Goal: Task Accomplishment & Management: Manage account settings

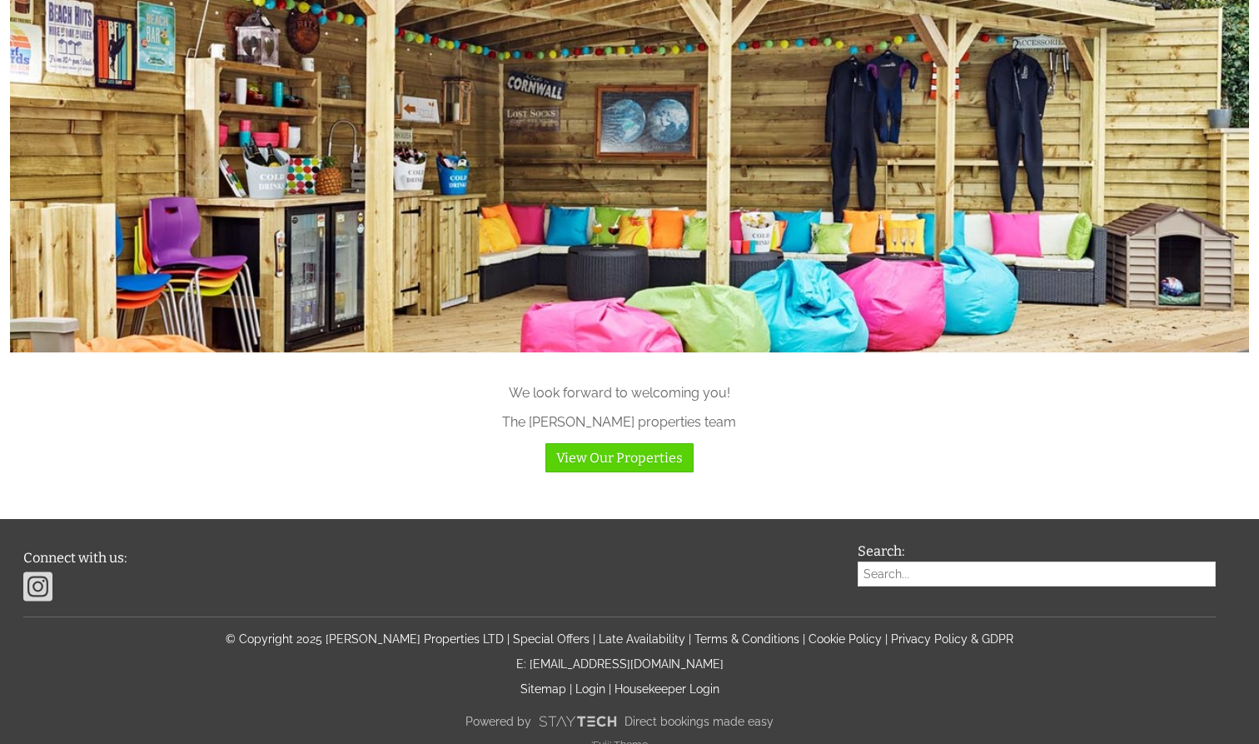
scroll to position [1644, 0]
click at [584, 683] on link "Login" at bounding box center [590, 689] width 30 height 13
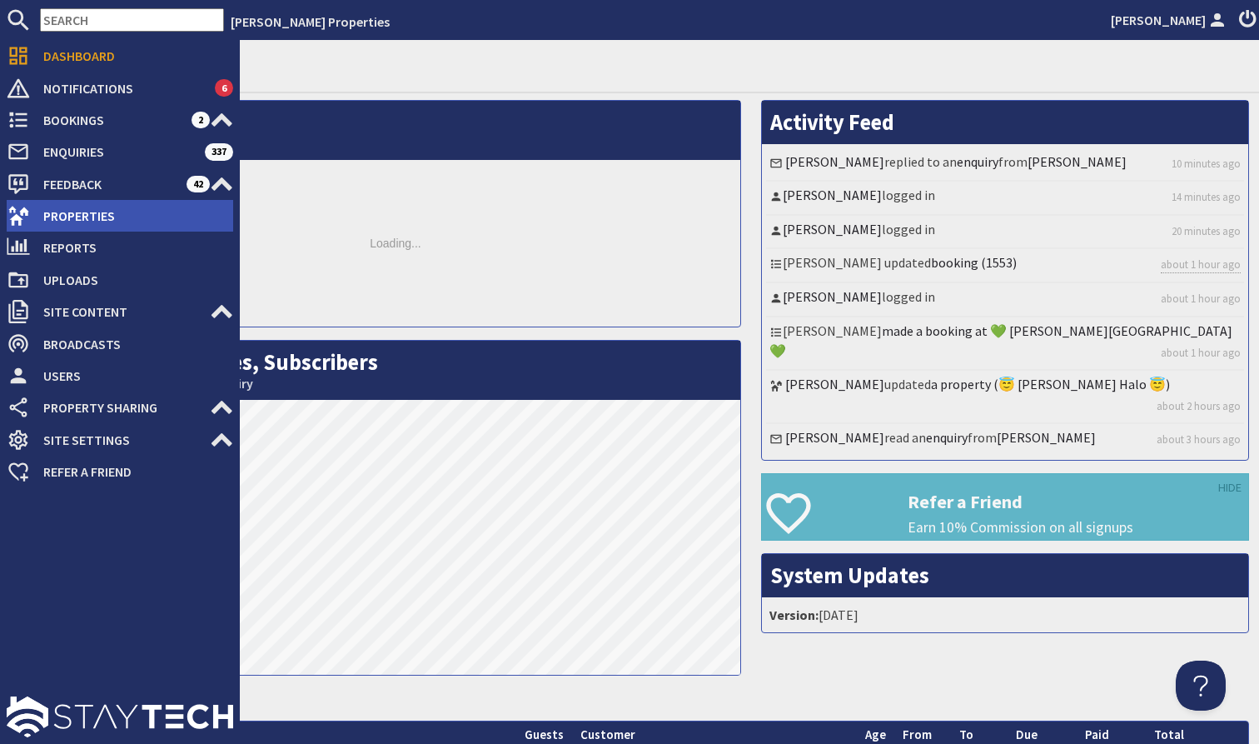
click at [85, 208] on span "Properties" at bounding box center [131, 215] width 203 height 27
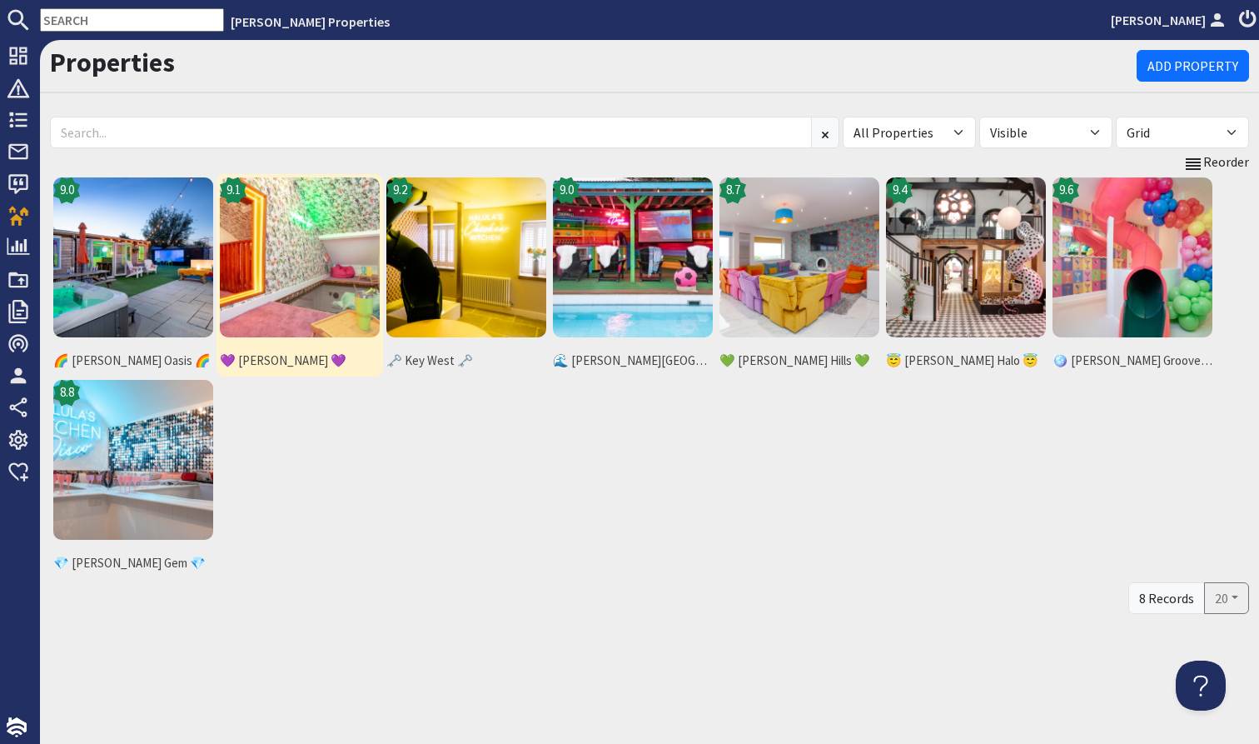
click at [306, 278] on img at bounding box center [300, 257] width 160 height 160
click at [287, 264] on img at bounding box center [300, 257] width 160 height 160
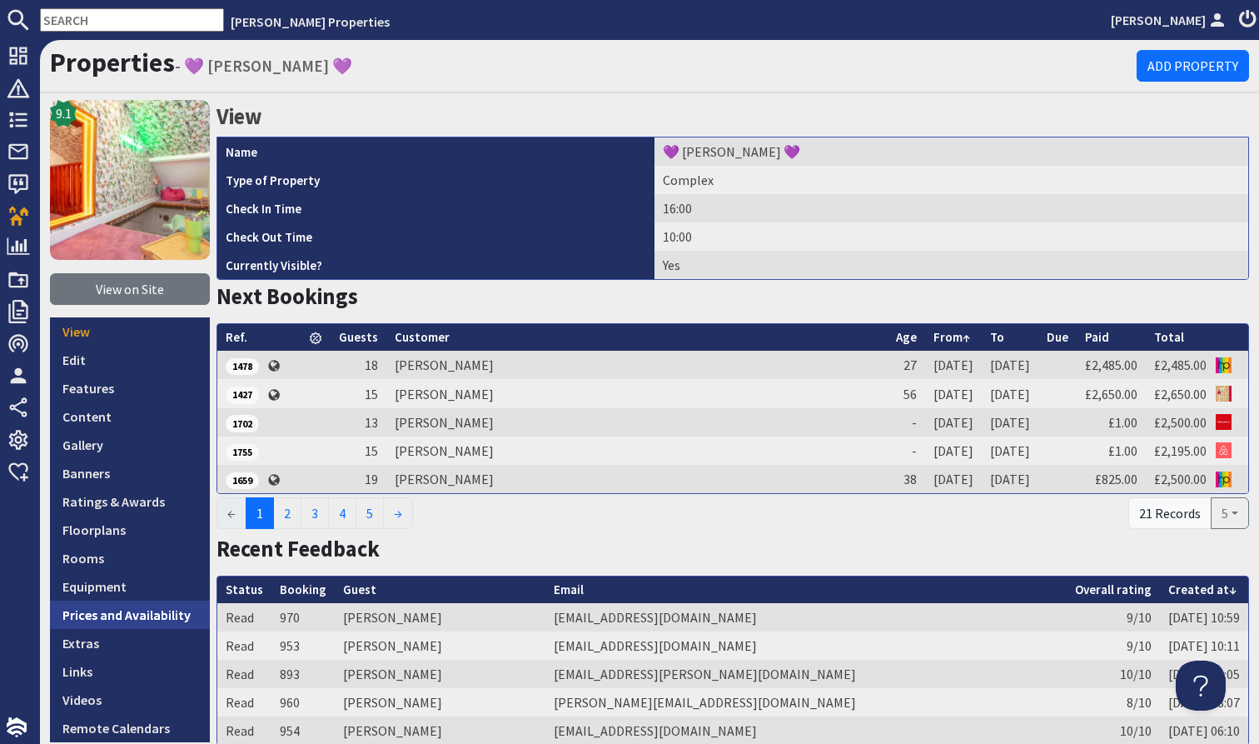
click at [143, 608] on link "Prices and Availability" at bounding box center [130, 614] width 160 height 28
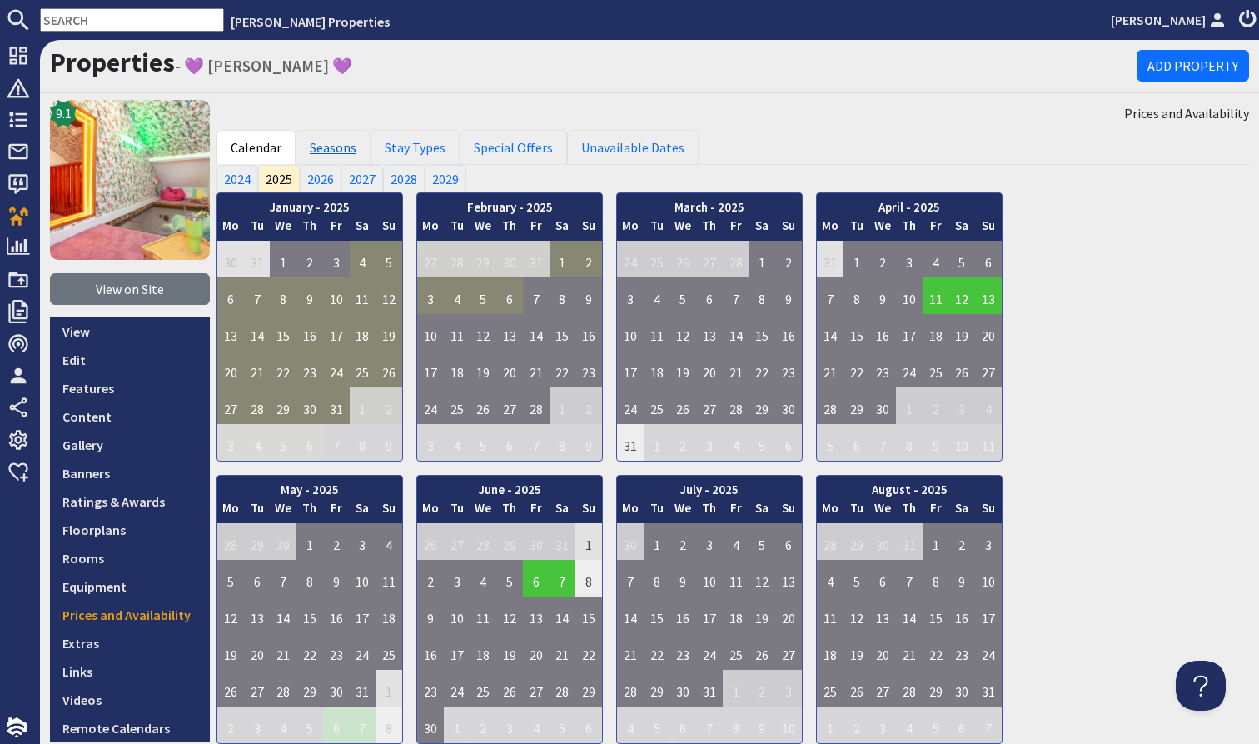
click at [329, 148] on link "Seasons" at bounding box center [333, 147] width 75 height 35
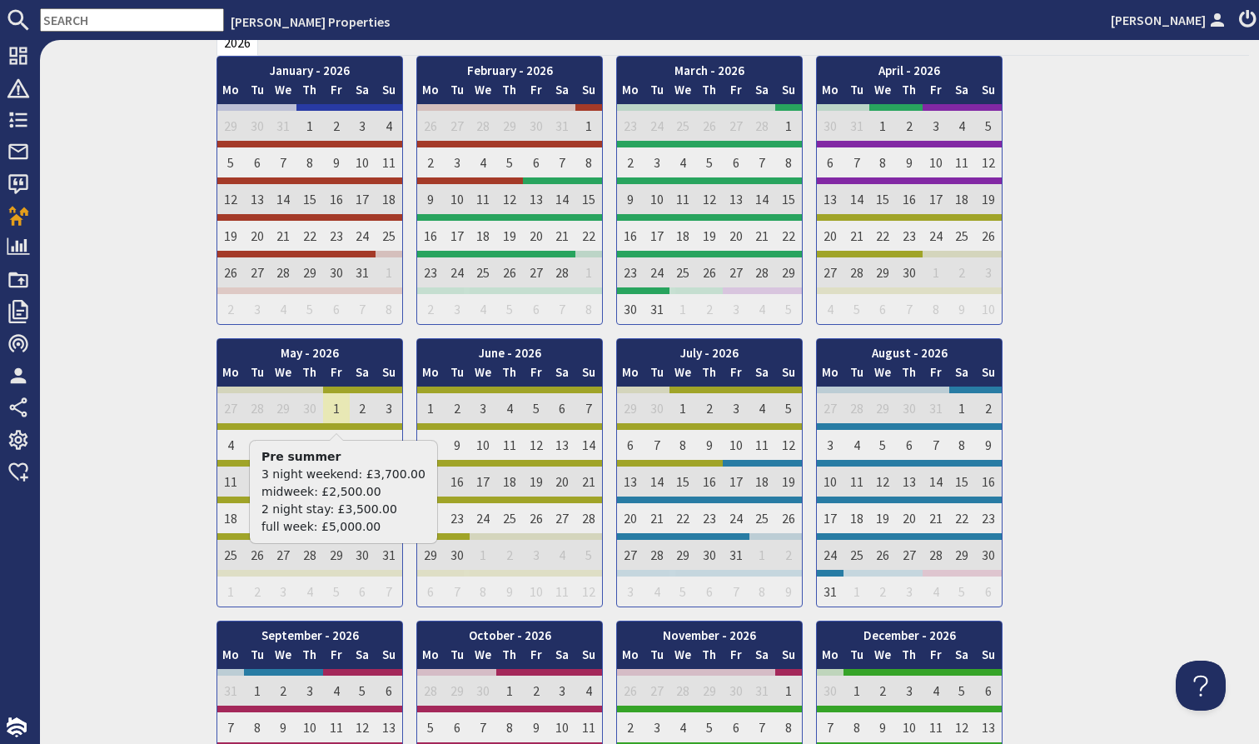
scroll to position [1013, 0]
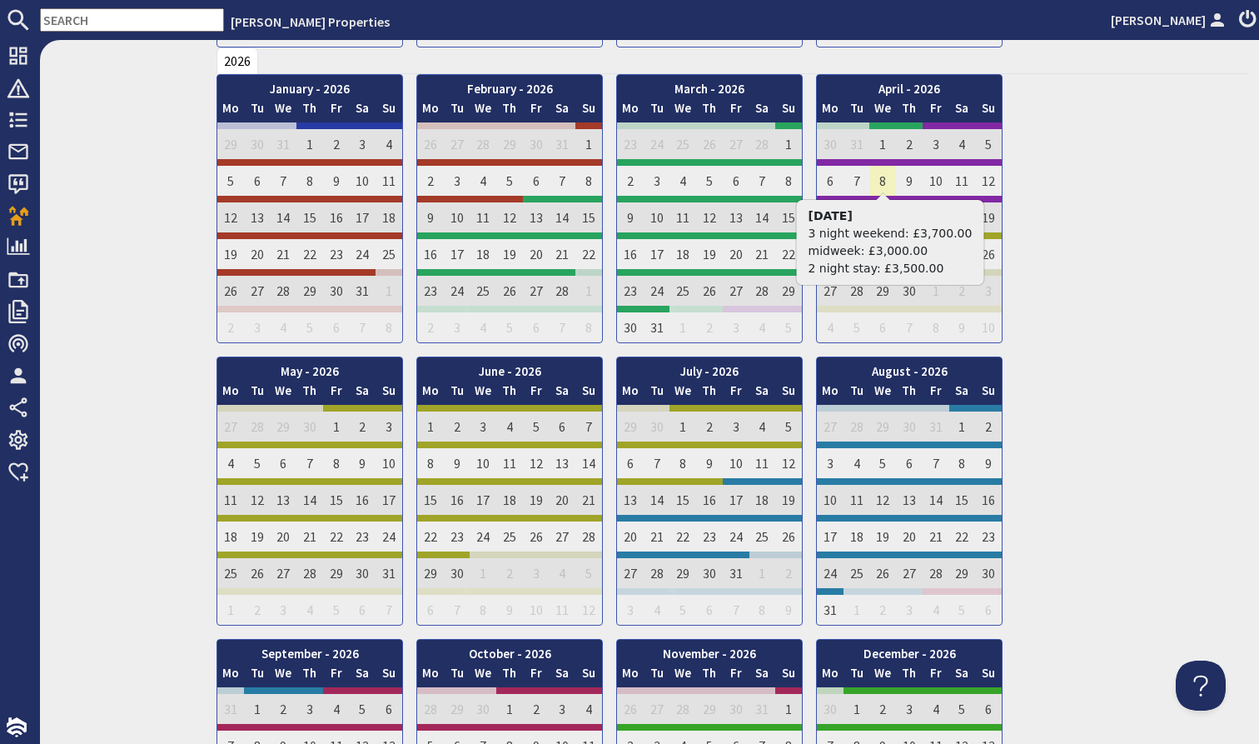
click at [879, 177] on td "8" at bounding box center [882, 177] width 27 height 37
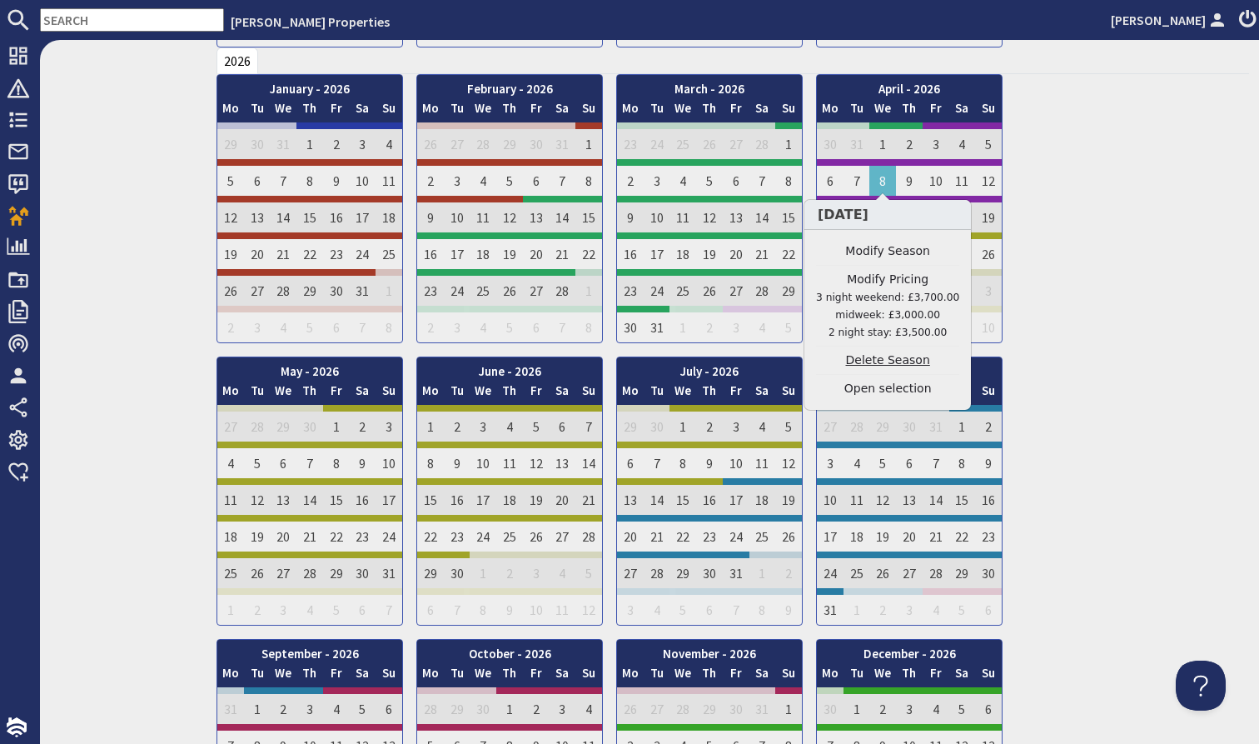
click at [908, 366] on link "Delete Season" at bounding box center [887, 359] width 143 height 17
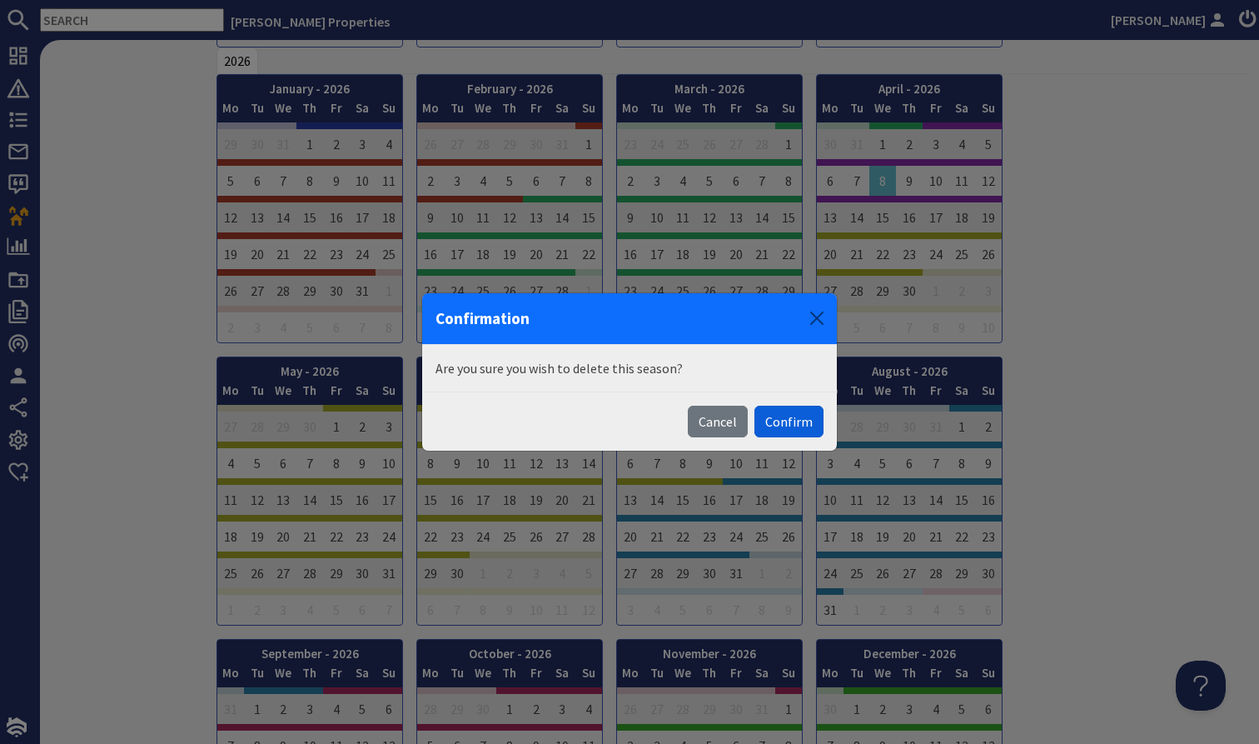
click at [771, 418] on button "Confirm" at bounding box center [788, 422] width 69 height 32
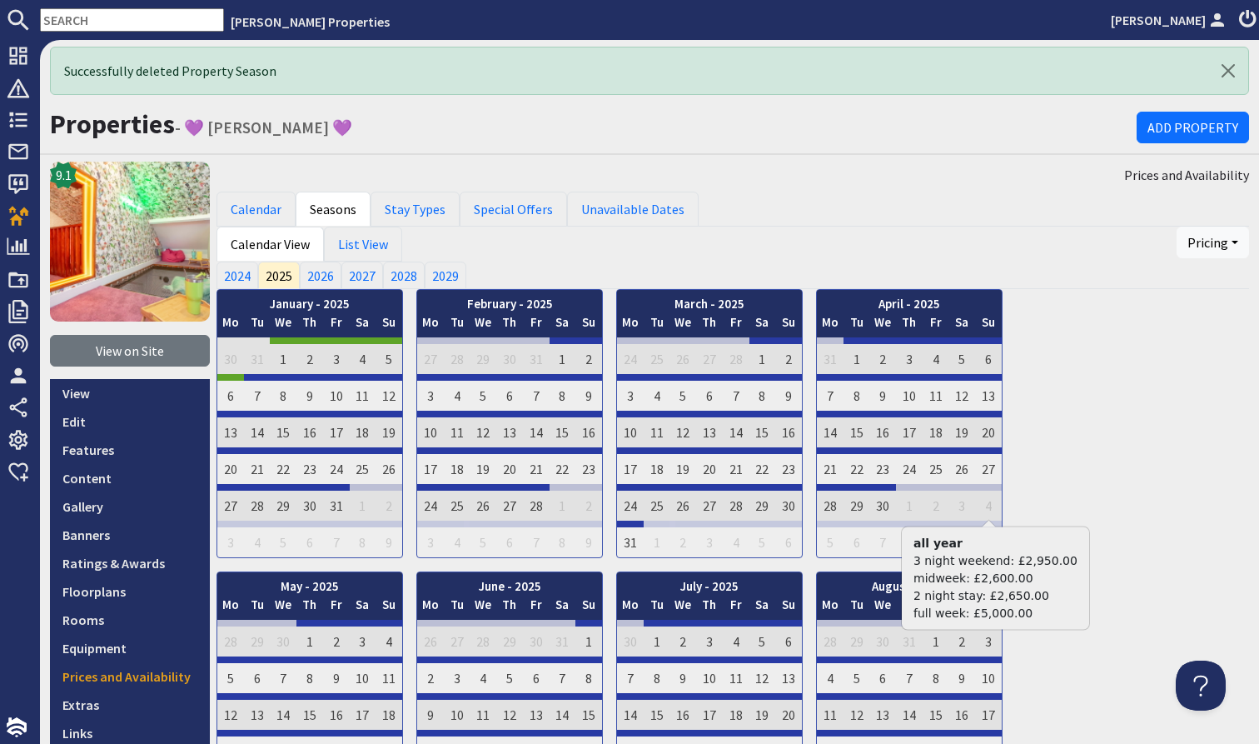
click at [1087, 535] on div "January - 2025 Mo Tu We Th Fr Sa Su 30 31 1 2 3 4 5 Mo Tu We" at bounding box center [733, 706] width 1033 height 834
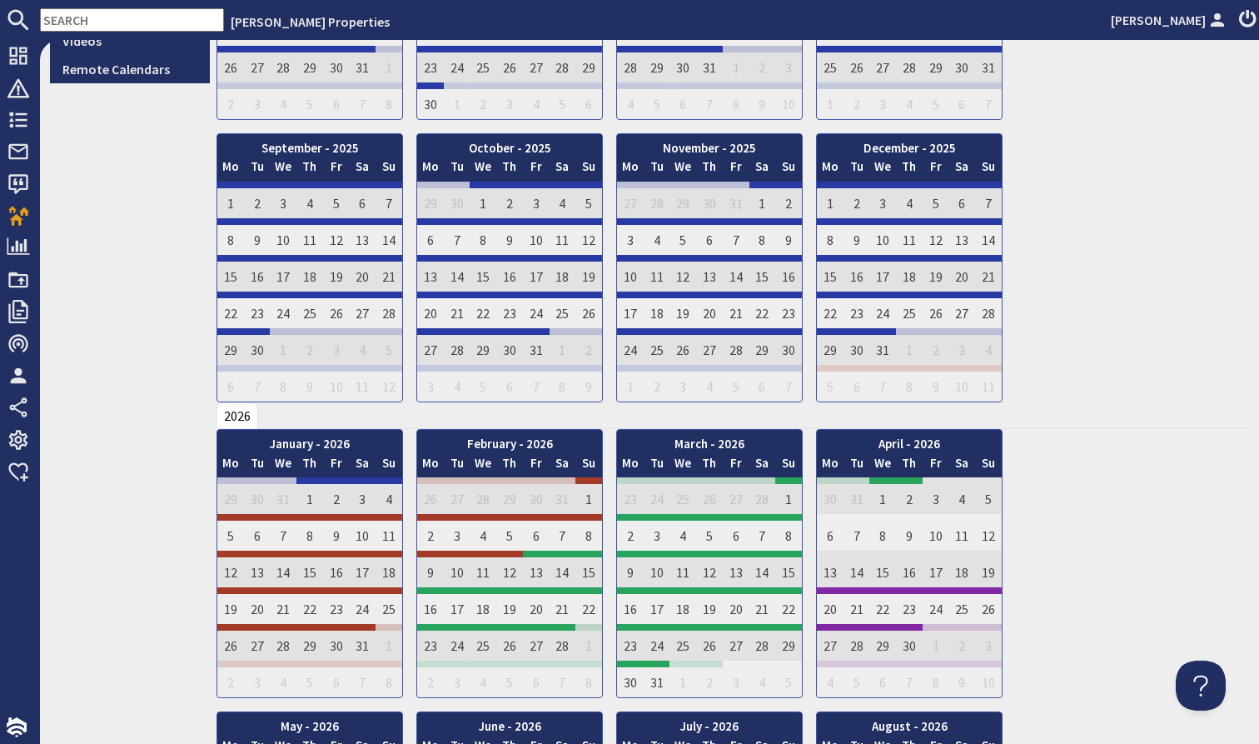
scroll to position [791, 0]
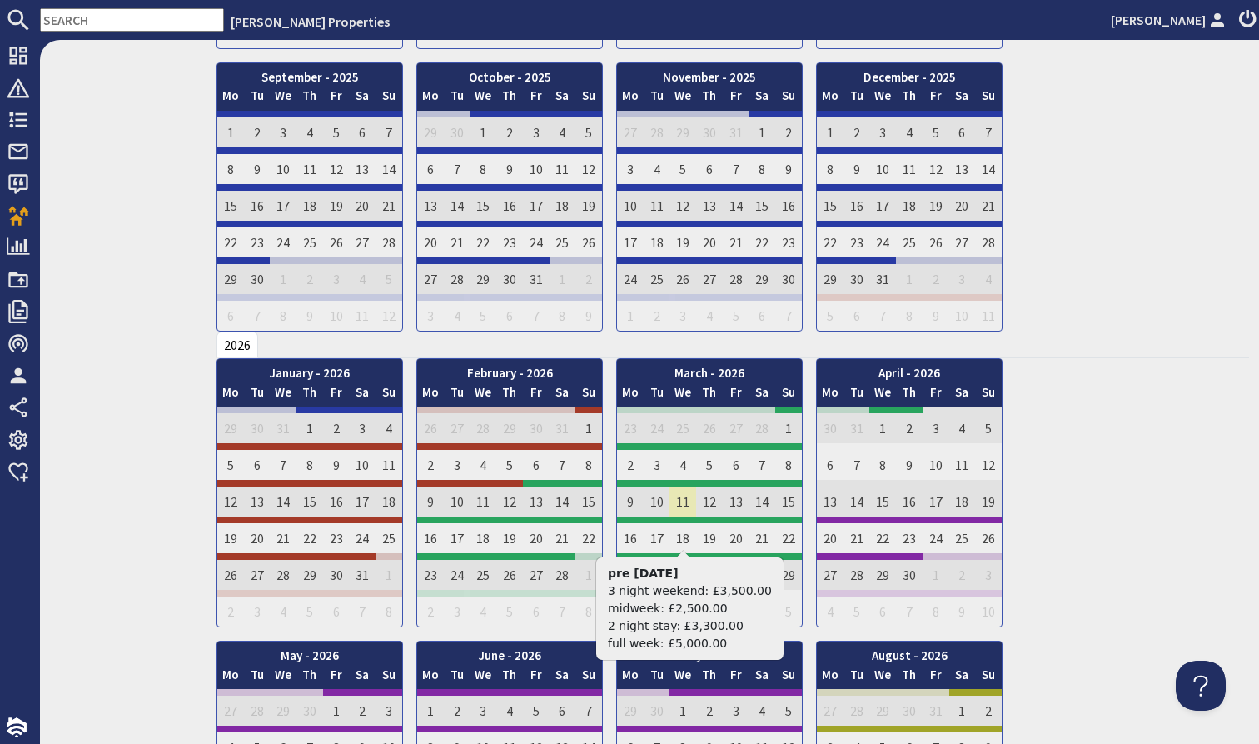
click at [685, 512] on td "11" at bounding box center [683, 498] width 27 height 37
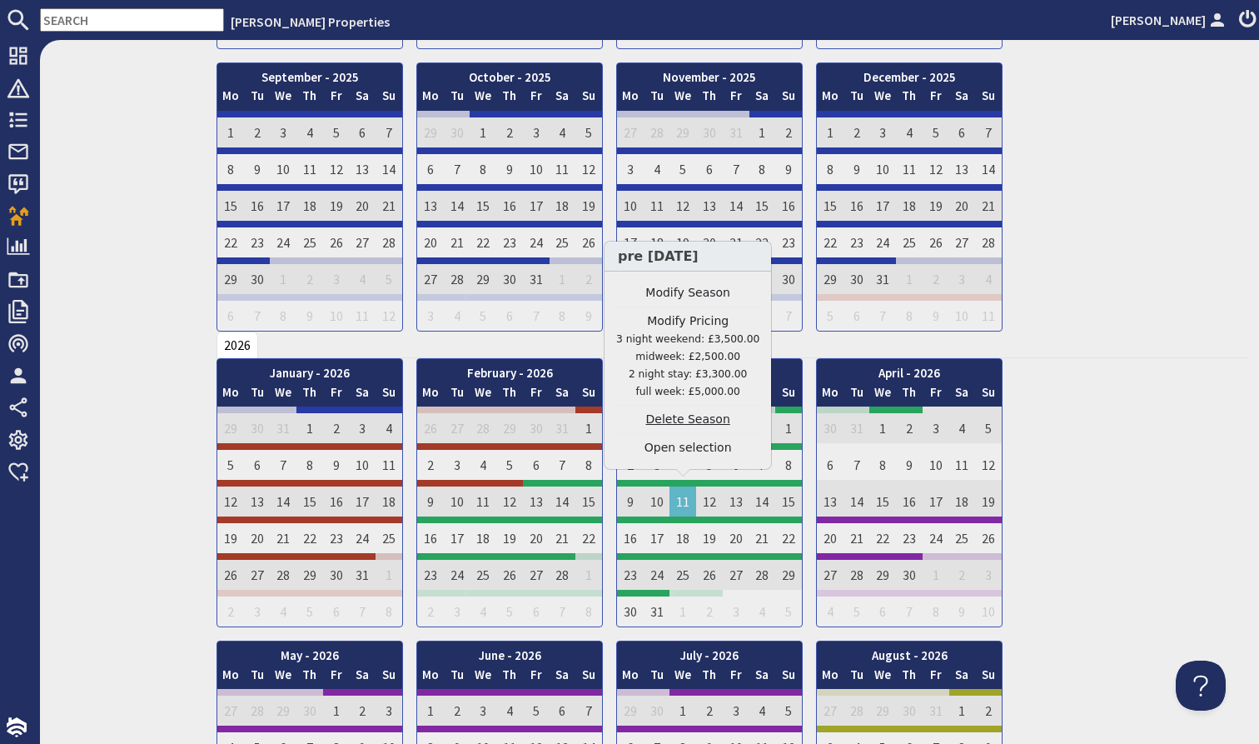
click at [689, 420] on link "Delete Season" at bounding box center [687, 419] width 143 height 17
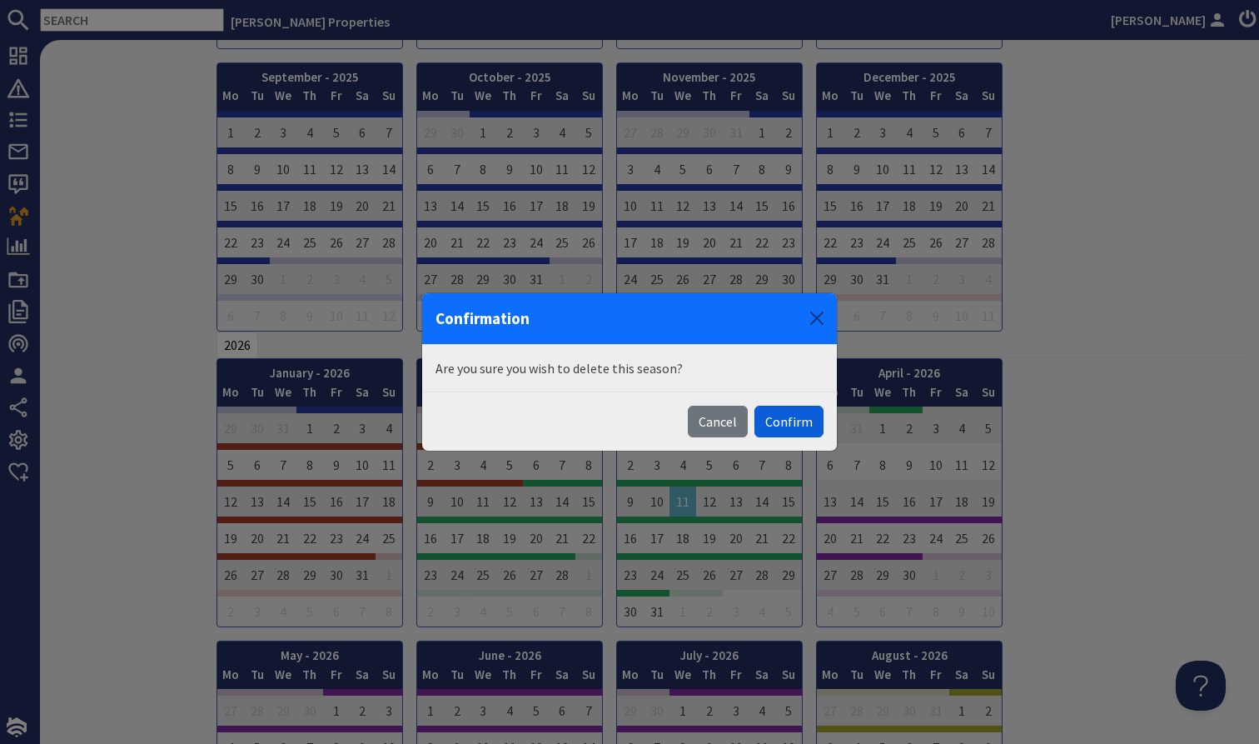
click at [767, 426] on button "Confirm" at bounding box center [788, 422] width 69 height 32
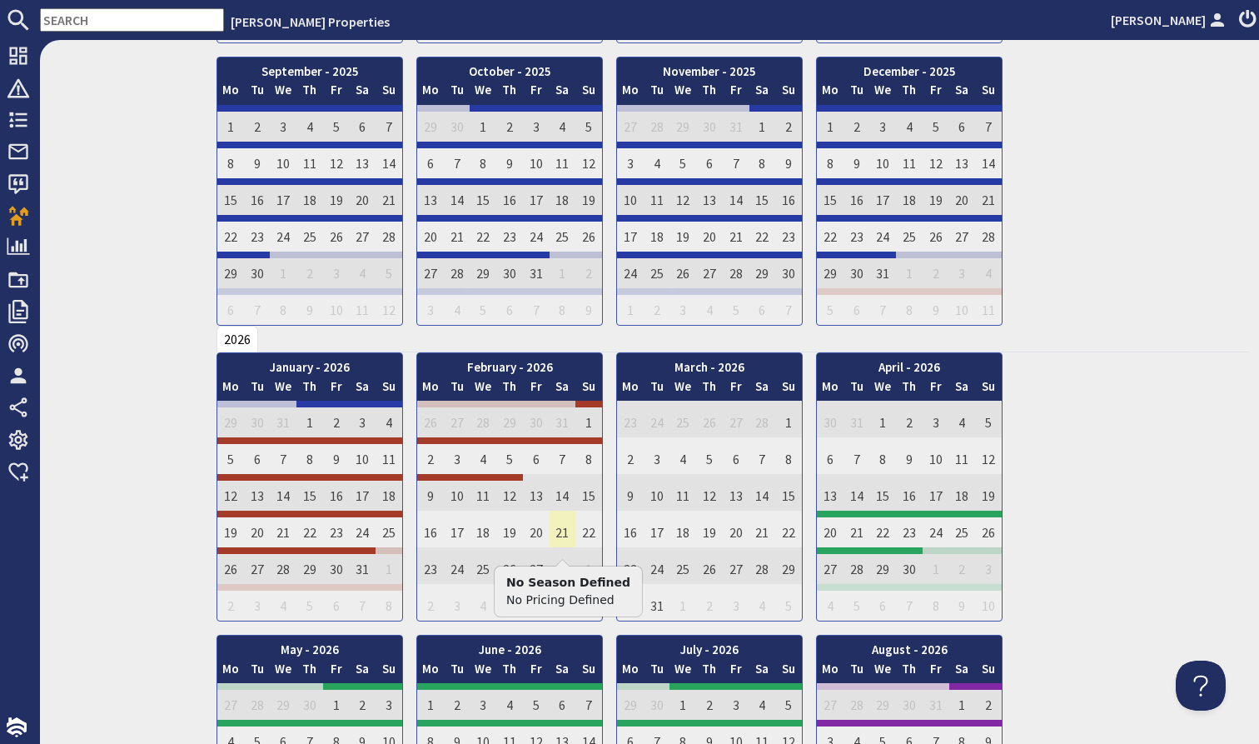
scroll to position [810, 0]
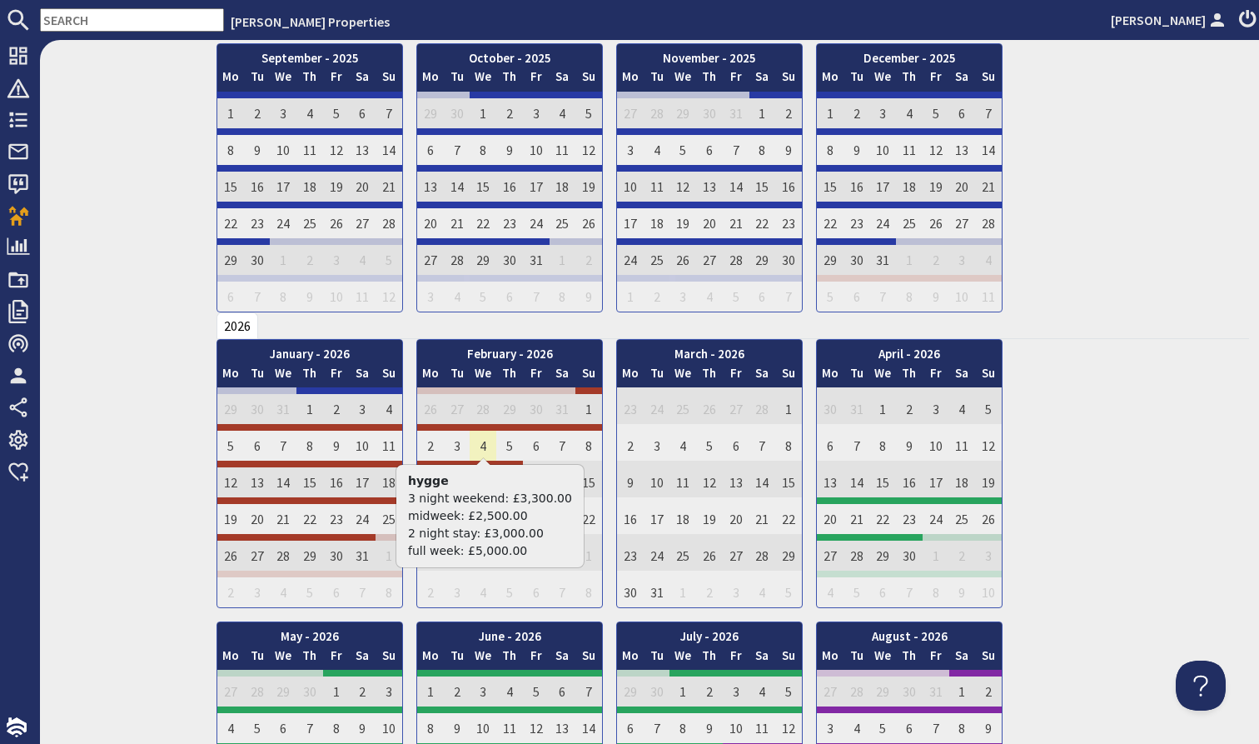
click at [495, 445] on td "4" at bounding box center [483, 442] width 27 height 37
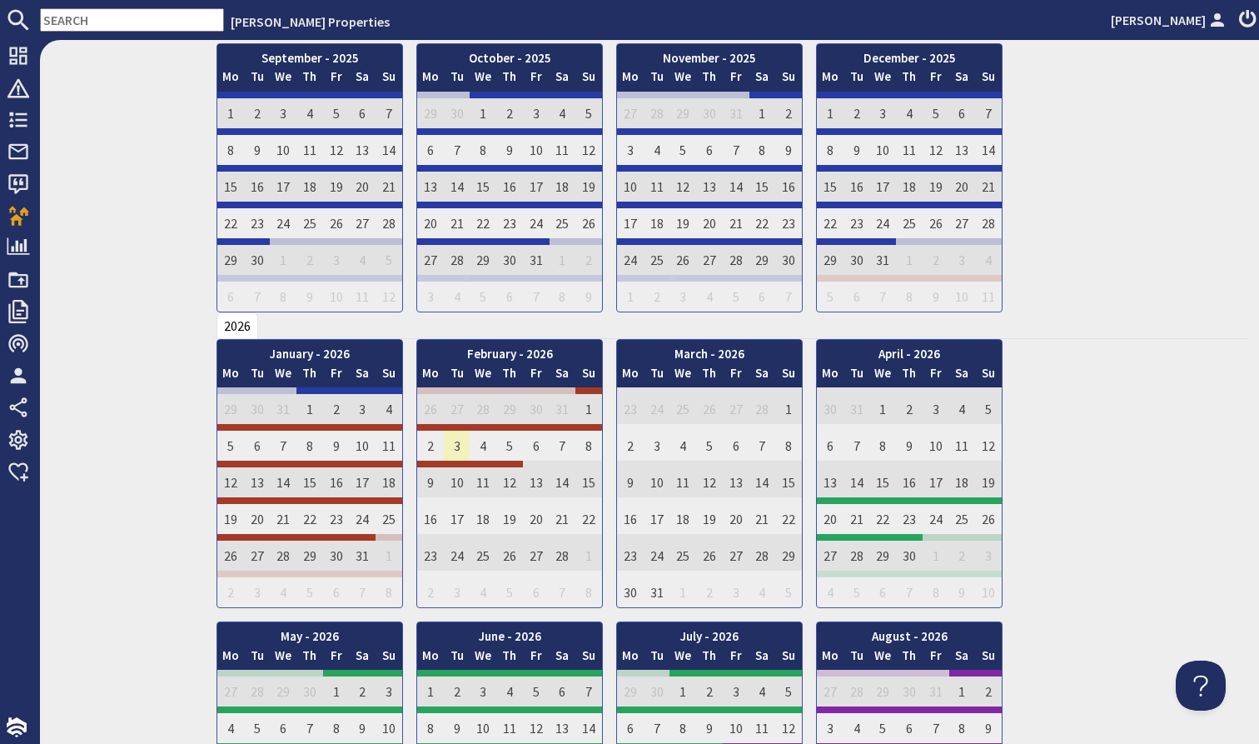
click at [456, 441] on td "3" at bounding box center [457, 442] width 27 height 37
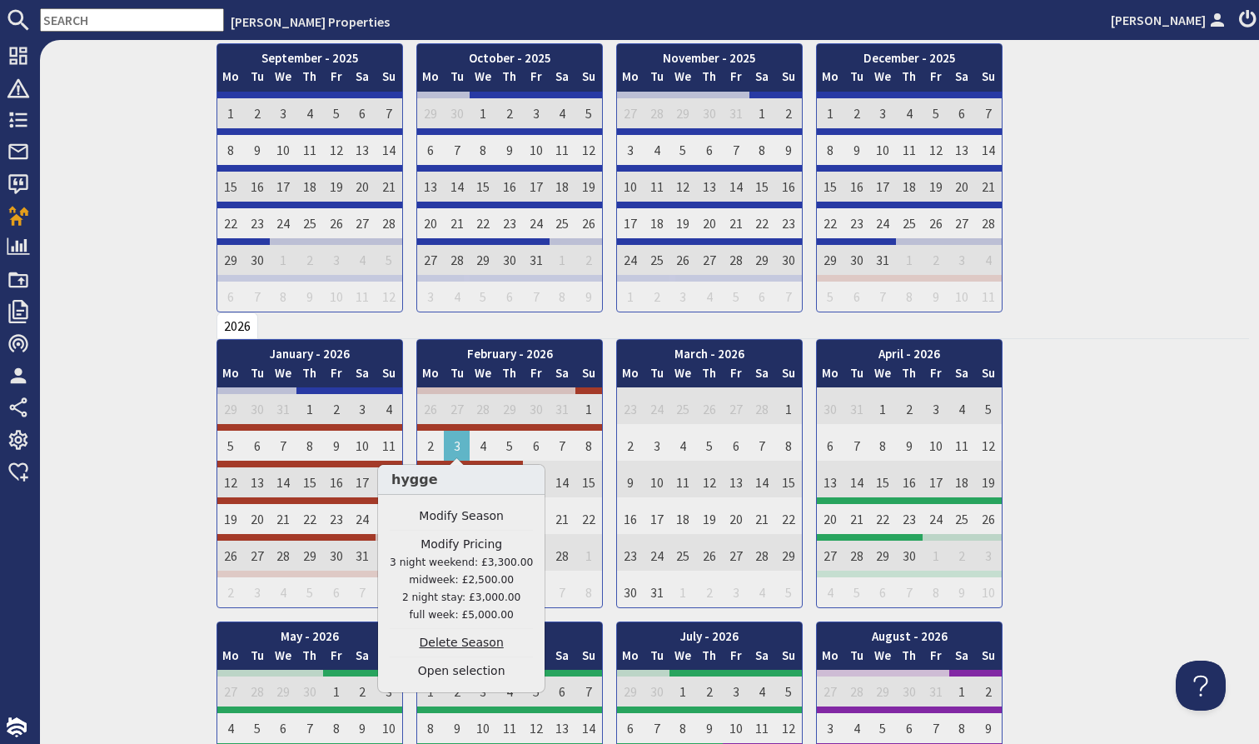
click at [466, 639] on link "Delete Season" at bounding box center [461, 642] width 143 height 17
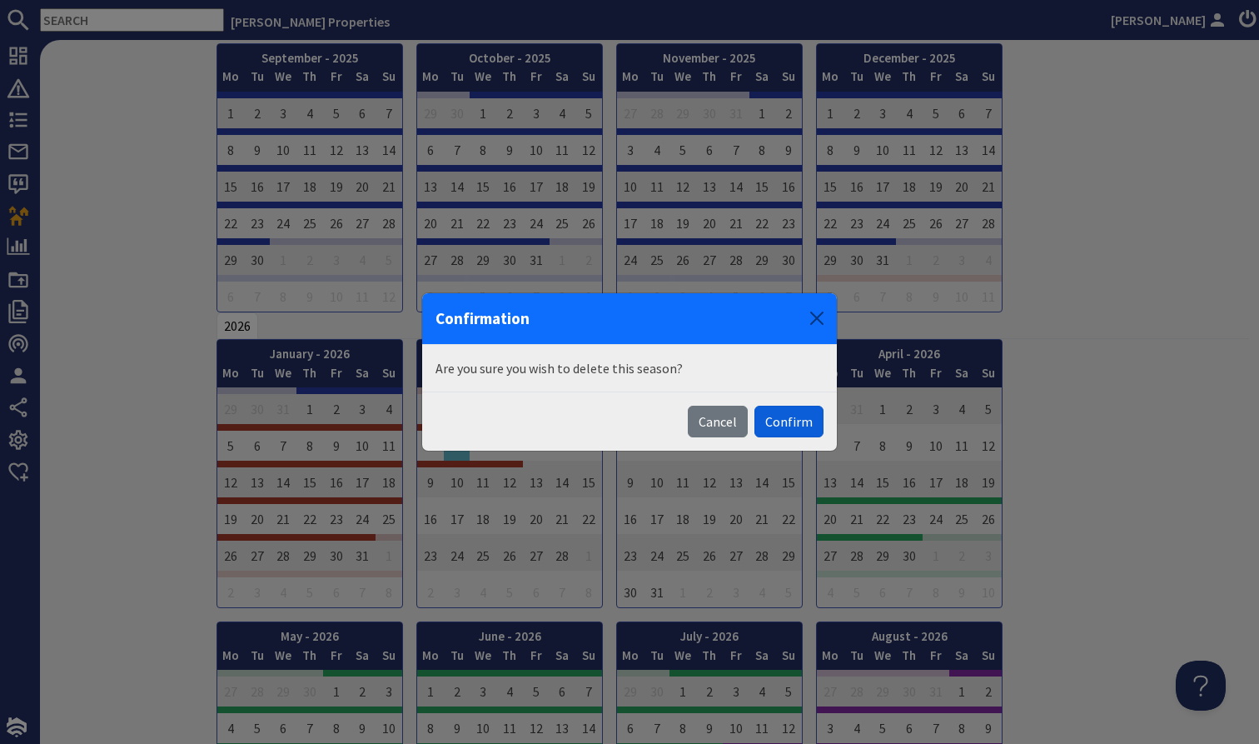
click at [777, 419] on button "Confirm" at bounding box center [788, 422] width 69 height 32
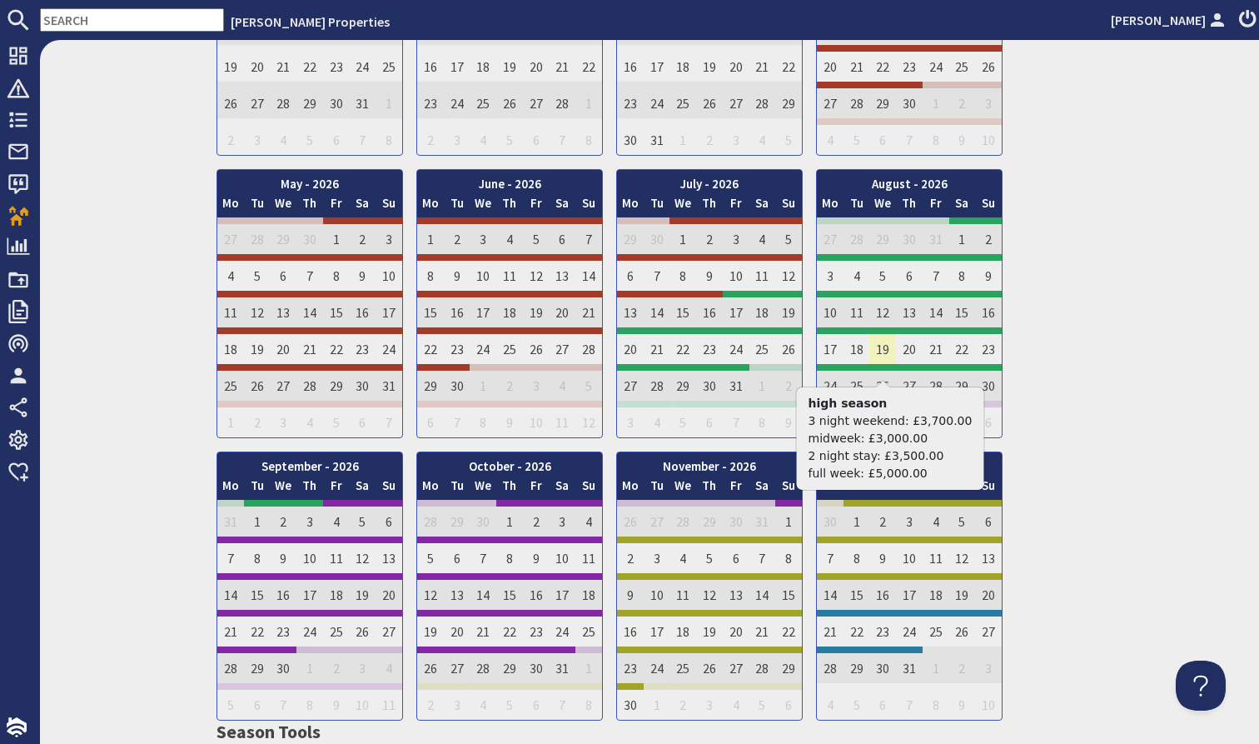
scroll to position [1339, 0]
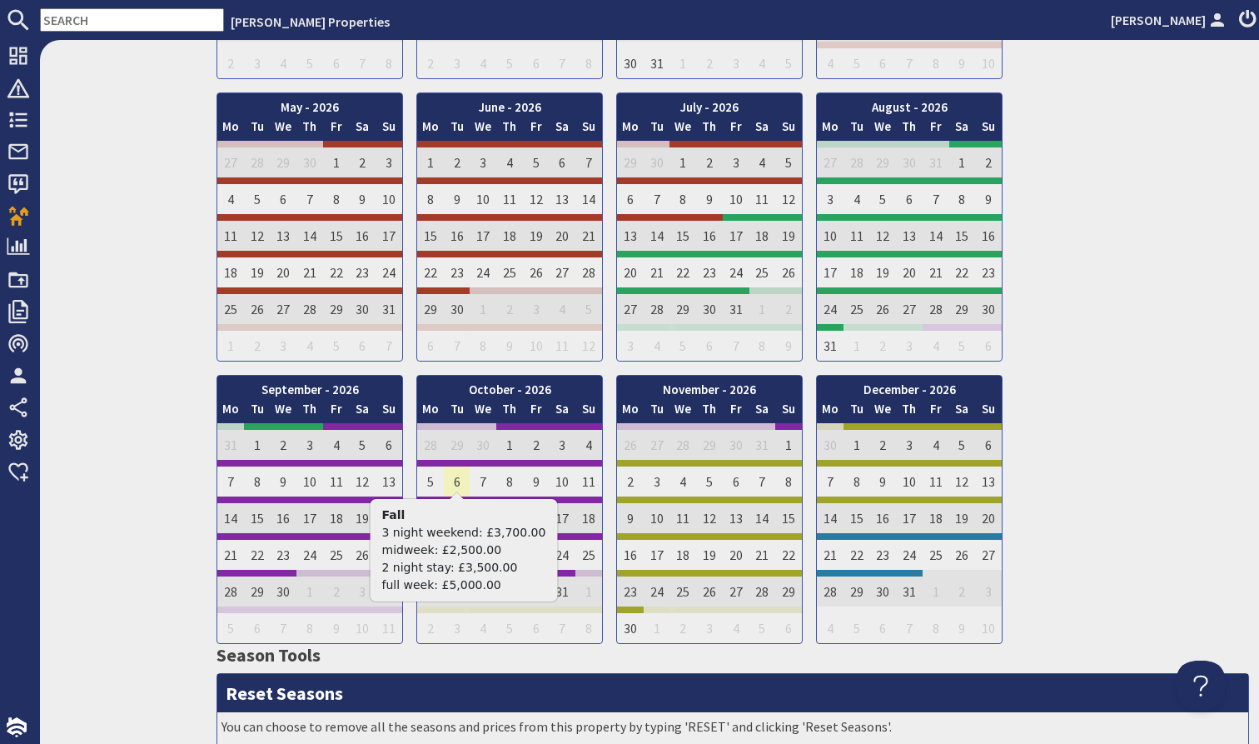
click at [455, 478] on td "6" at bounding box center [457, 478] width 27 height 37
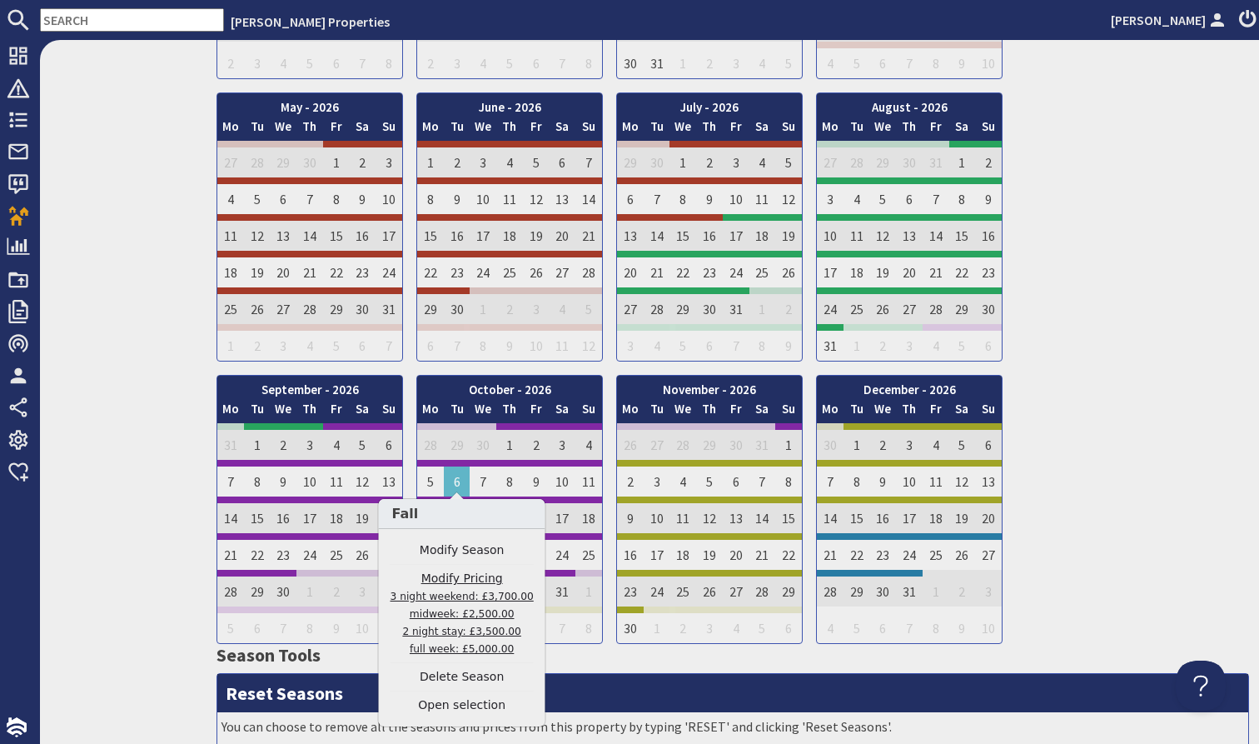
click at [463, 614] on small "3 night weekend: £3,700.00 midweek: £2,500.00 2 night stay: £3,500.00 full week…" at bounding box center [462, 622] width 143 height 64
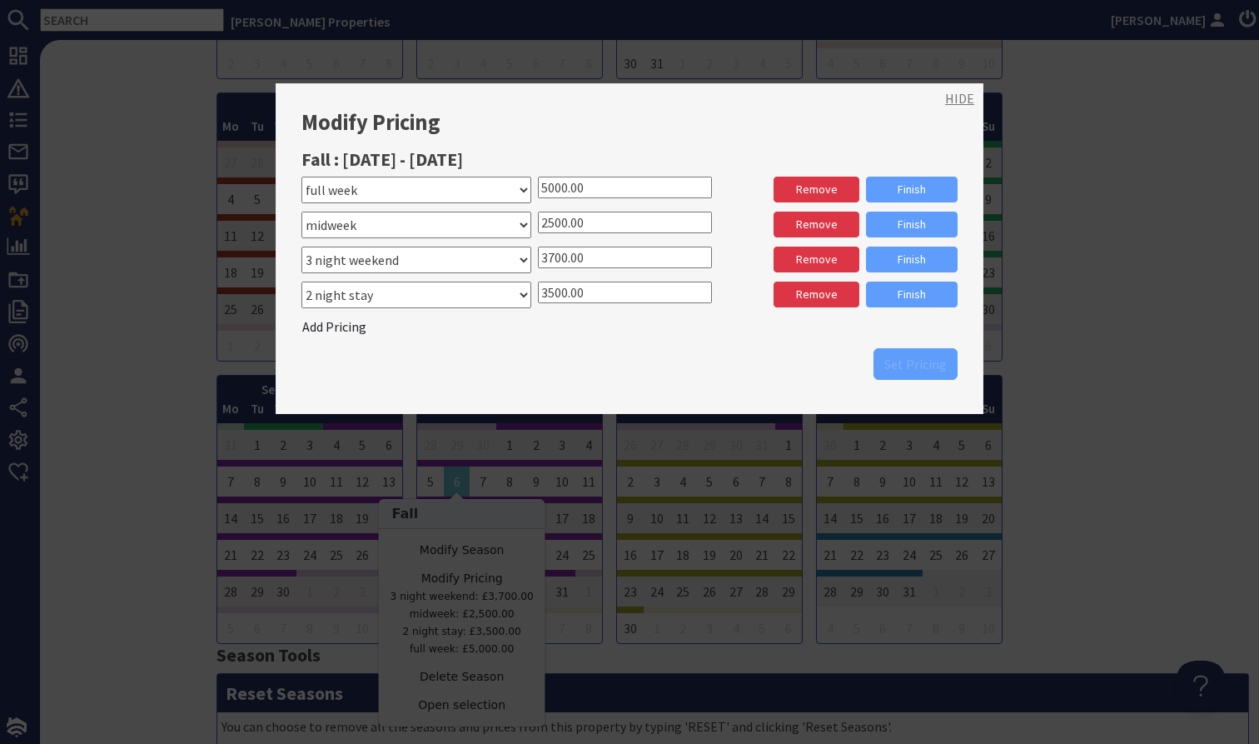
click at [958, 90] on link "HIDE" at bounding box center [959, 98] width 29 height 20
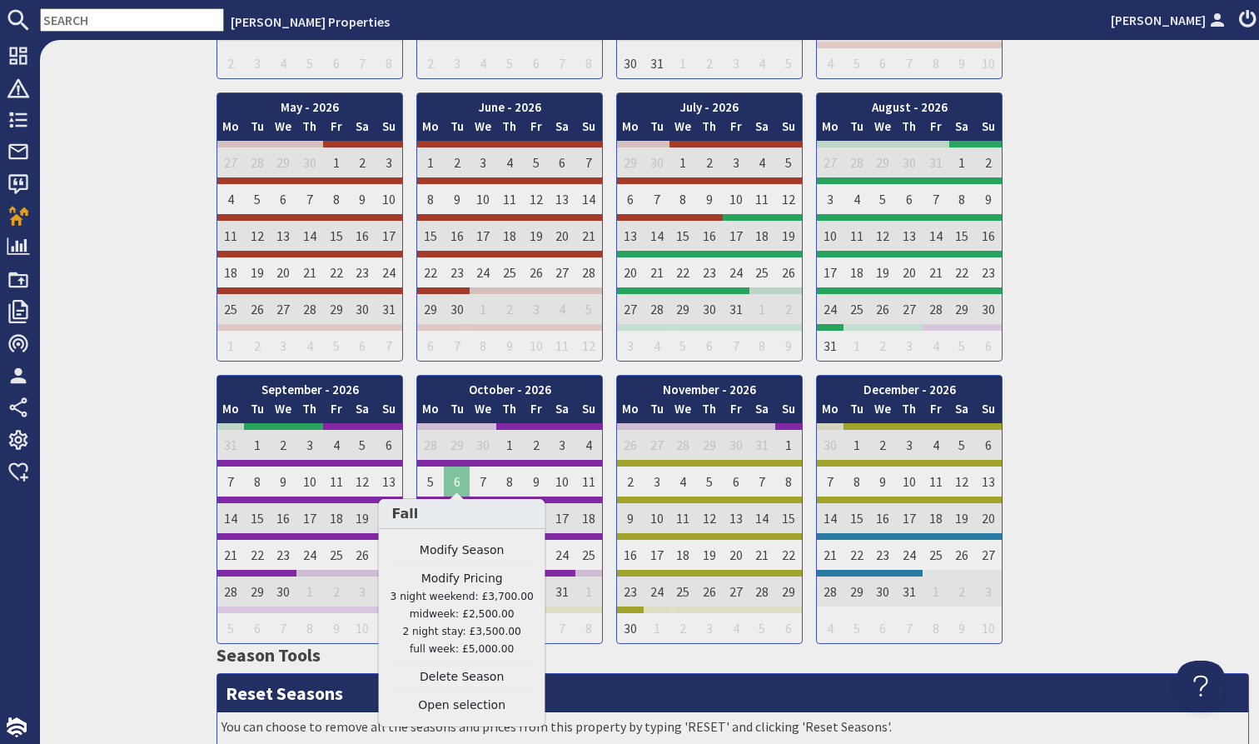
click at [460, 471] on td "6" at bounding box center [457, 478] width 27 height 37
click at [460, 598] on small "3 night weekend: £3,700.00 midweek: £2,500.00 2 night stay: £3,500.00 full week…" at bounding box center [462, 622] width 143 height 64
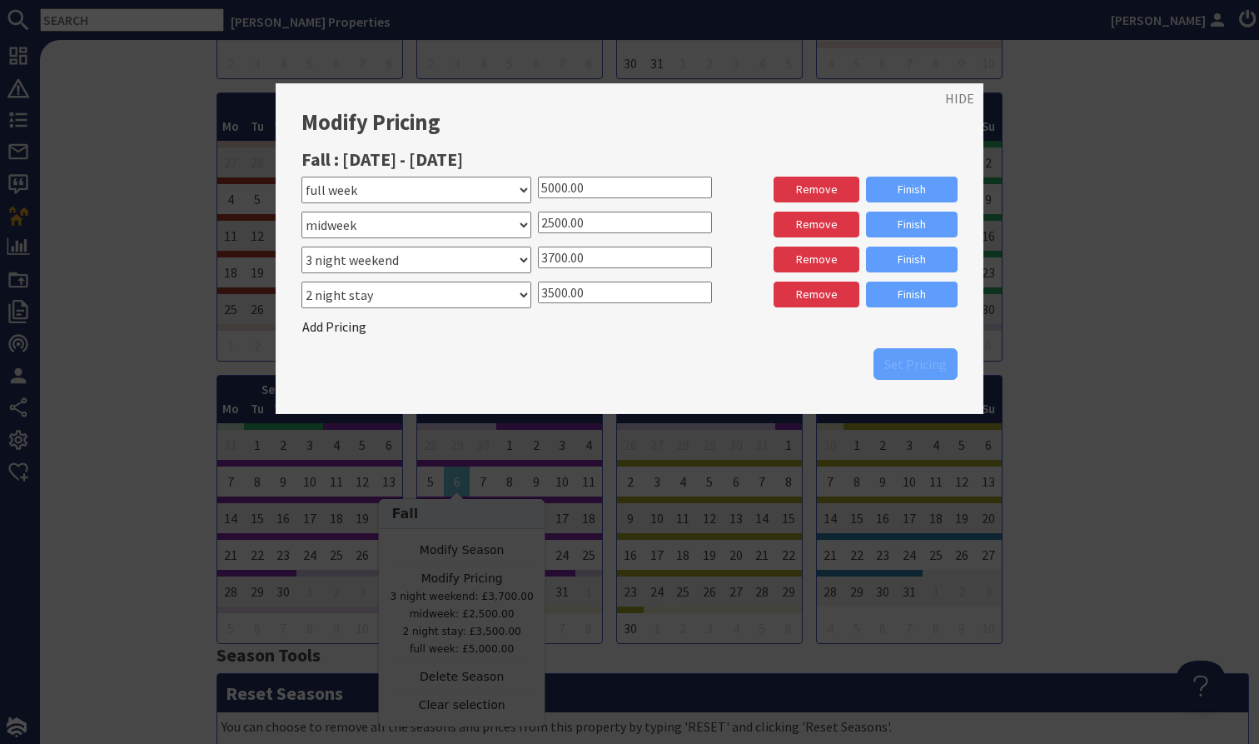
click at [561, 291] on input "3500.00" at bounding box center [625, 292] width 174 height 22
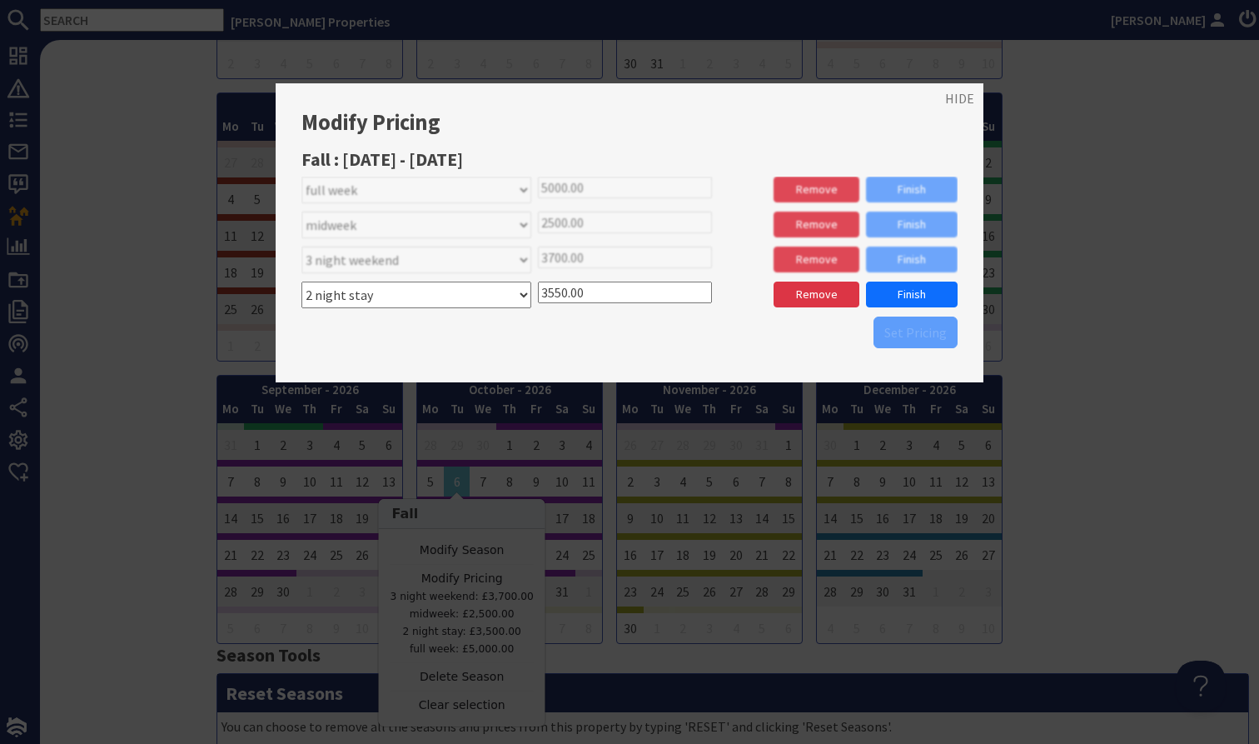
type input "3550.00"
click at [916, 306] on div "Please select a stay type 2 night stay xmas/ new year 4 nights Twix mas 3550.00…" at bounding box center [629, 296] width 656 height 31
click at [917, 293] on link "Finish" at bounding box center [912, 294] width 92 height 26
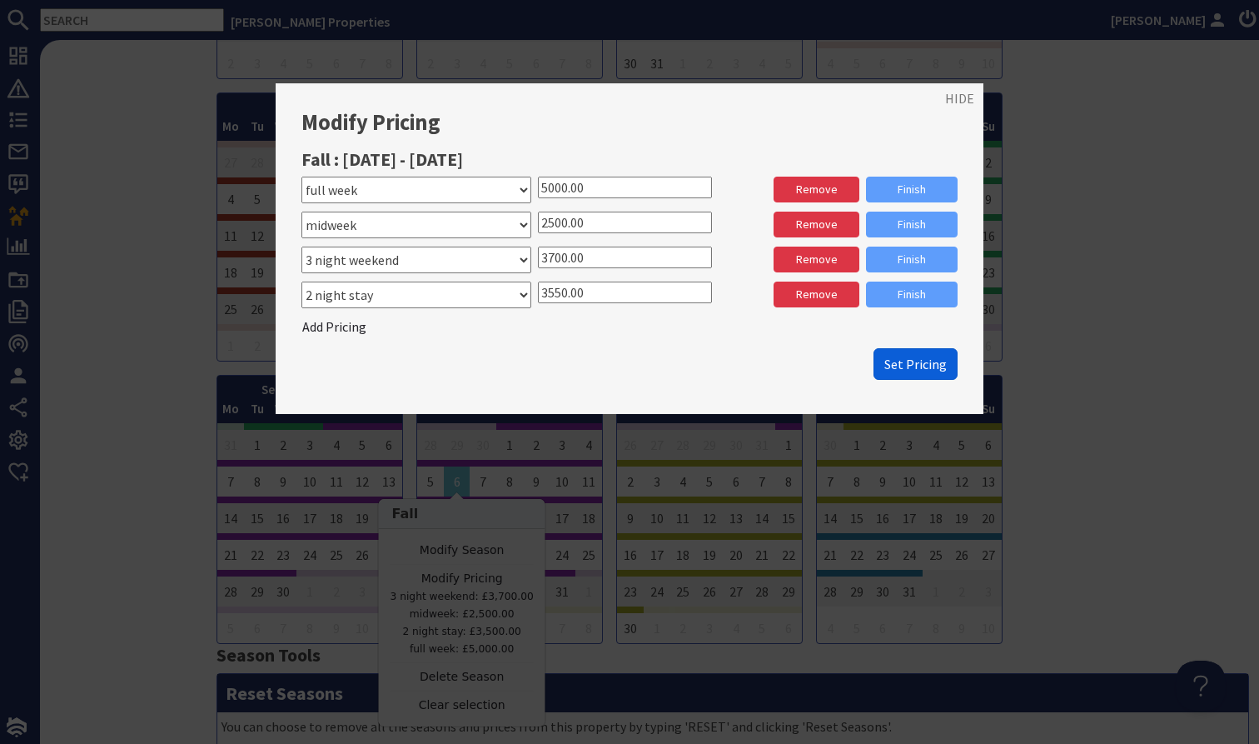
click at [931, 348] on button "Set Pricing" at bounding box center [916, 364] width 84 height 32
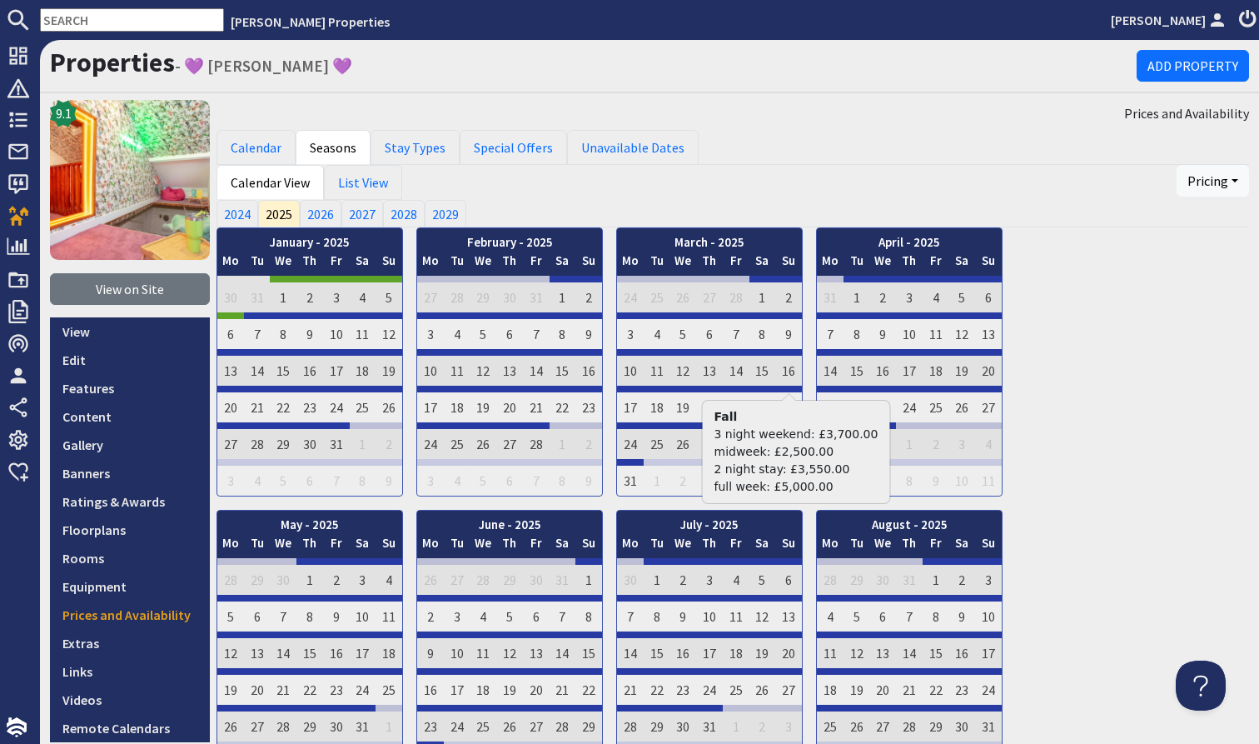
scroll to position [1339, 0]
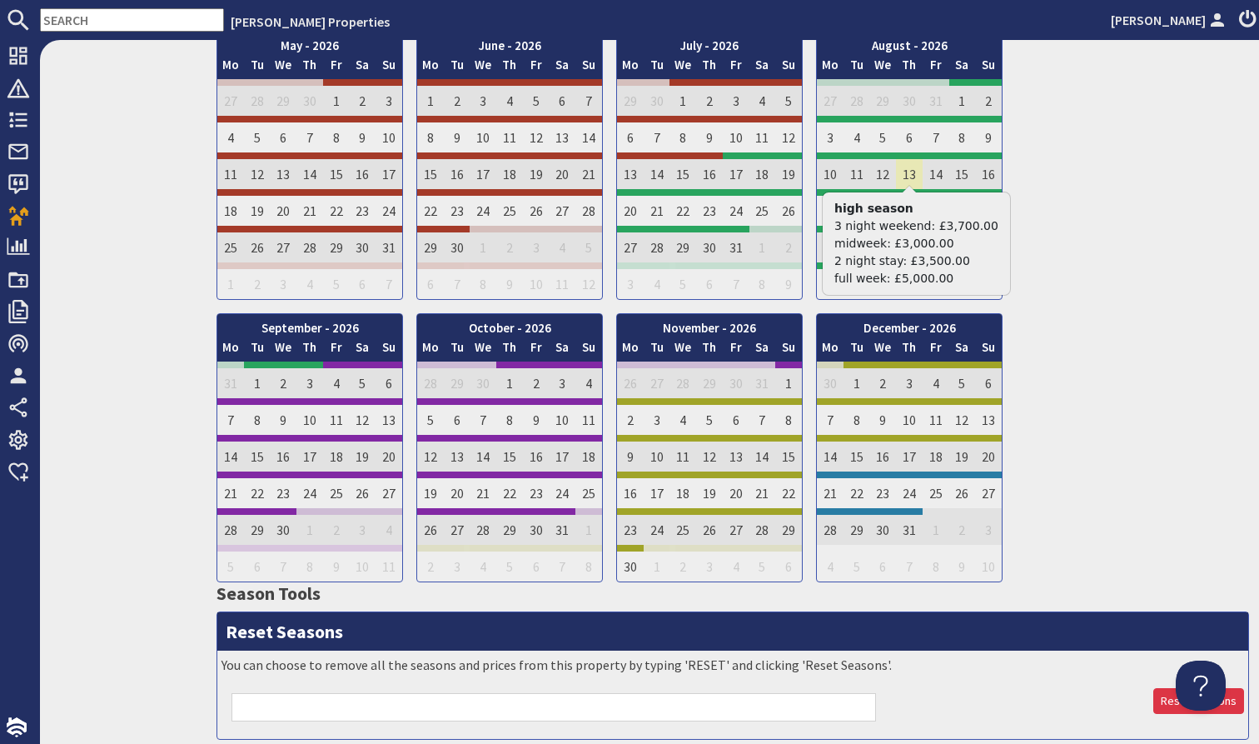
click at [904, 167] on td "13" at bounding box center [909, 170] width 27 height 37
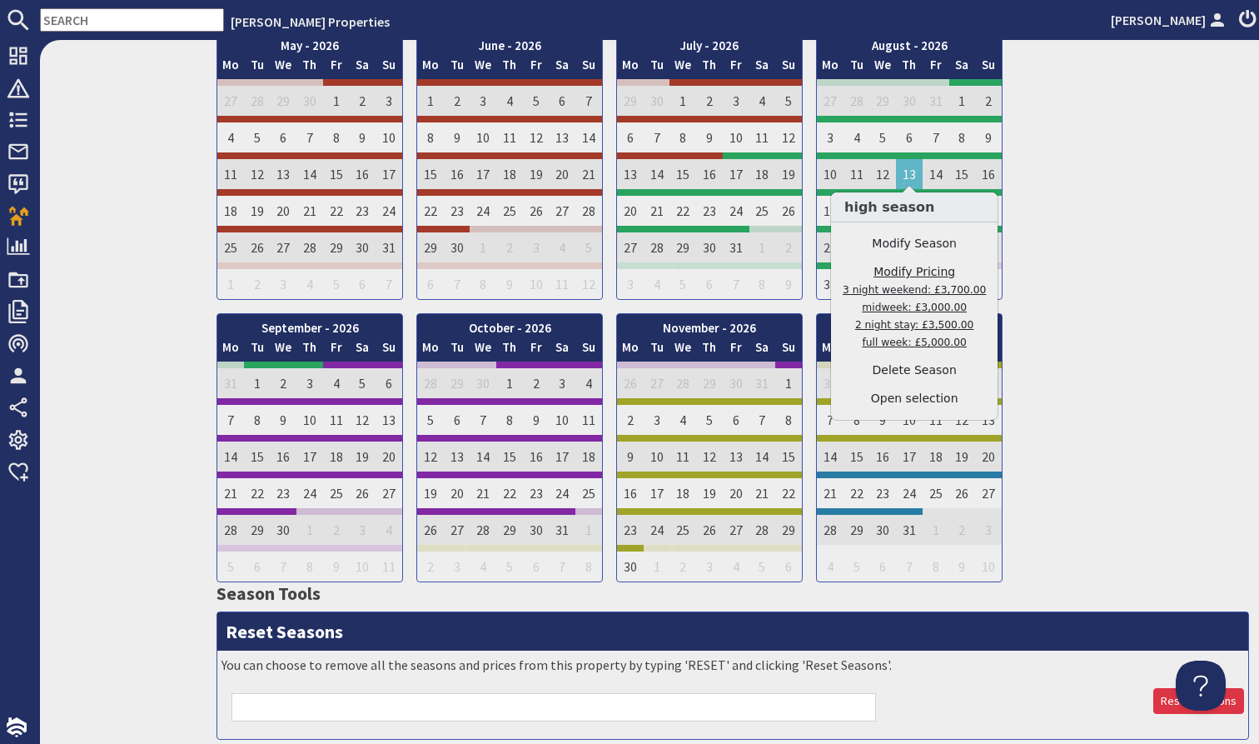
click at [908, 298] on link "Modify Pricing 3 night weekend: £3,700.00 midweek: £3,000.00 2 night stay: £3,5…" at bounding box center [914, 306] width 143 height 87
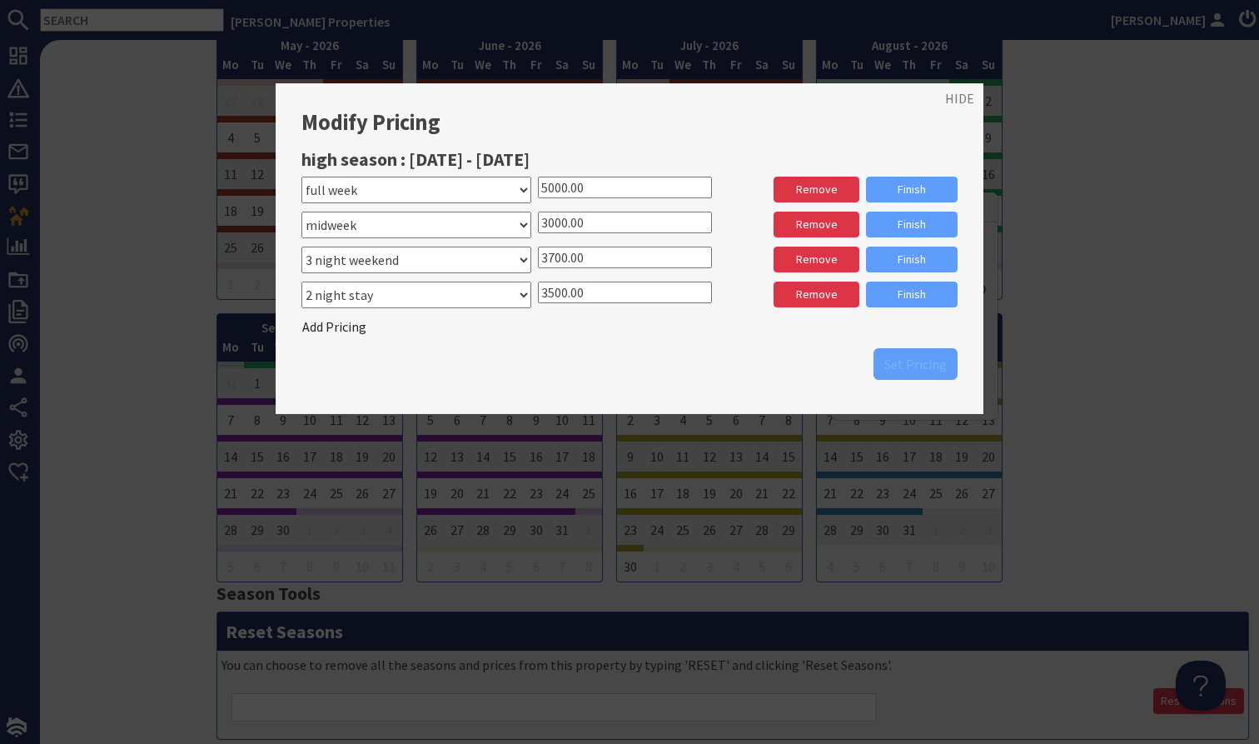
click at [560, 287] on input "3500.00" at bounding box center [625, 292] width 174 height 22
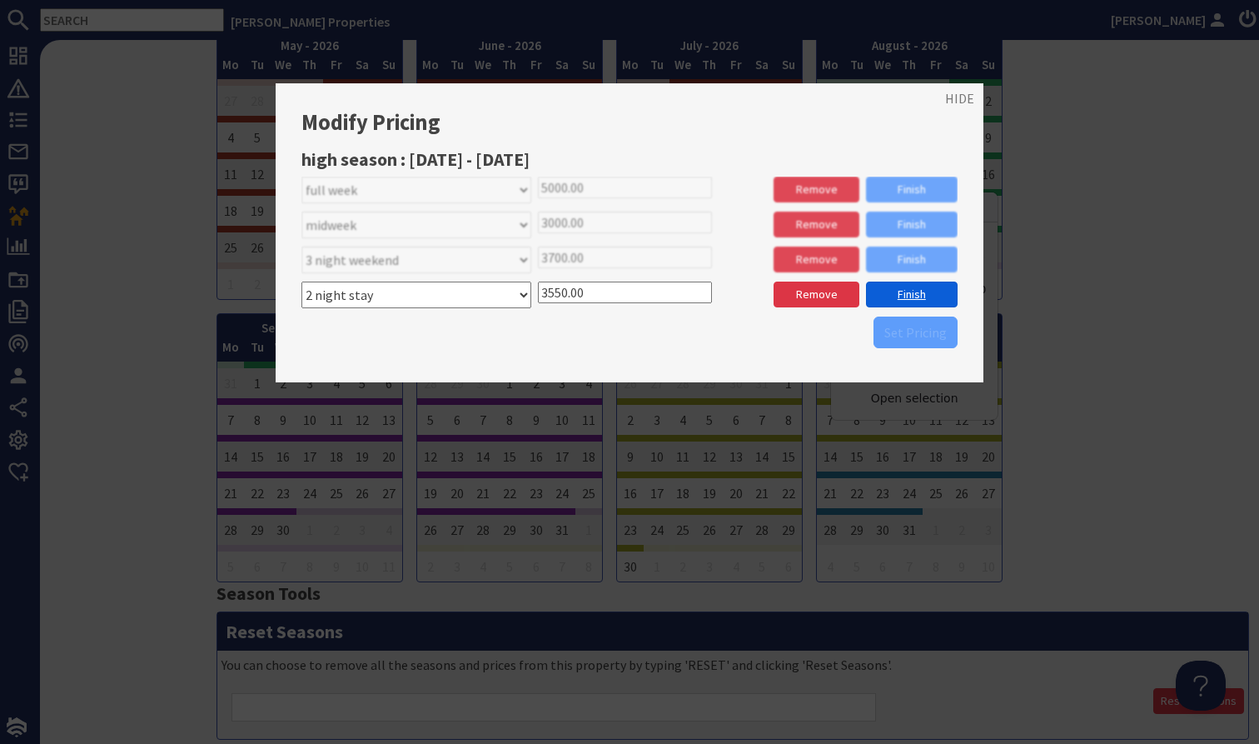
type input "3550.00"
click at [903, 303] on link "Finish" at bounding box center [912, 294] width 92 height 26
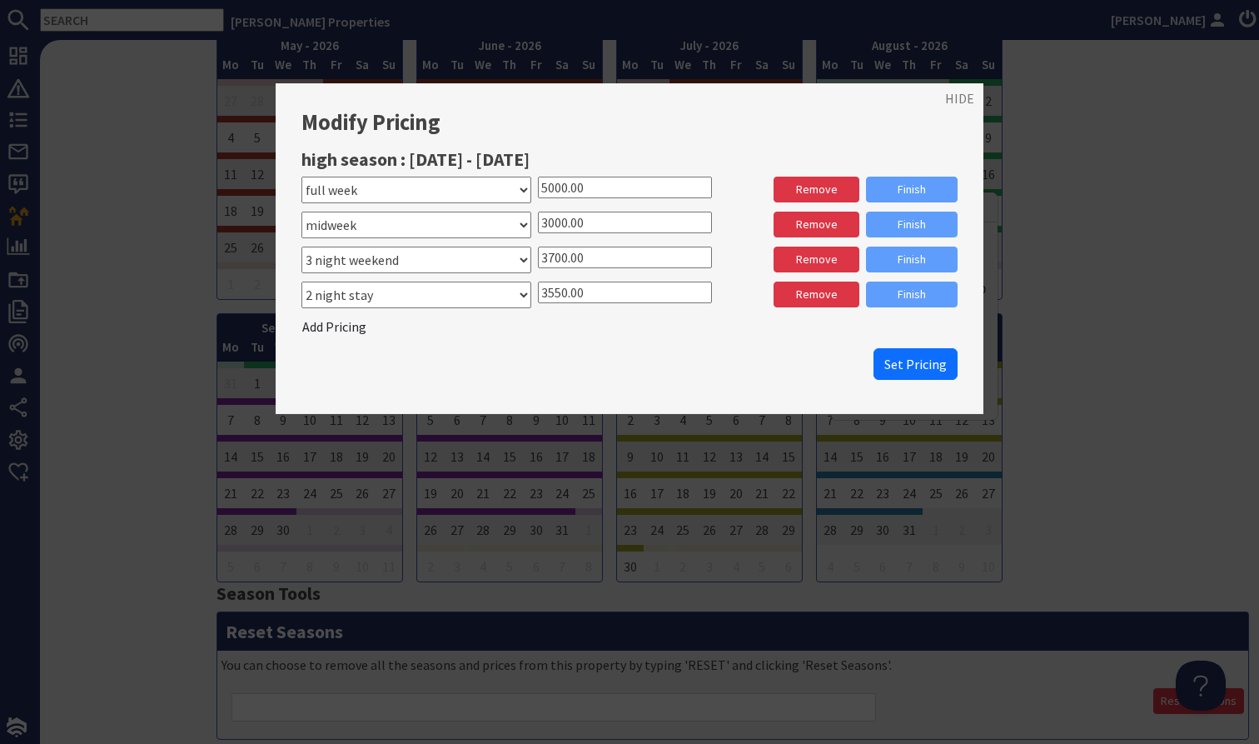
click at [559, 254] on input "3700.00" at bounding box center [625, 257] width 174 height 22
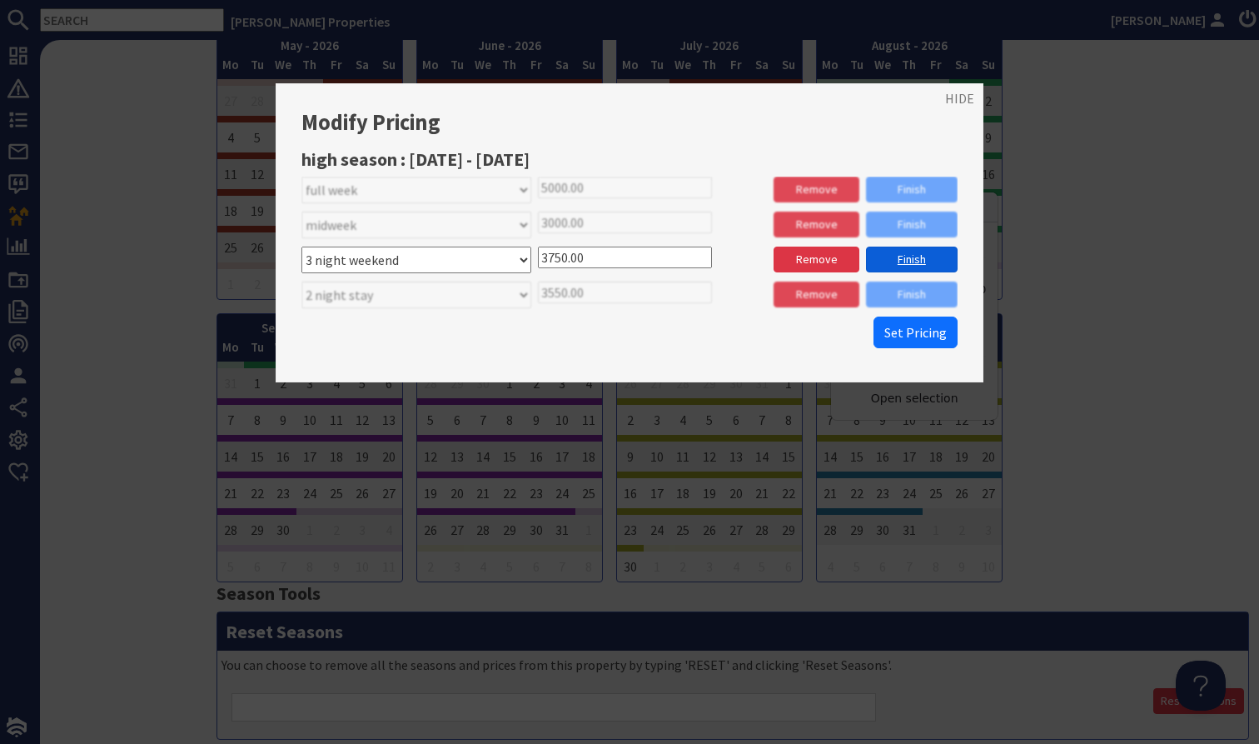
type input "3750.00"
click at [918, 258] on link "Finish" at bounding box center [912, 259] width 92 height 26
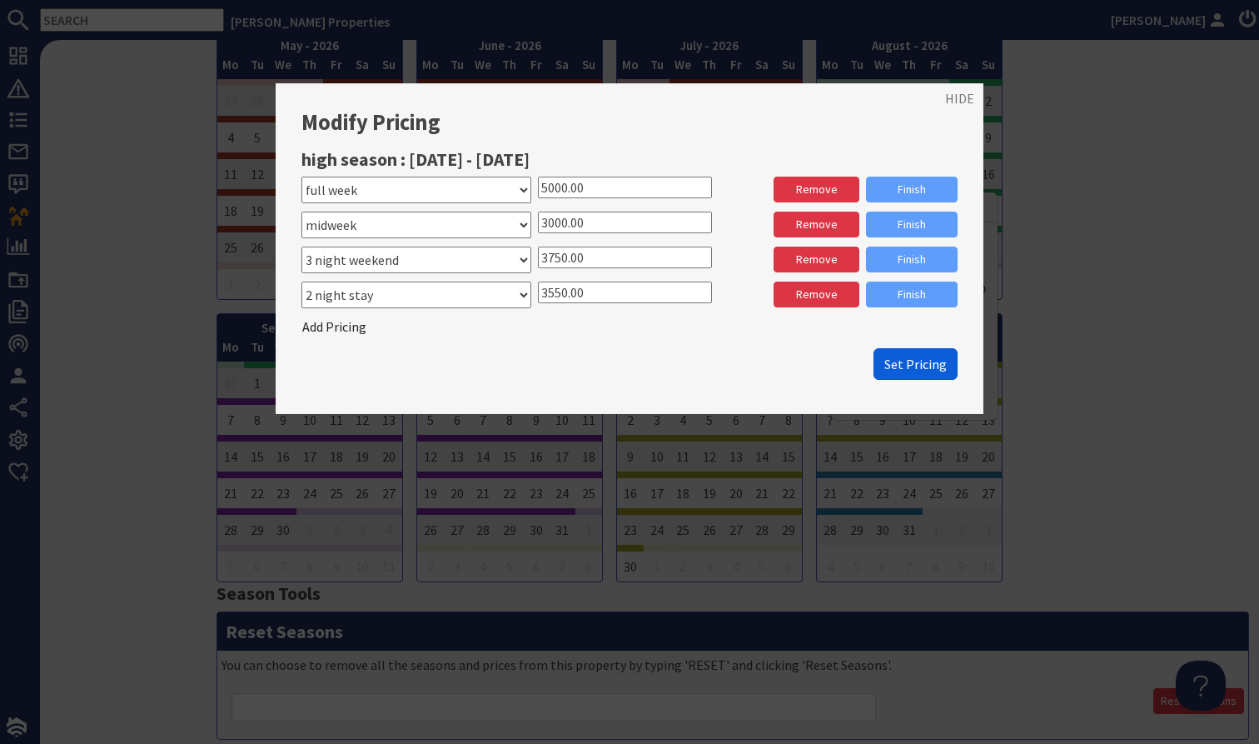
click at [916, 350] on button "Set Pricing" at bounding box center [916, 364] width 84 height 32
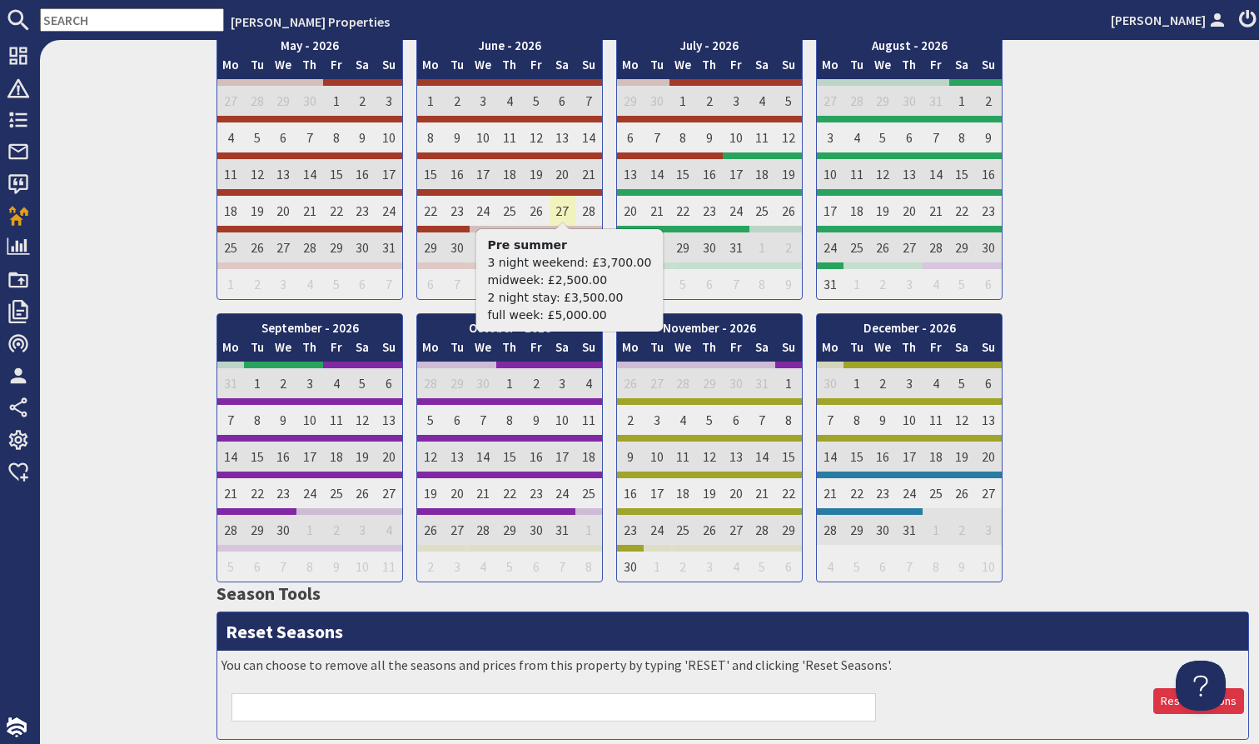
scroll to position [0, 0]
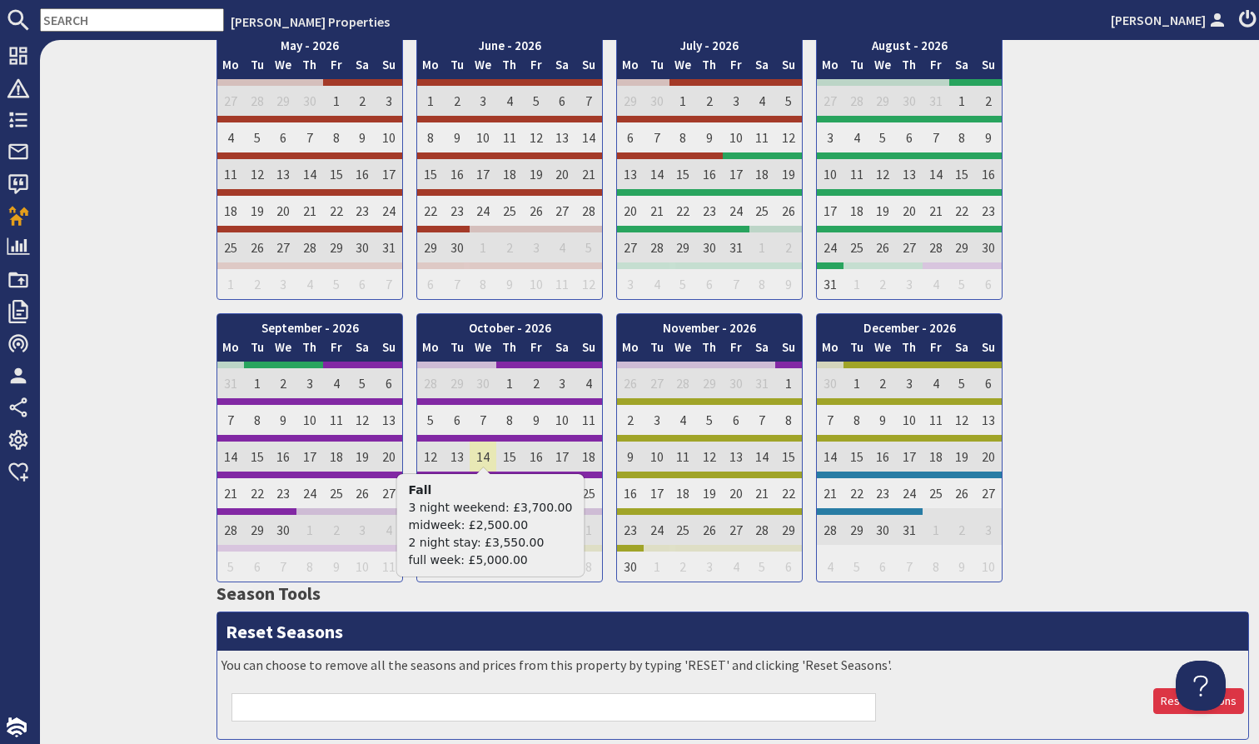
click at [486, 451] on td "14" at bounding box center [483, 453] width 27 height 37
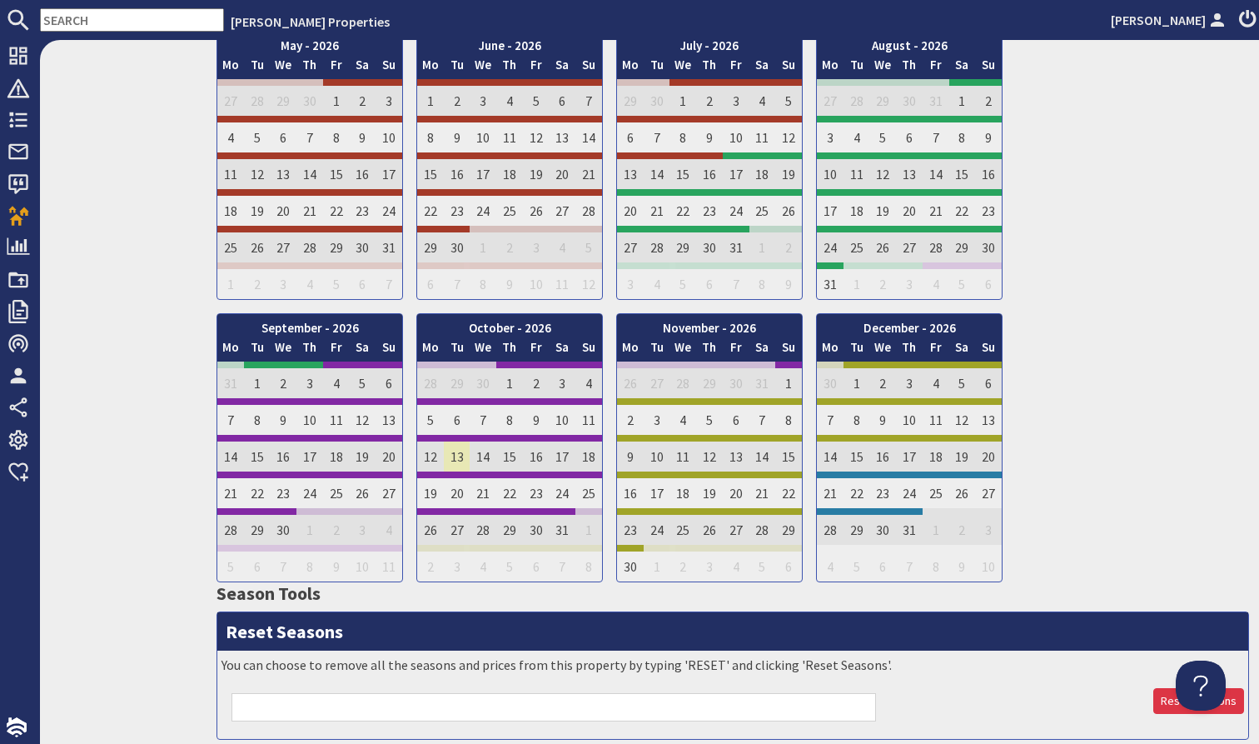
click at [467, 455] on td "13" at bounding box center [457, 453] width 27 height 37
click at [454, 451] on td "13" at bounding box center [457, 453] width 27 height 37
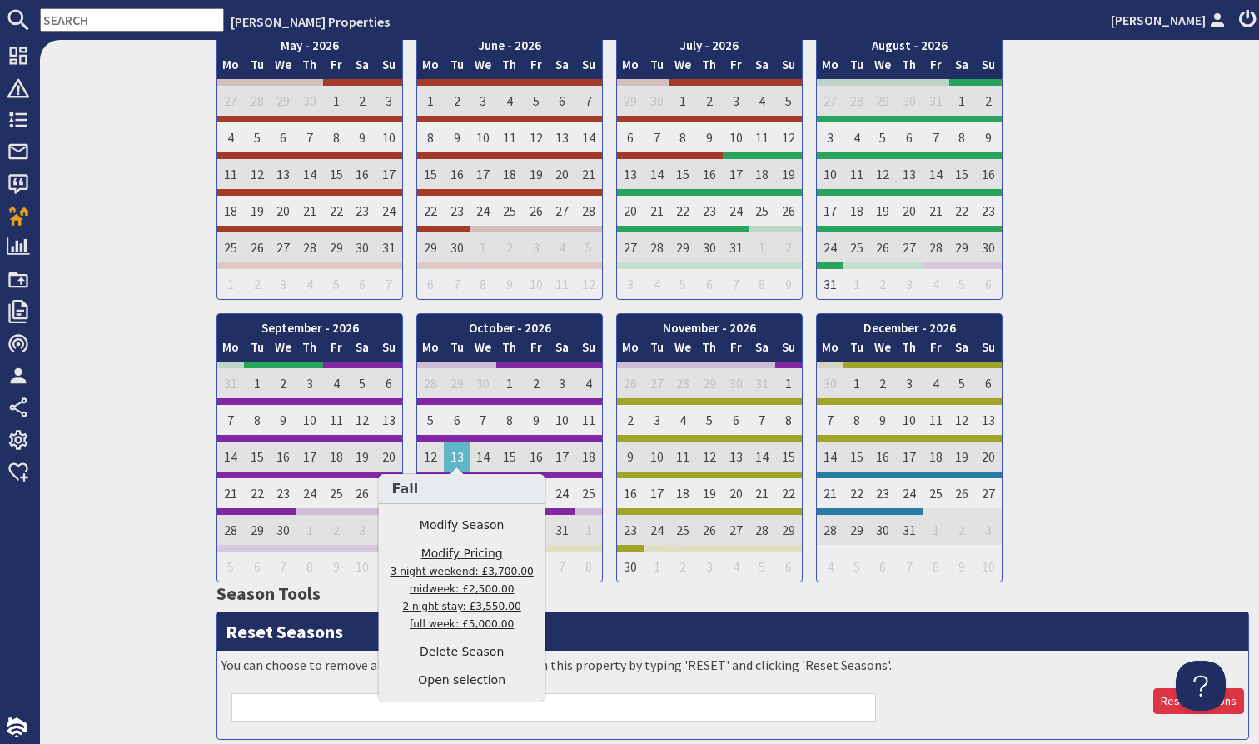
click at [456, 565] on link "Modify Pricing 3 night weekend: £3,700.00 midweek: £2,500.00 2 night stay: £3,5…" at bounding box center [462, 588] width 143 height 87
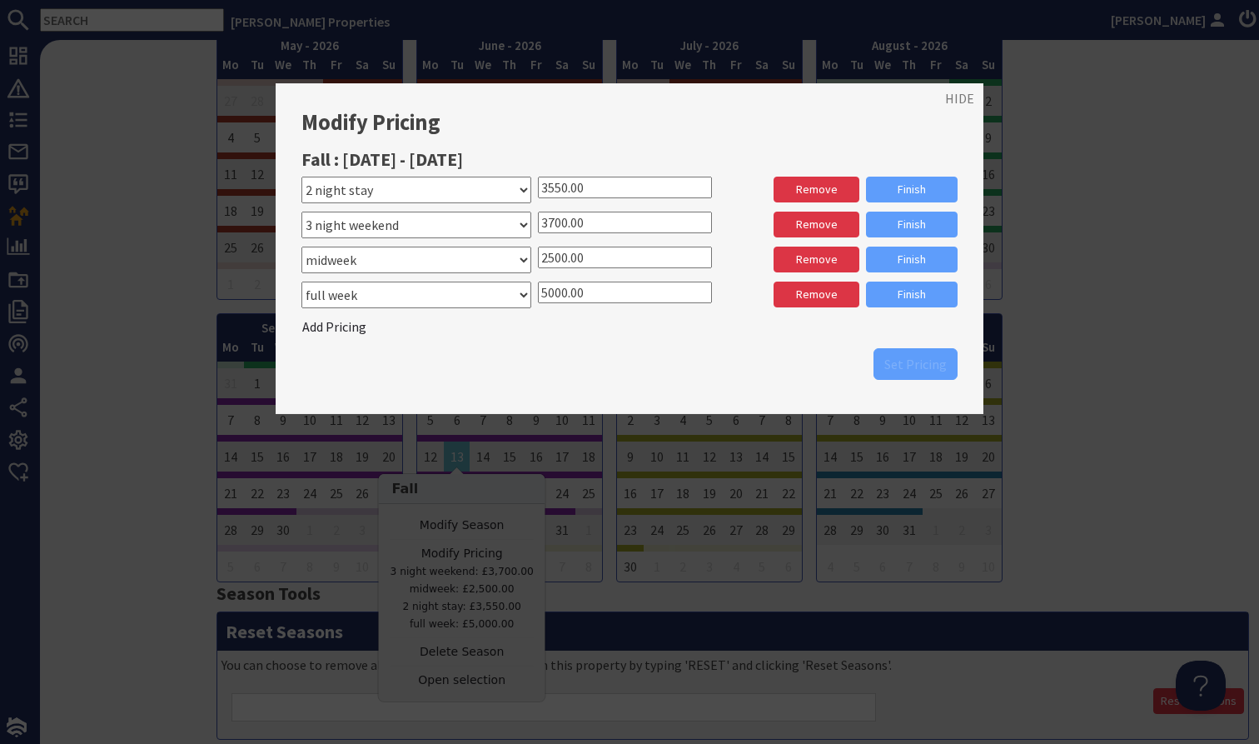
click at [565, 222] on input "3700.00" at bounding box center [625, 223] width 174 height 22
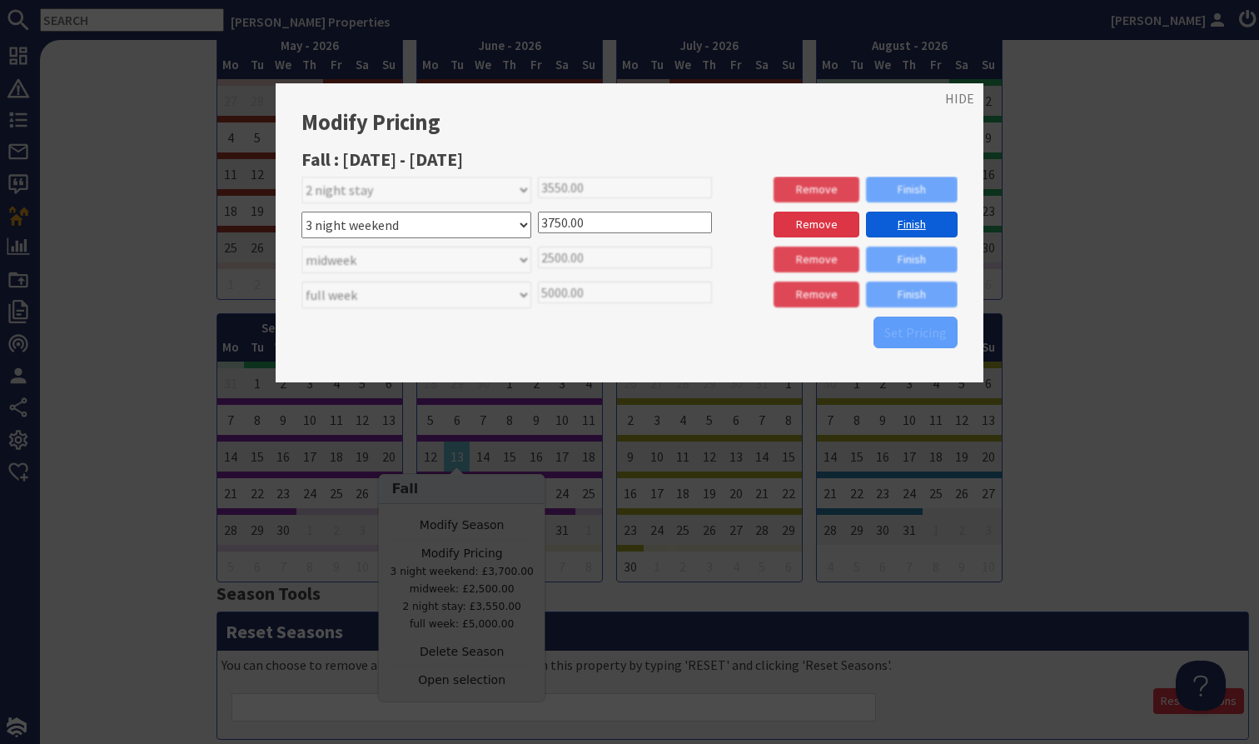
type input "3750.00"
click at [893, 227] on link "Finish" at bounding box center [912, 225] width 92 height 26
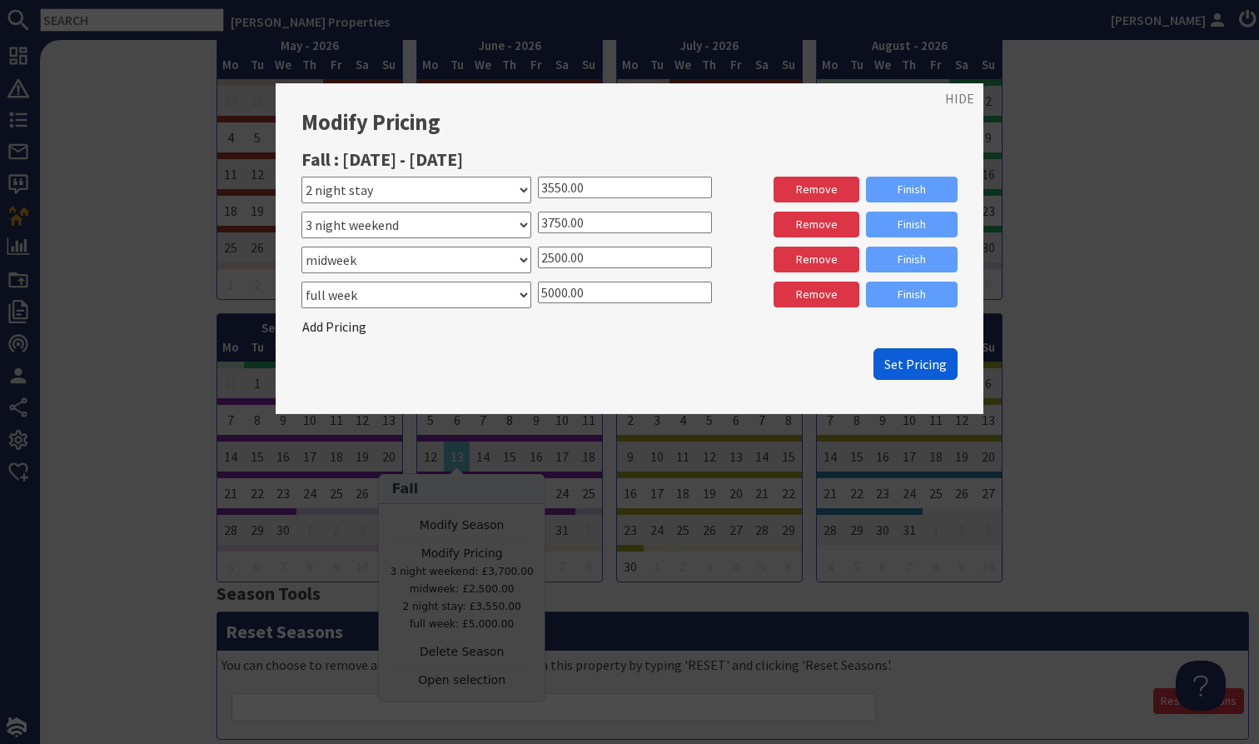
click at [905, 356] on span "Set Pricing" at bounding box center [915, 364] width 62 height 17
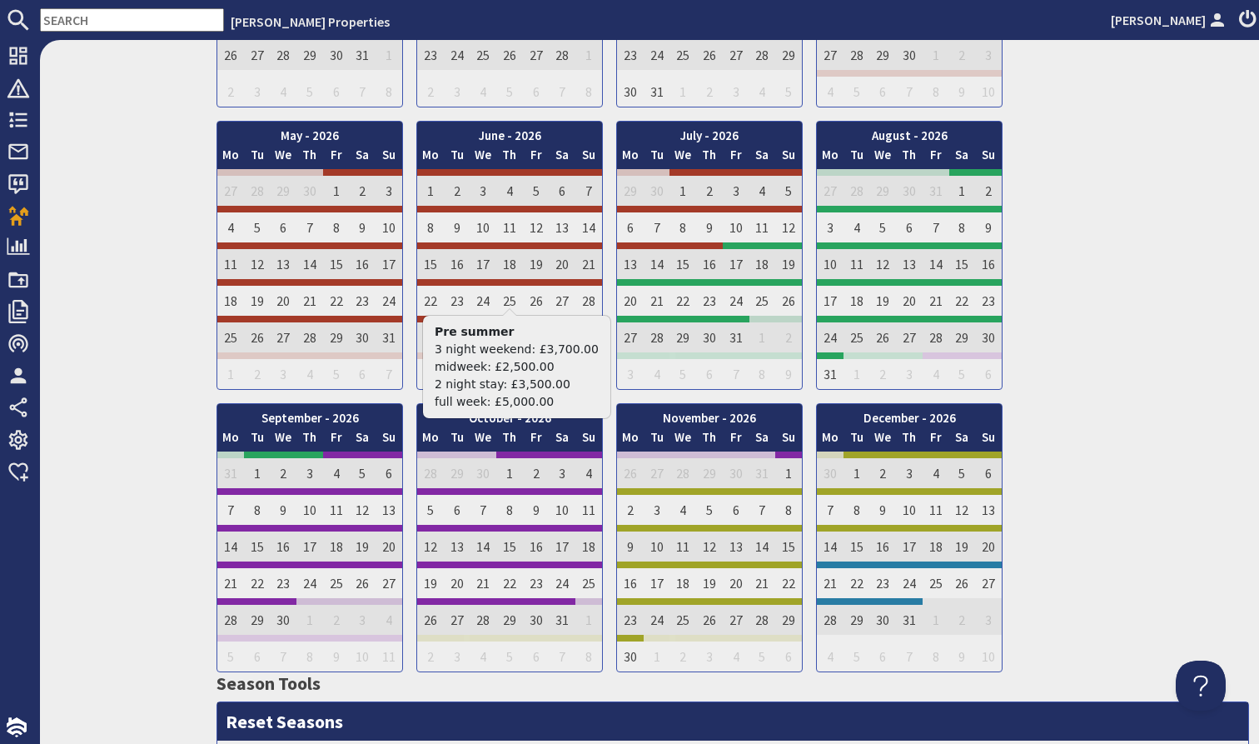
scroll to position [1024, 0]
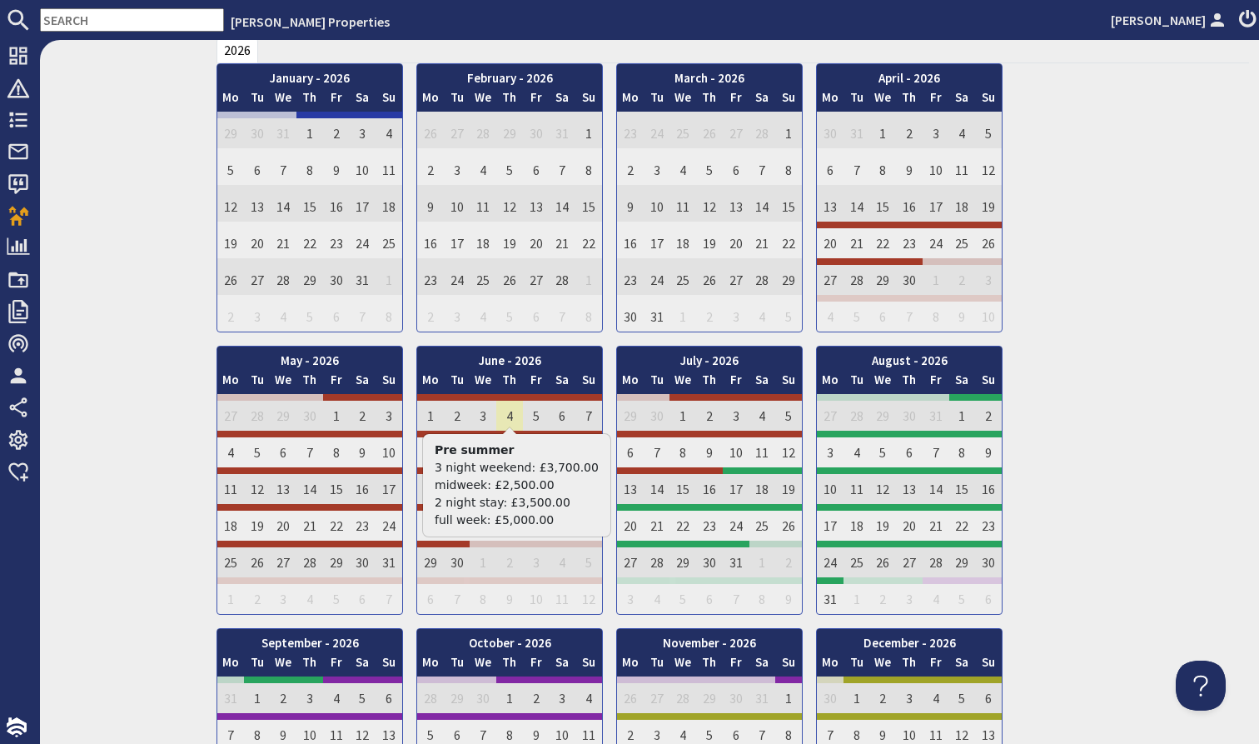
click at [509, 430] on div at bounding box center [509, 429] width 13 height 7
click at [510, 417] on td "4" at bounding box center [509, 412] width 27 height 37
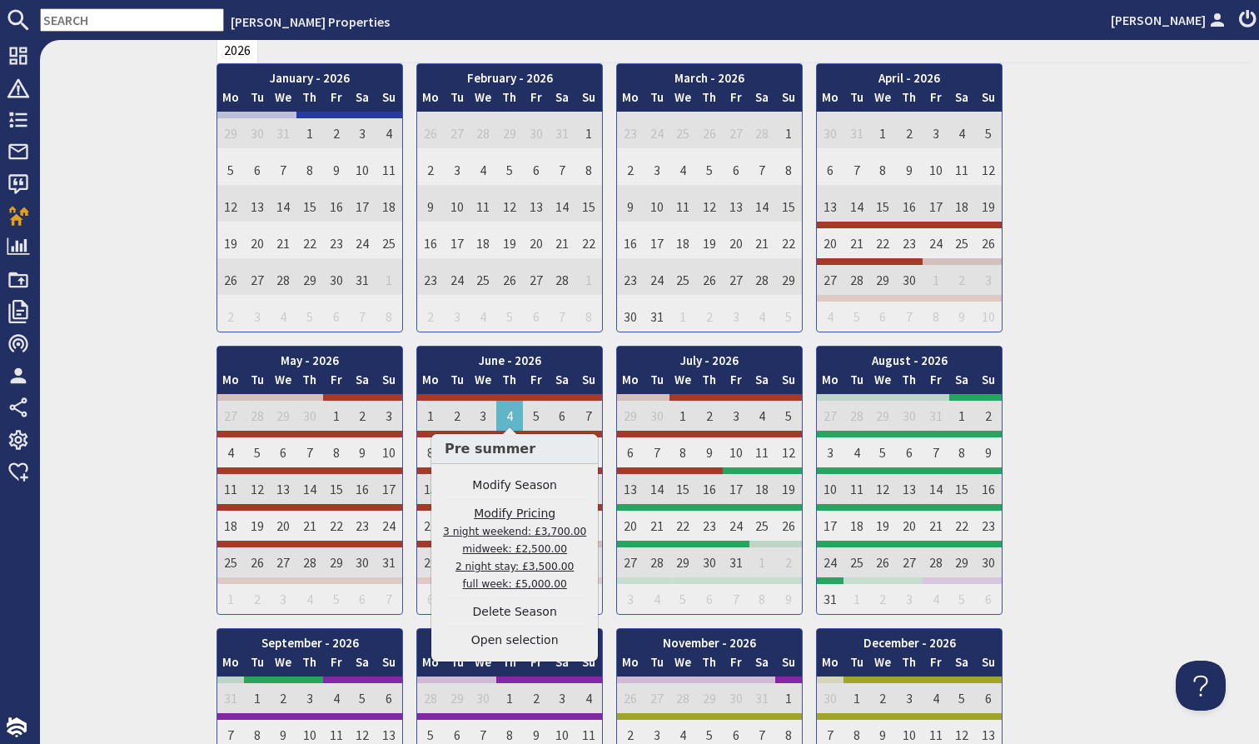
click at [523, 514] on link "Modify Pricing 3 night weekend: £3,700.00 midweek: £2,500.00 2 night stay: £3,5…" at bounding box center [514, 548] width 143 height 87
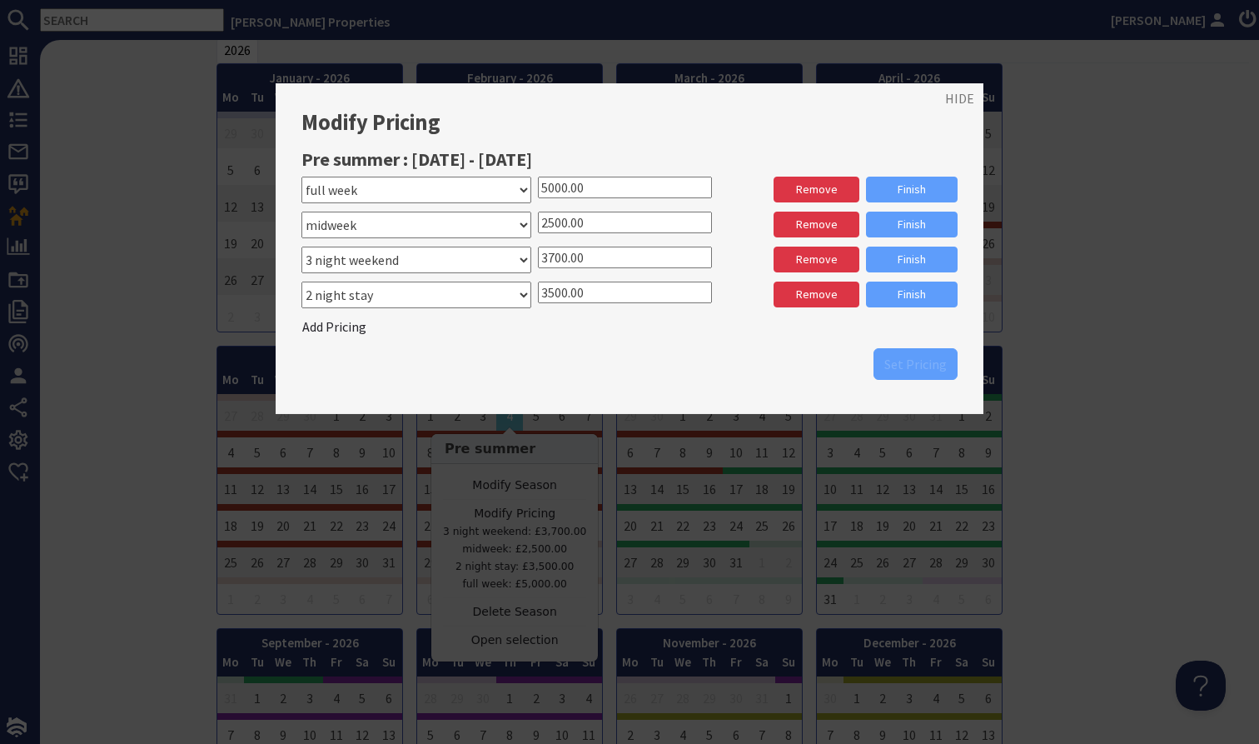
click at [557, 285] on input "3500.00" at bounding box center [625, 292] width 174 height 22
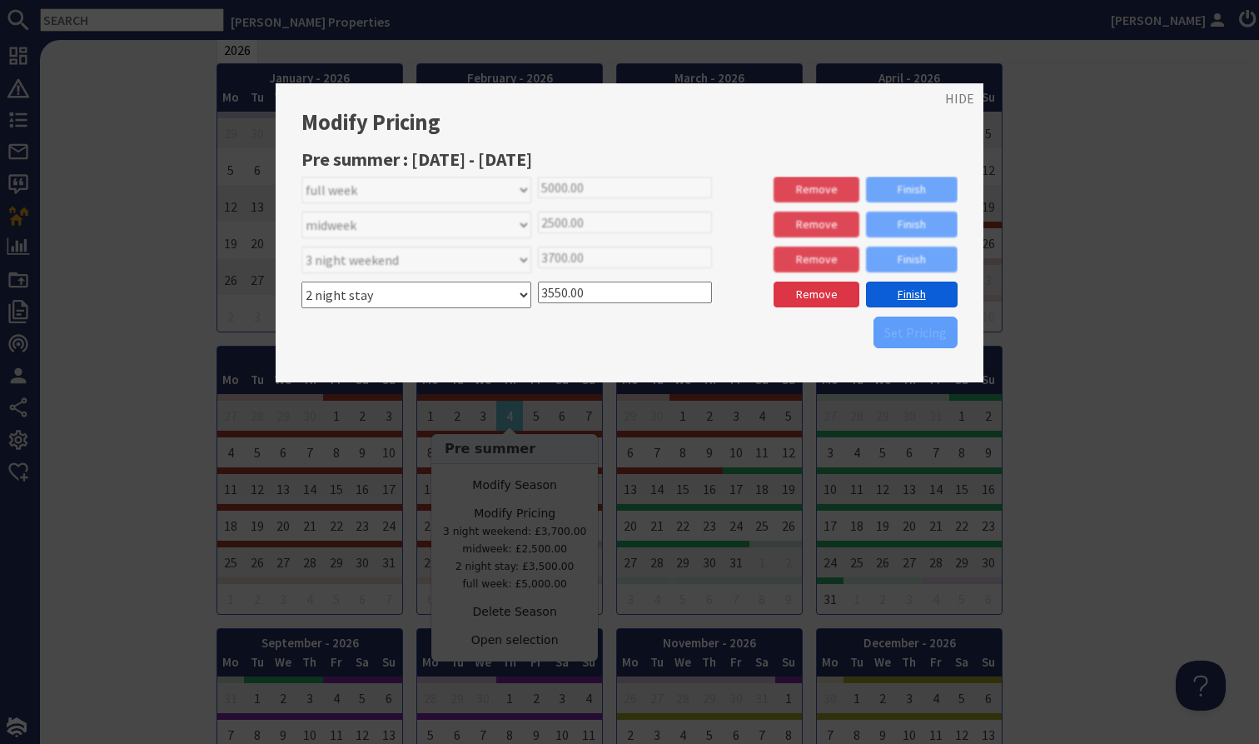
type input "3550.00"
click at [887, 290] on link "Finish" at bounding box center [912, 294] width 92 height 26
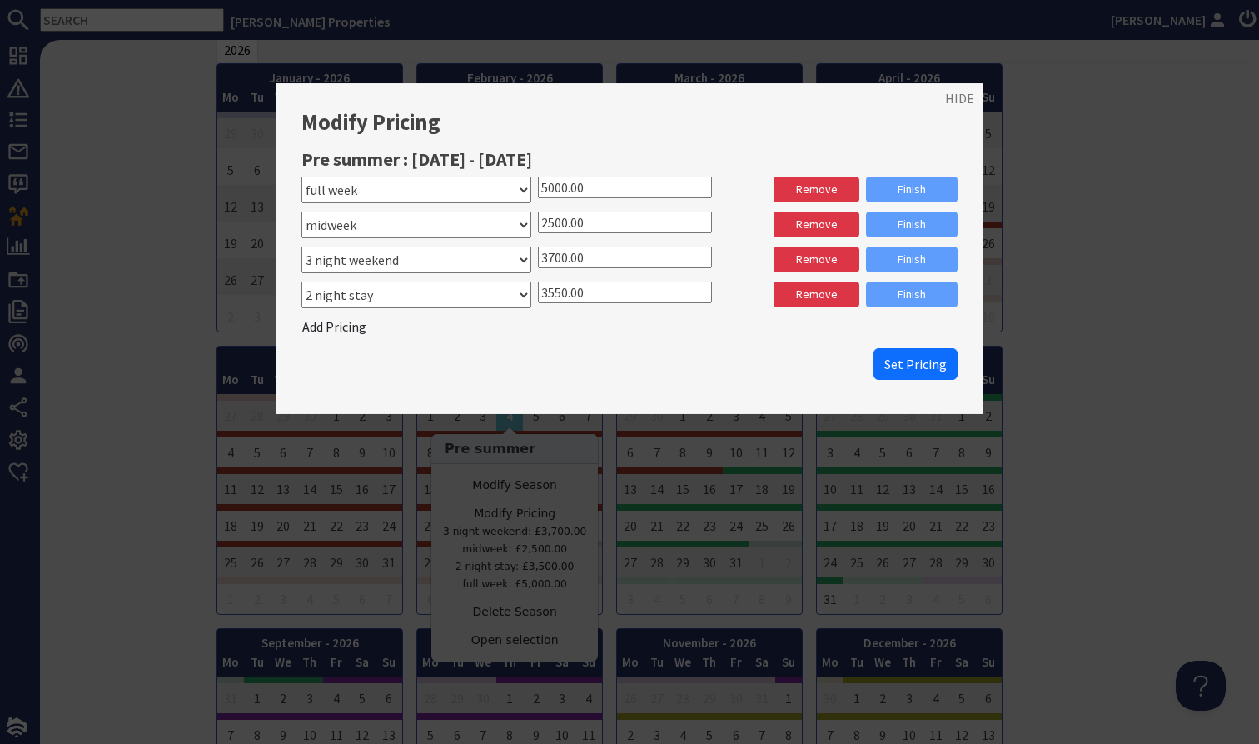
click at [557, 254] on input "3700.00" at bounding box center [625, 257] width 174 height 22
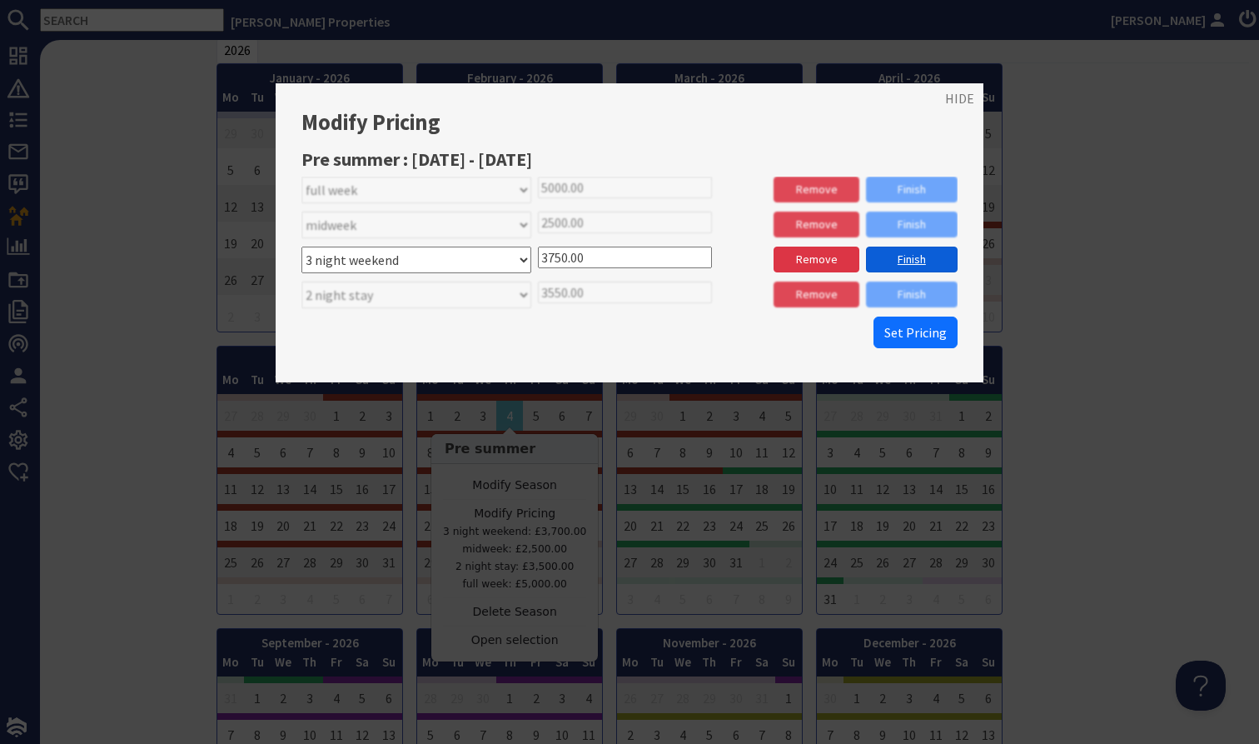
type input "3750.00"
click at [912, 261] on link "Finish" at bounding box center [912, 259] width 92 height 26
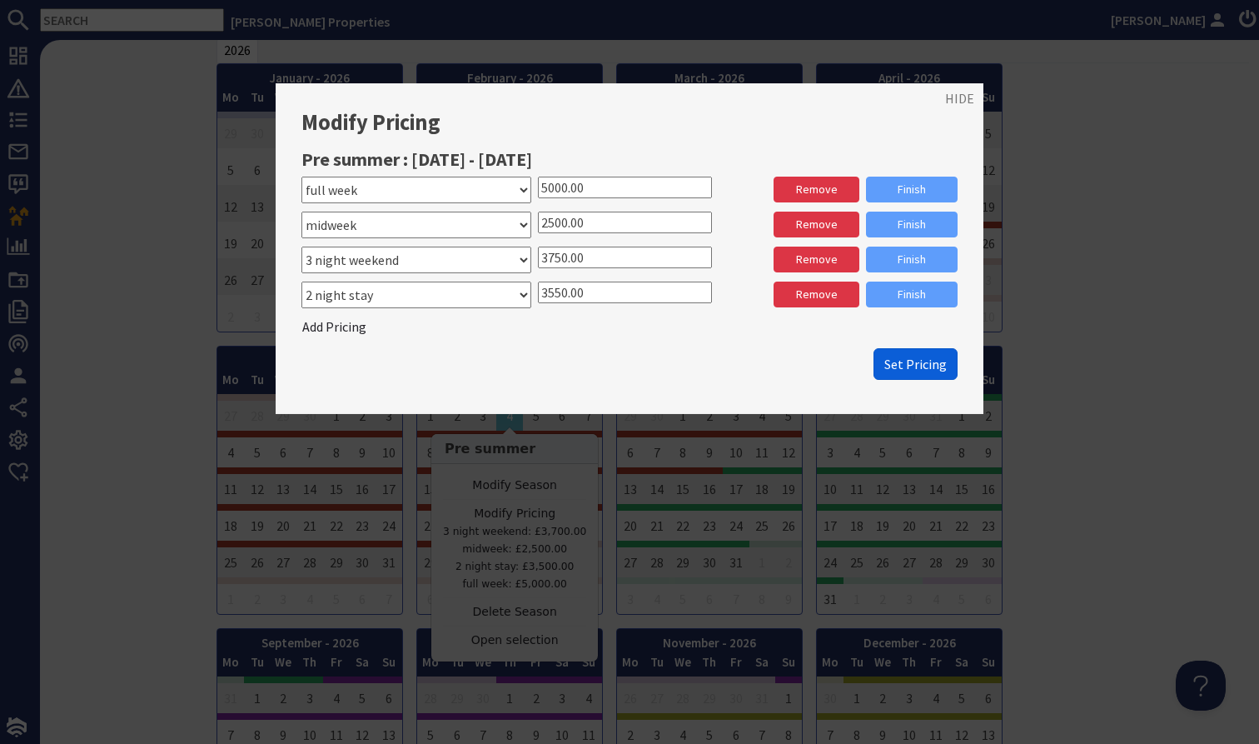
click at [918, 365] on span "Set Pricing" at bounding box center [915, 364] width 62 height 17
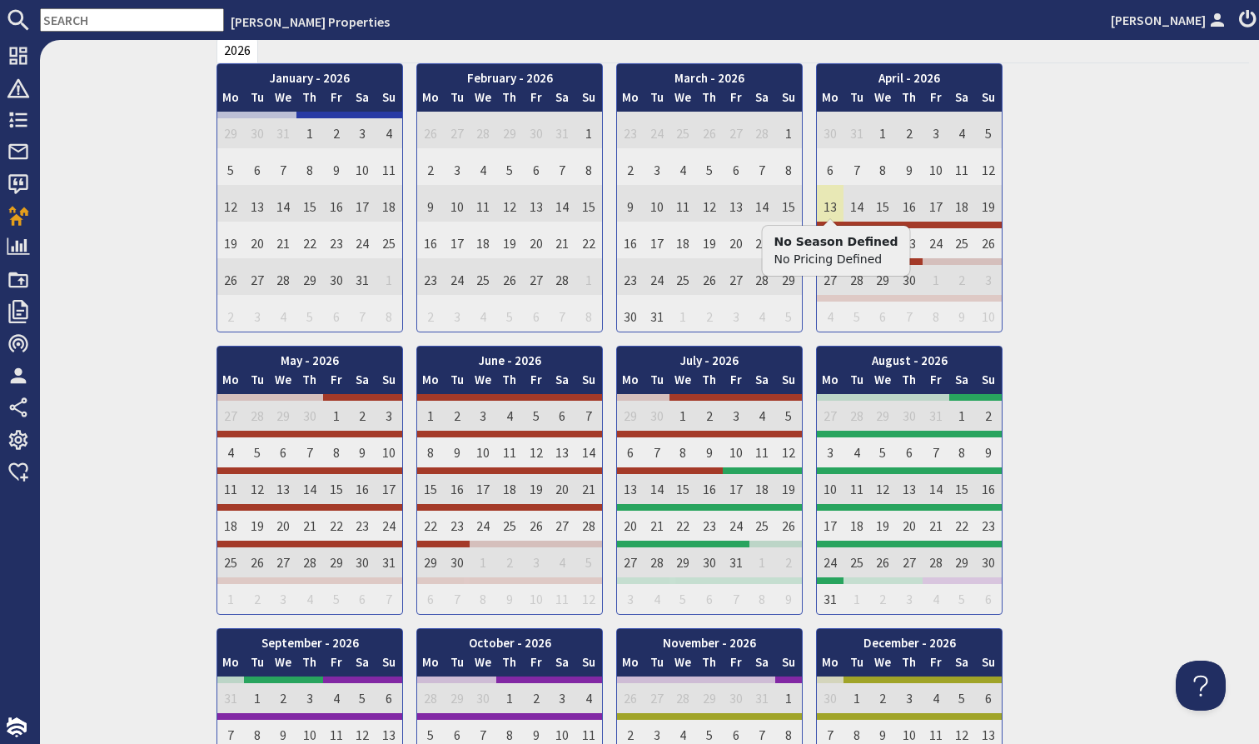
click at [834, 210] on td "13" at bounding box center [830, 203] width 27 height 37
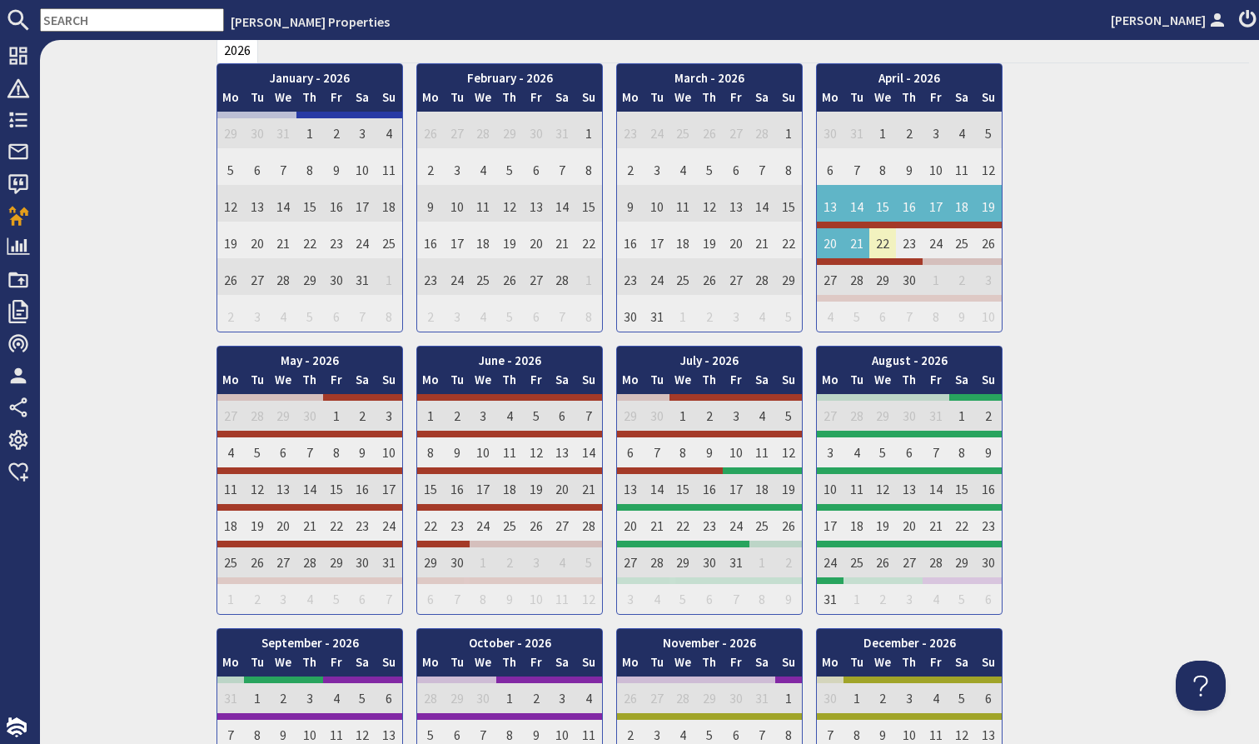
click at [889, 222] on td "22" at bounding box center [882, 240] width 27 height 37
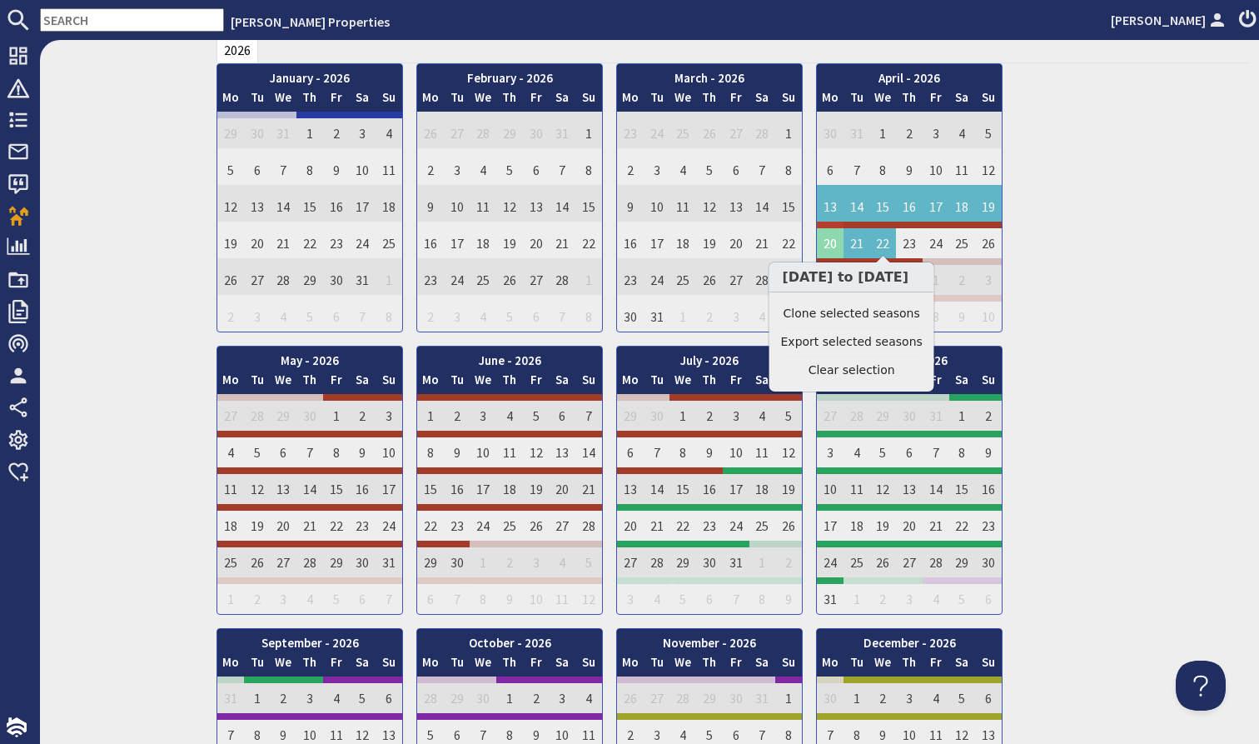
click at [827, 247] on td "20" at bounding box center [830, 240] width 27 height 37
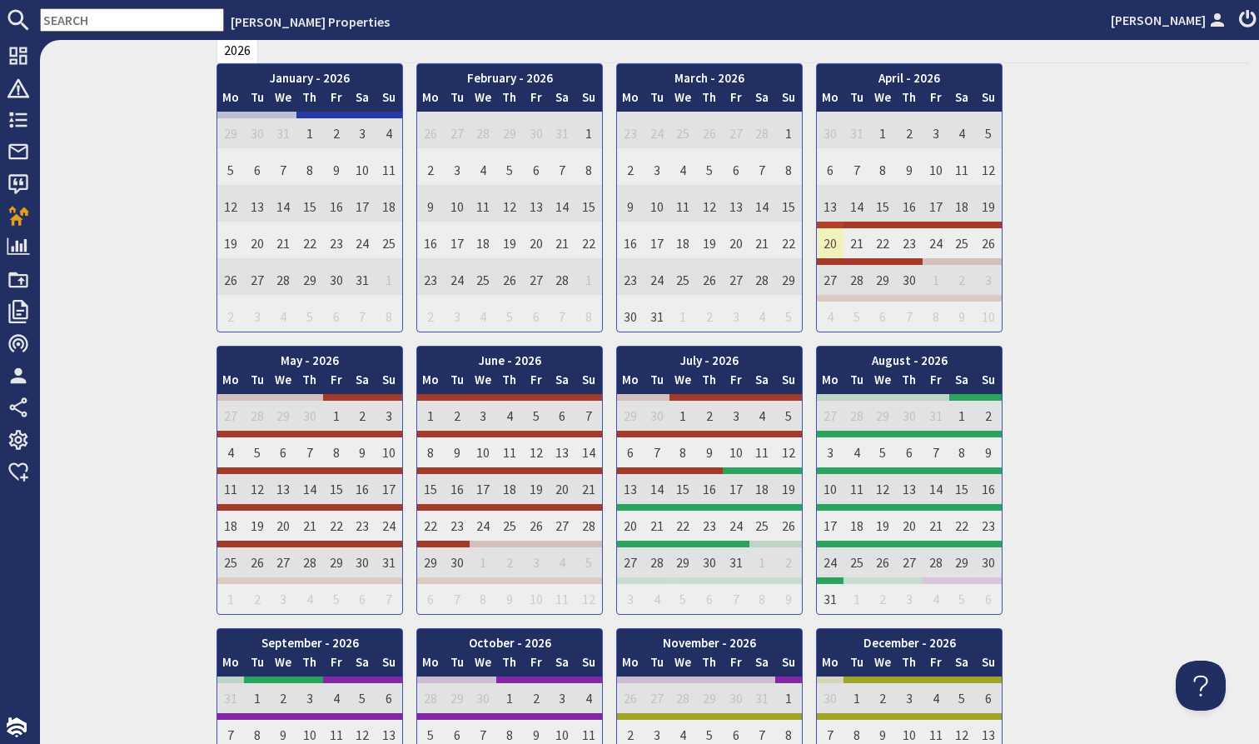
click at [828, 233] on td "20" at bounding box center [830, 240] width 27 height 37
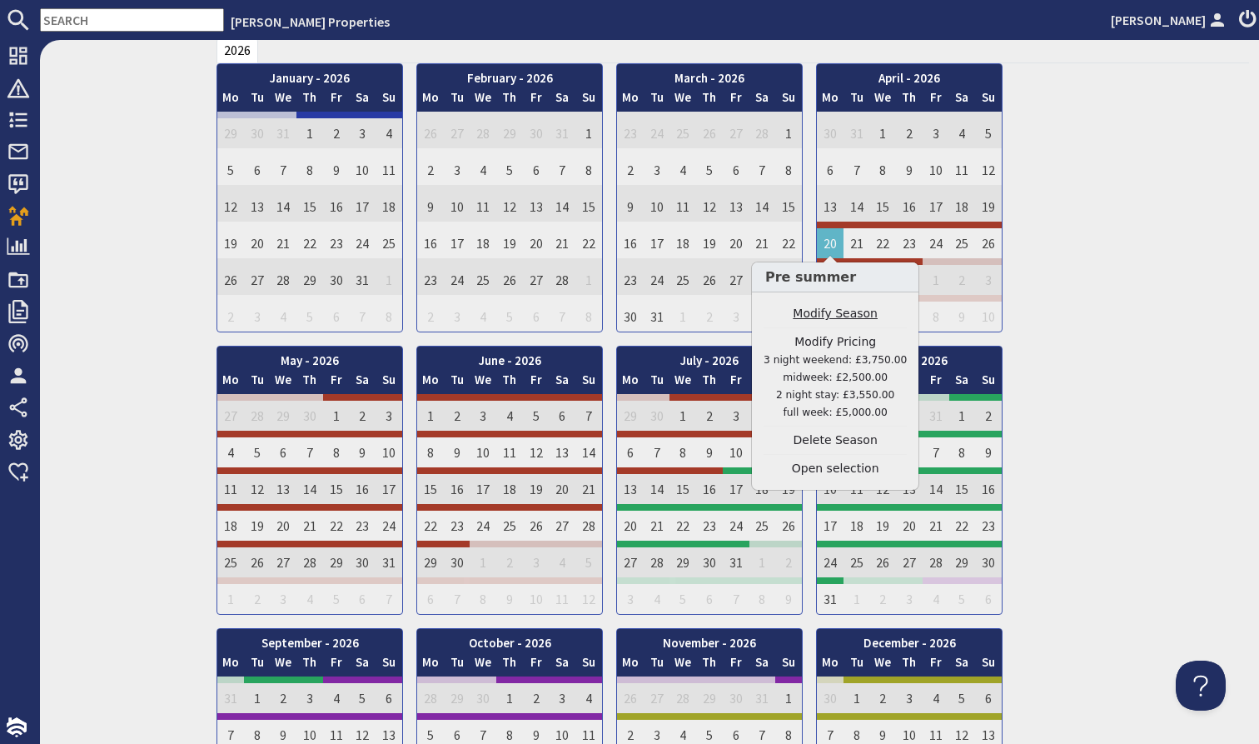
click at [836, 313] on link "Modify Season" at bounding box center [835, 313] width 143 height 17
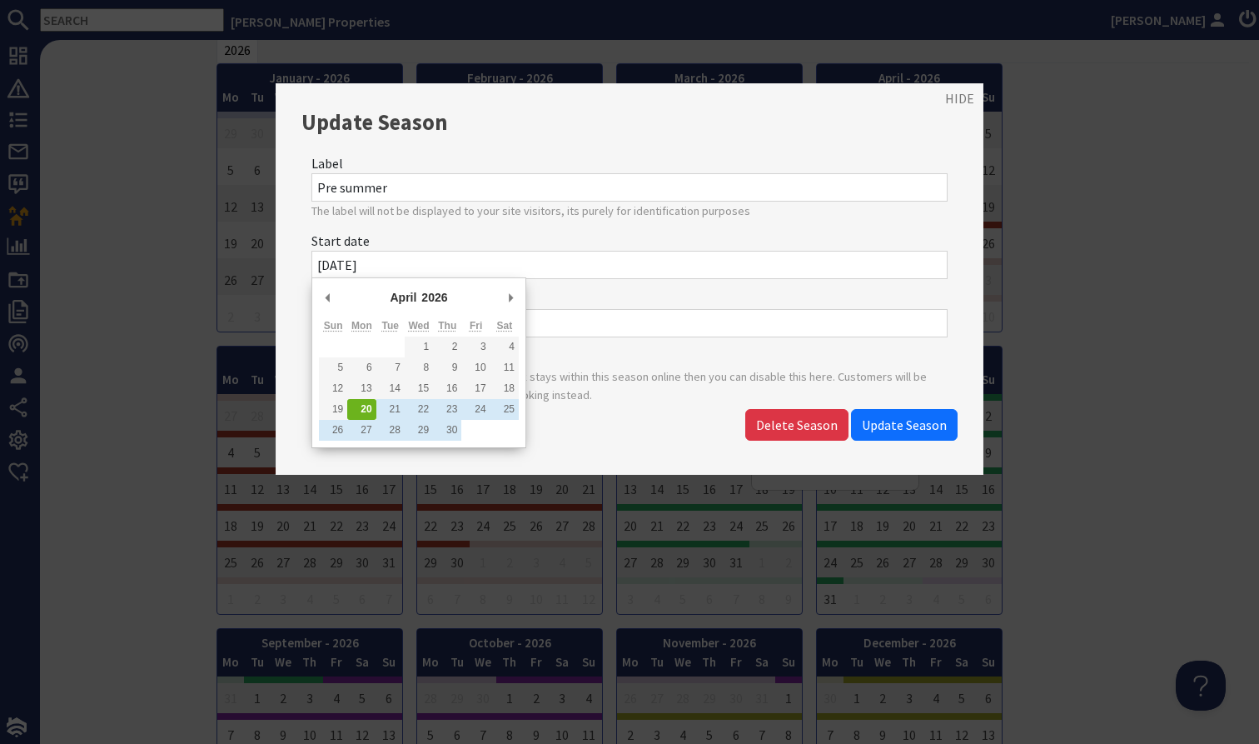
click at [490, 260] on input "20/04/2026" at bounding box center [629, 265] width 636 height 28
type input "05/01/2026"
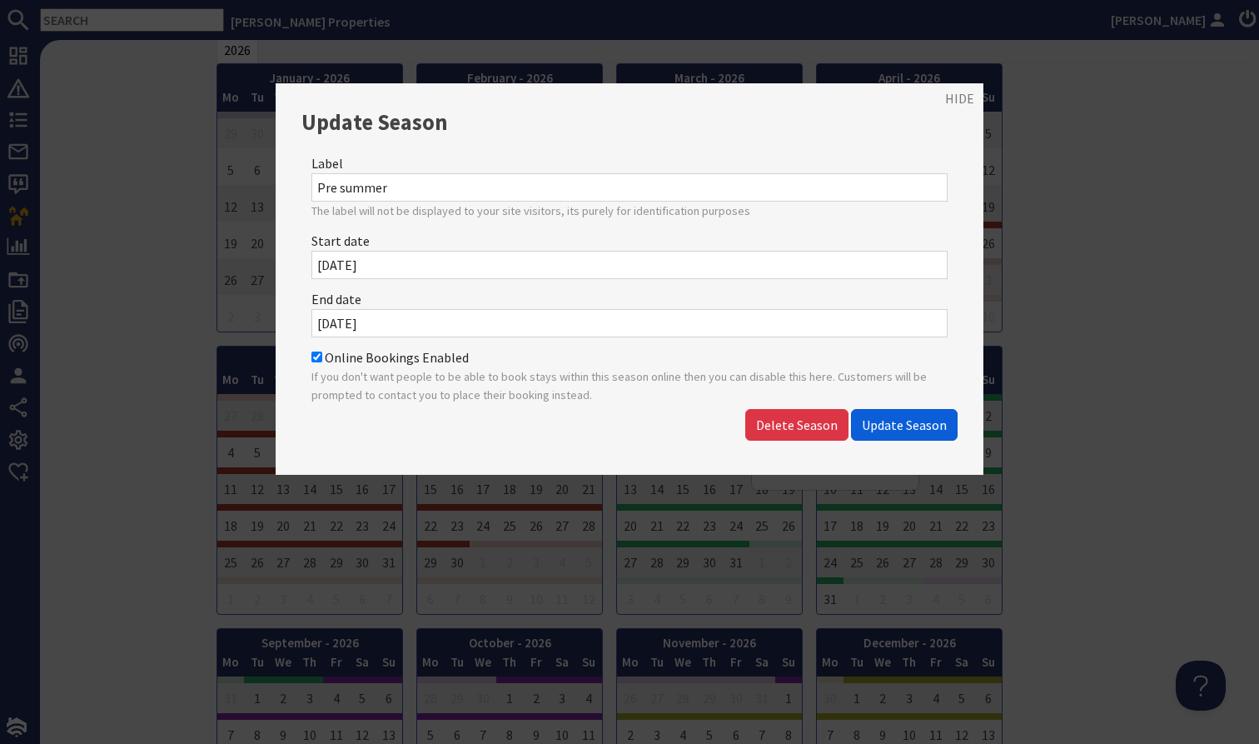
click at [891, 421] on span "Update Season" at bounding box center [904, 424] width 85 height 17
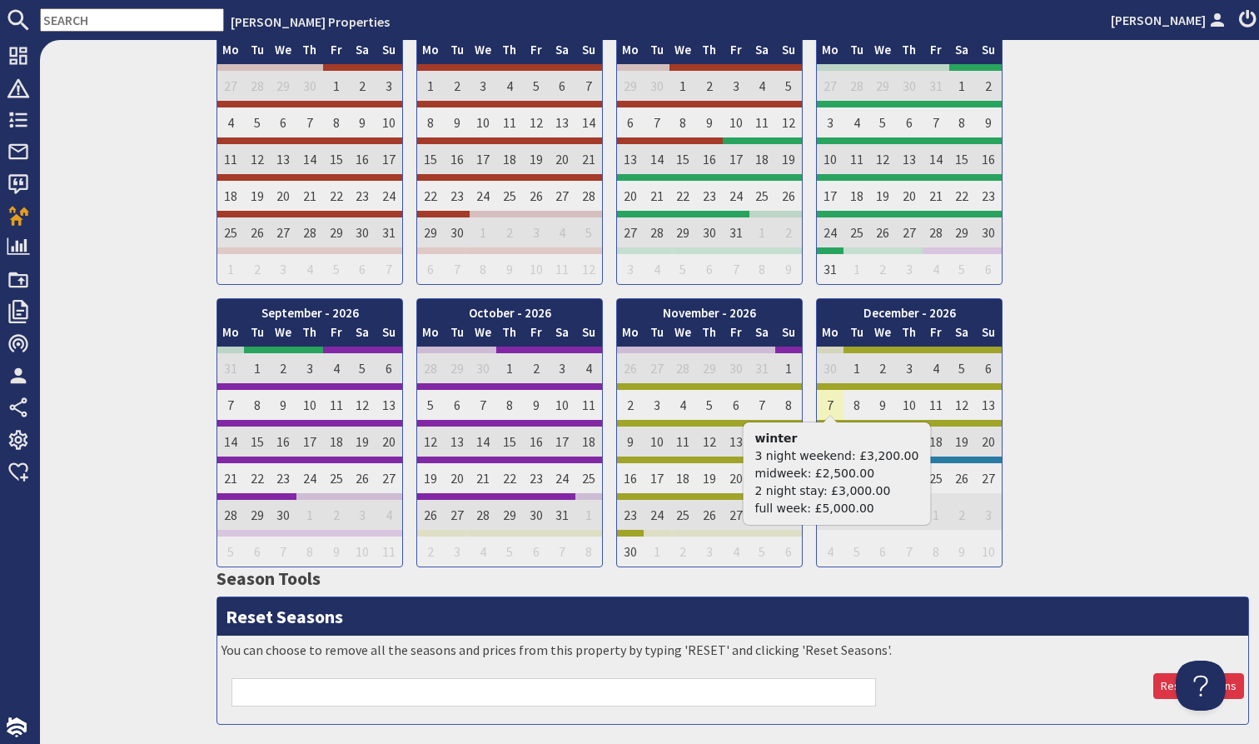
scroll to position [1417, 0]
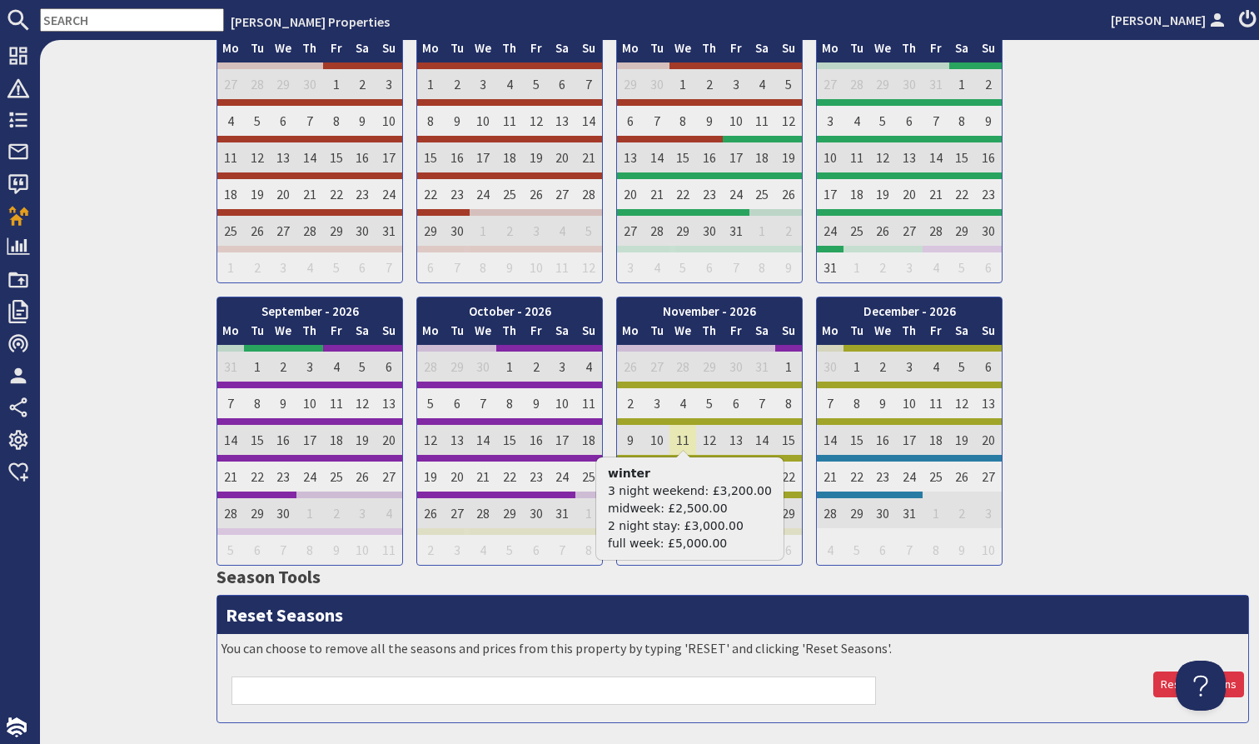
click at [684, 436] on td "11" at bounding box center [683, 436] width 27 height 37
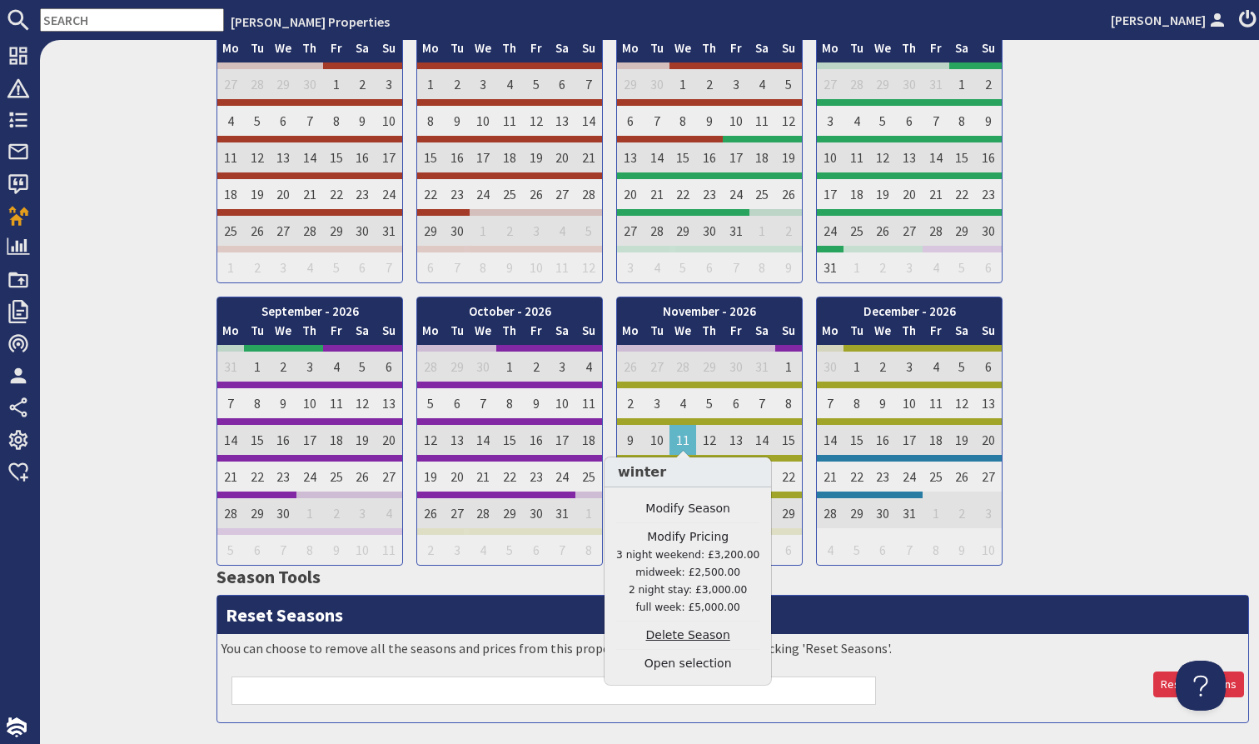
click at [689, 637] on link "Delete Season" at bounding box center [687, 634] width 143 height 17
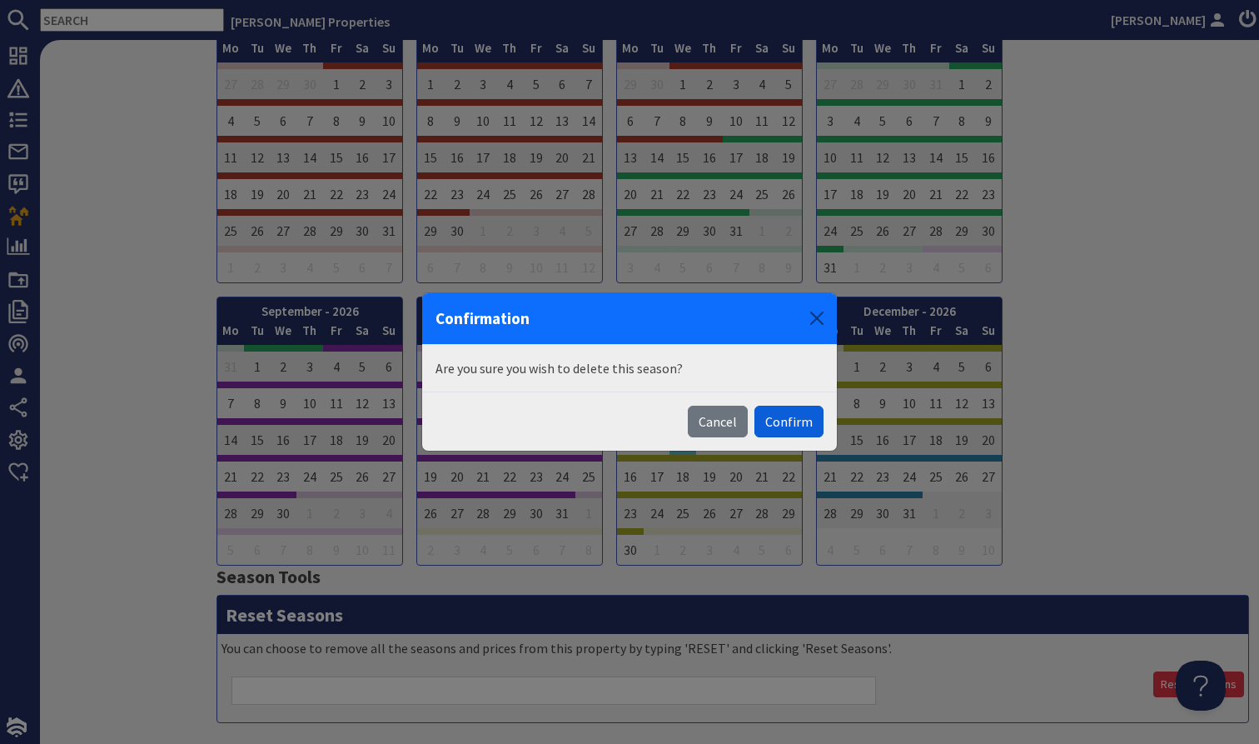
click at [784, 433] on button "Confirm" at bounding box center [788, 422] width 69 height 32
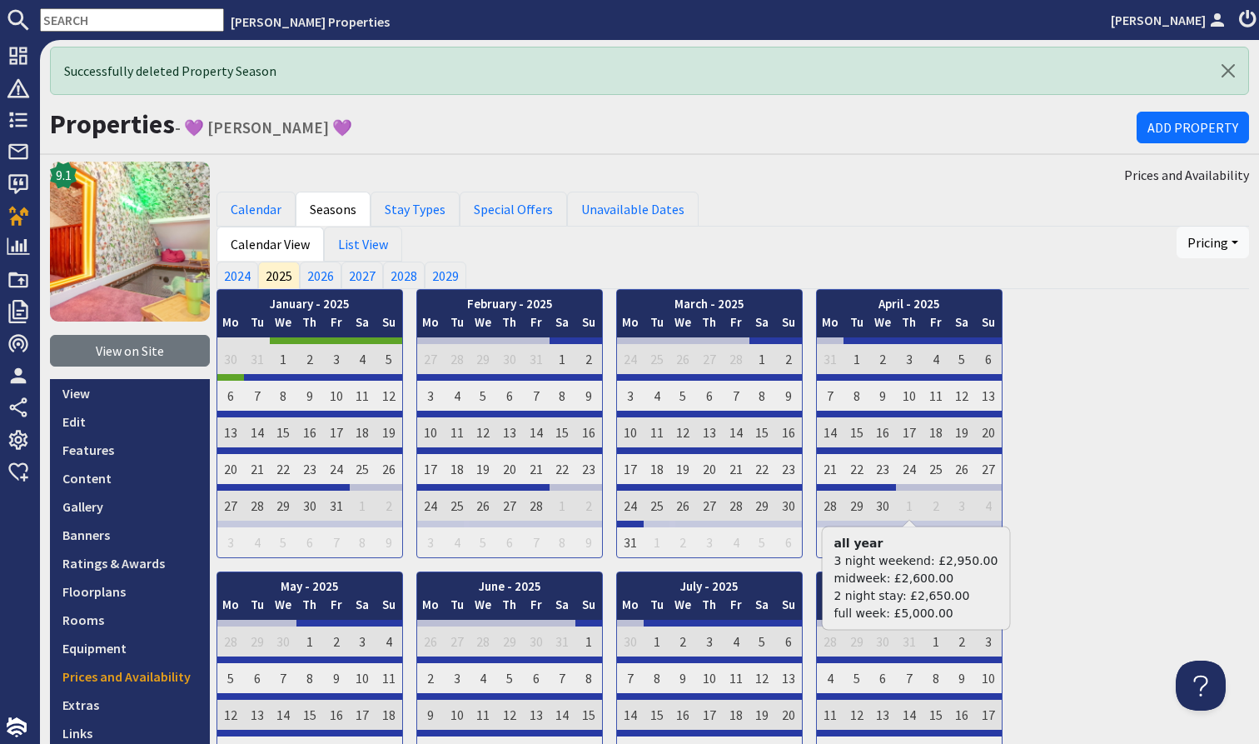
click at [1113, 425] on div "January - 2025 Mo Tu We Th Fr Sa Su 30 31 1 2 3 4 5 Mo Tu We" at bounding box center [733, 706] width 1033 height 834
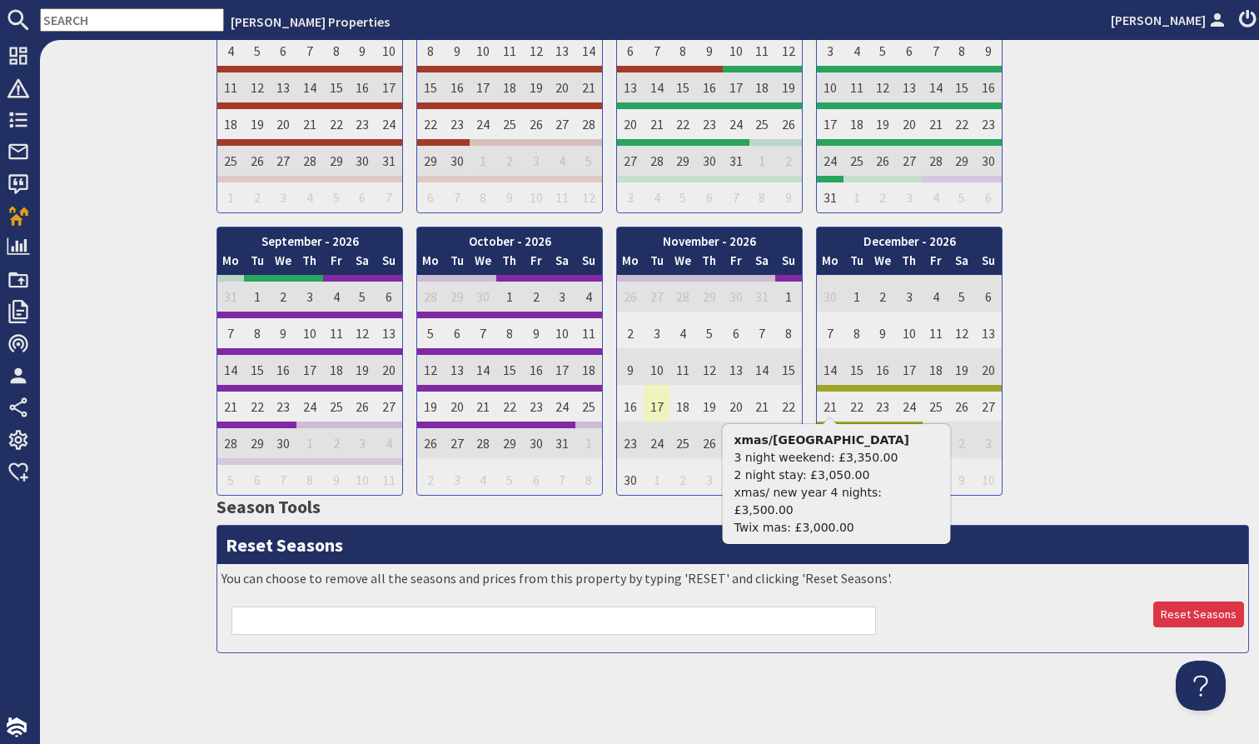
scroll to position [1486, 0]
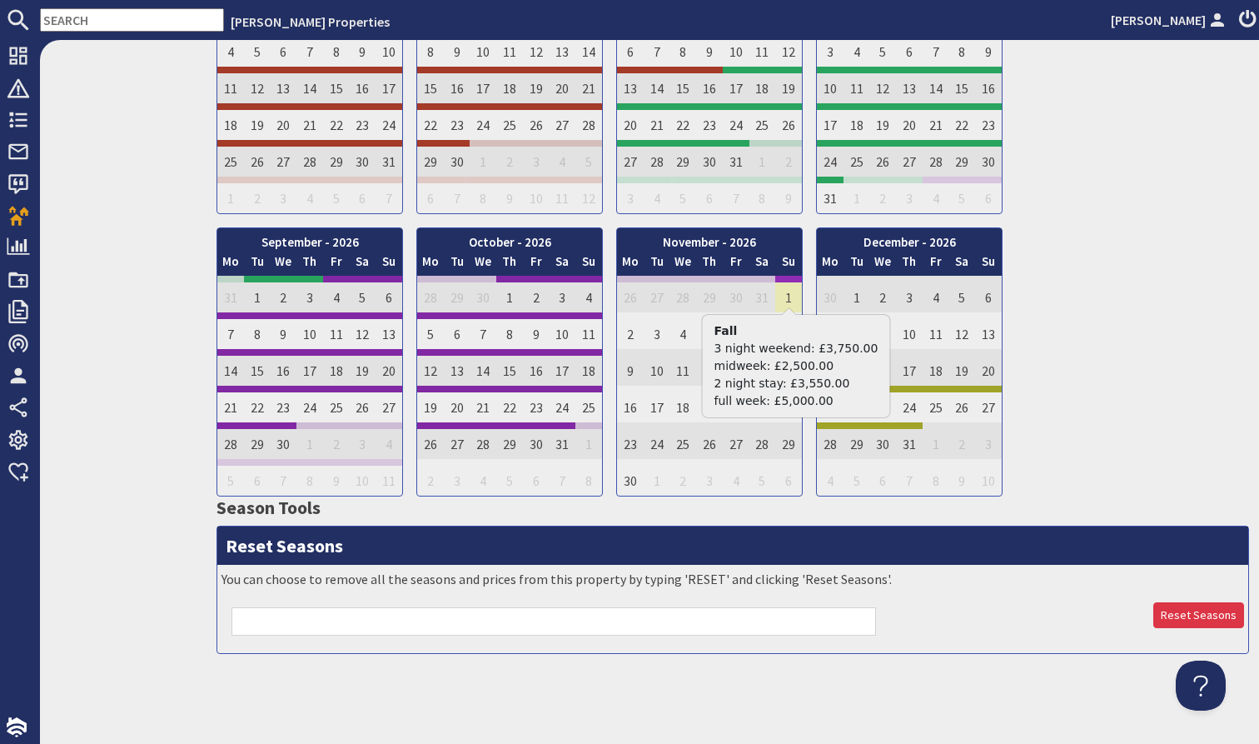
click at [785, 288] on td "1" at bounding box center [788, 294] width 27 height 37
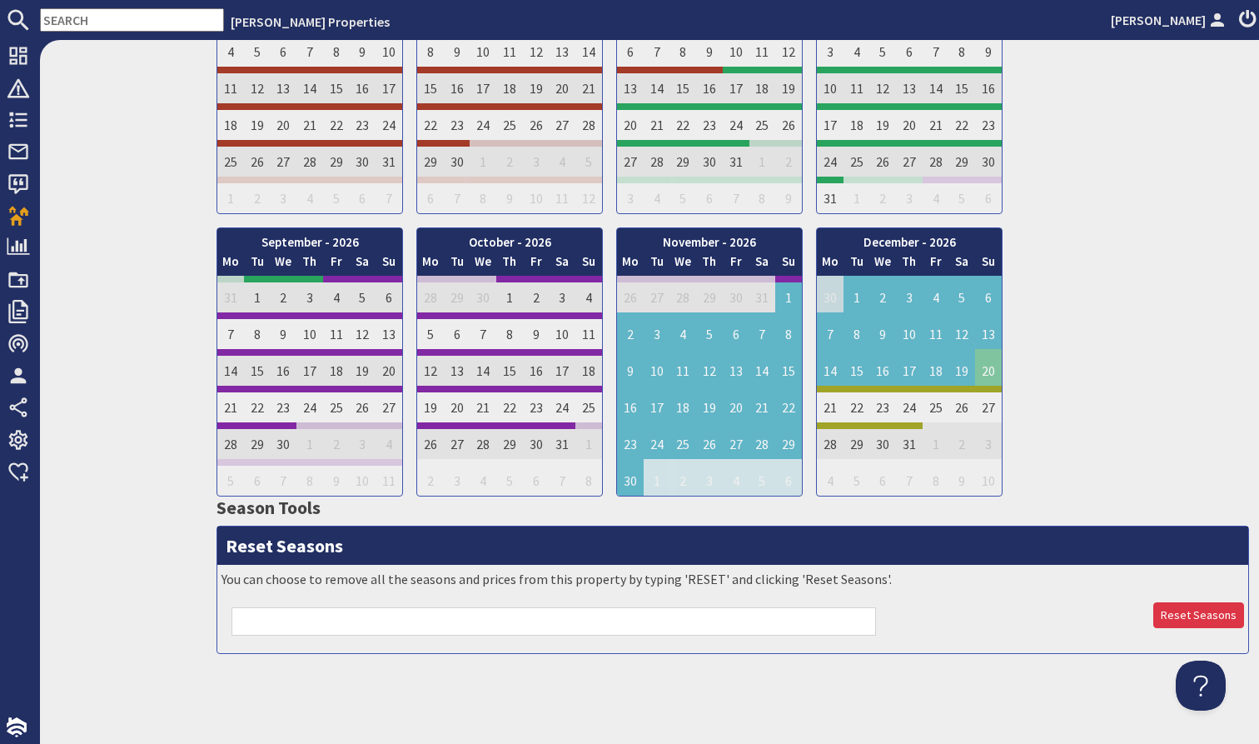
click at [993, 361] on td "20" at bounding box center [988, 367] width 27 height 37
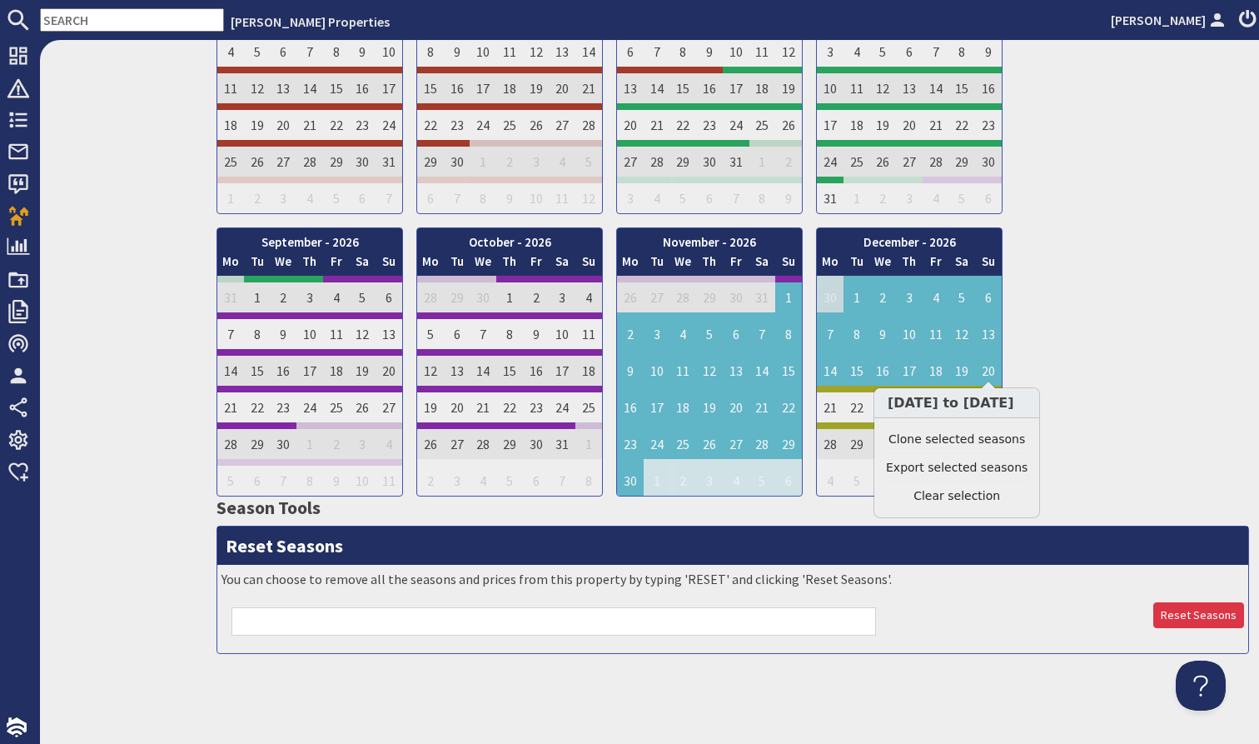
click at [1044, 334] on div "January - 2026 Mo Tu We Th Fr Sa Su 29 30 31 1 2 3 4 Mo Tu" at bounding box center [733, 80] width 1033 height 834
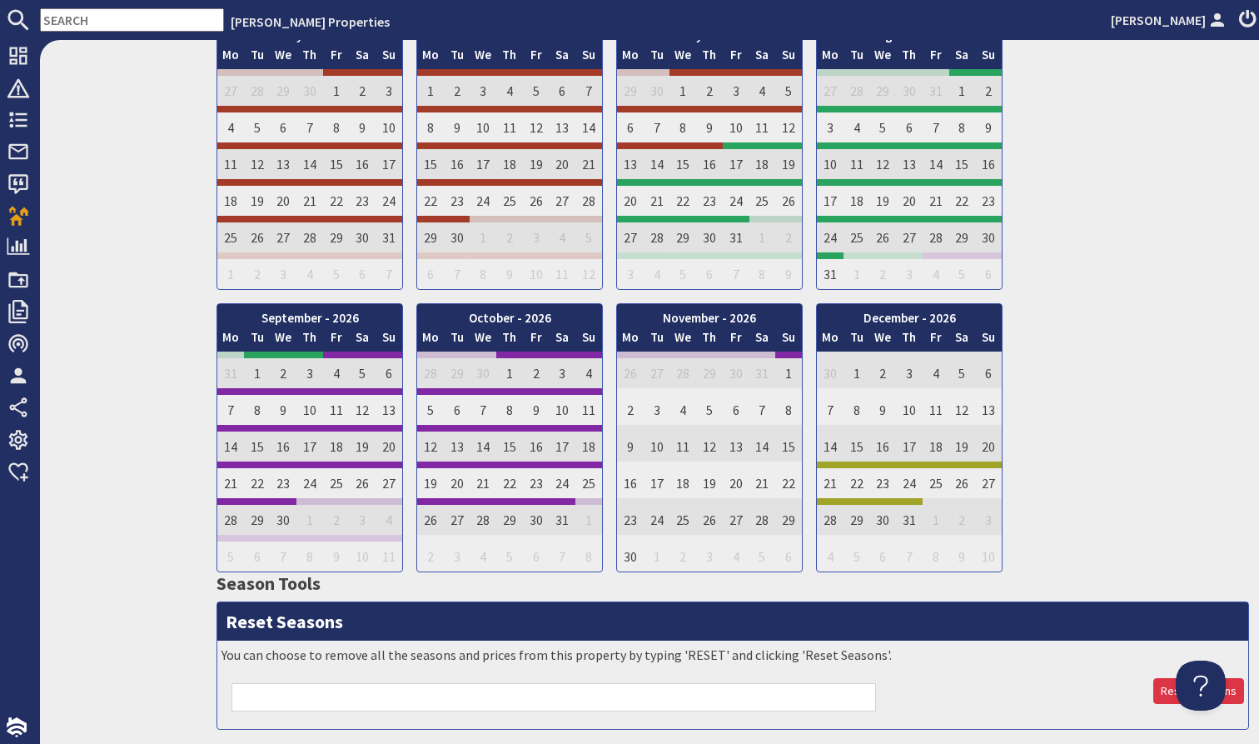
scroll to position [1357, 0]
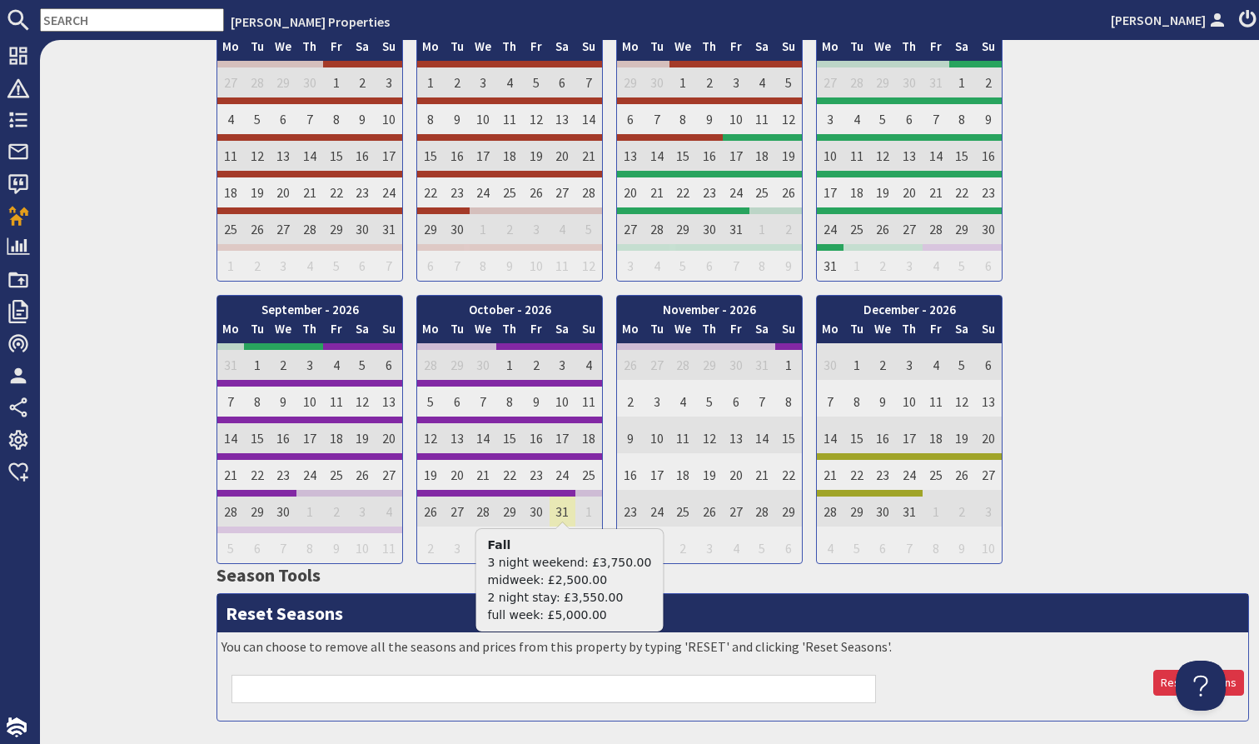
click at [557, 500] on td "31" at bounding box center [563, 508] width 27 height 37
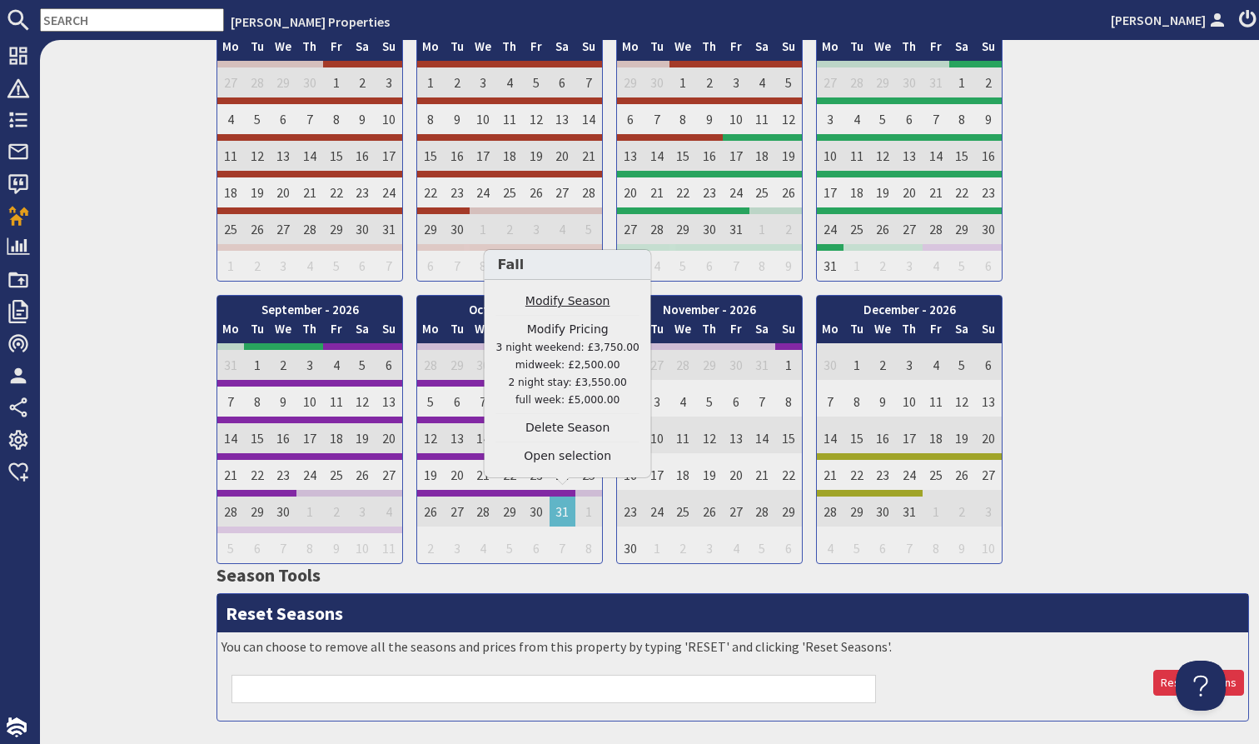
click at [580, 301] on link "Modify Season" at bounding box center [567, 300] width 143 height 17
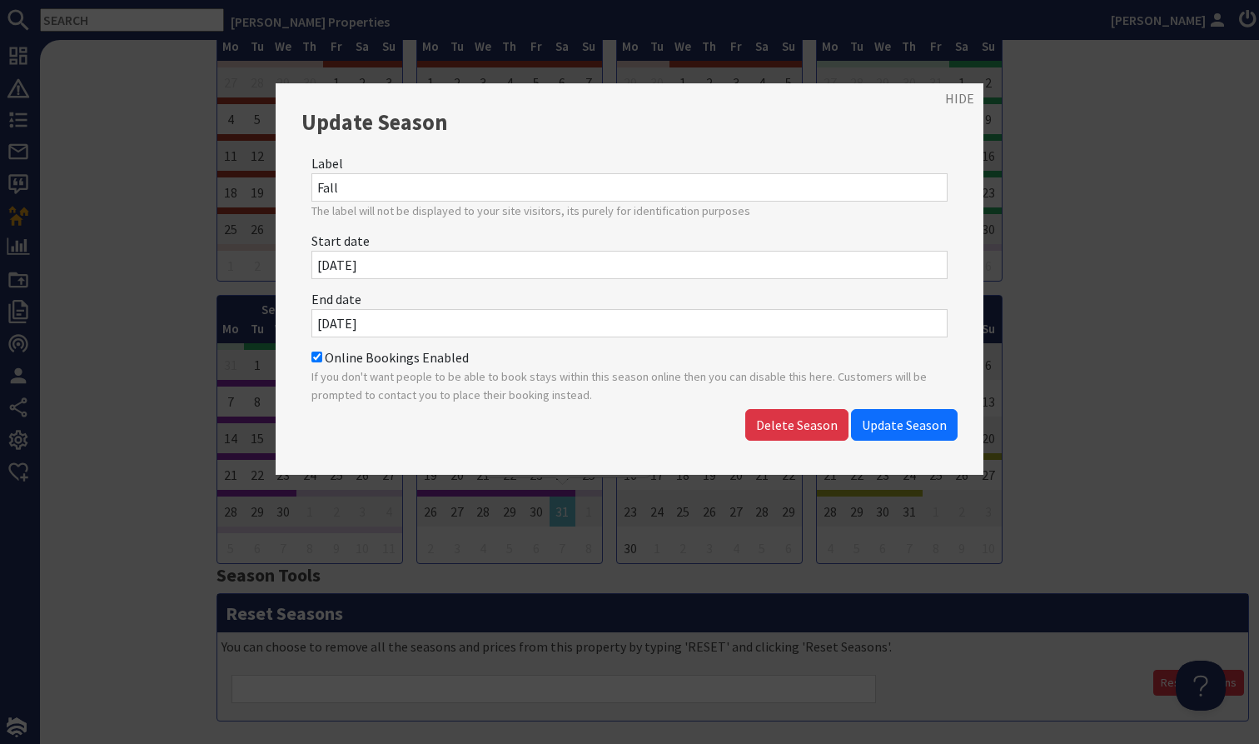
click at [557, 322] on input "01/11/2026" at bounding box center [629, 323] width 636 height 28
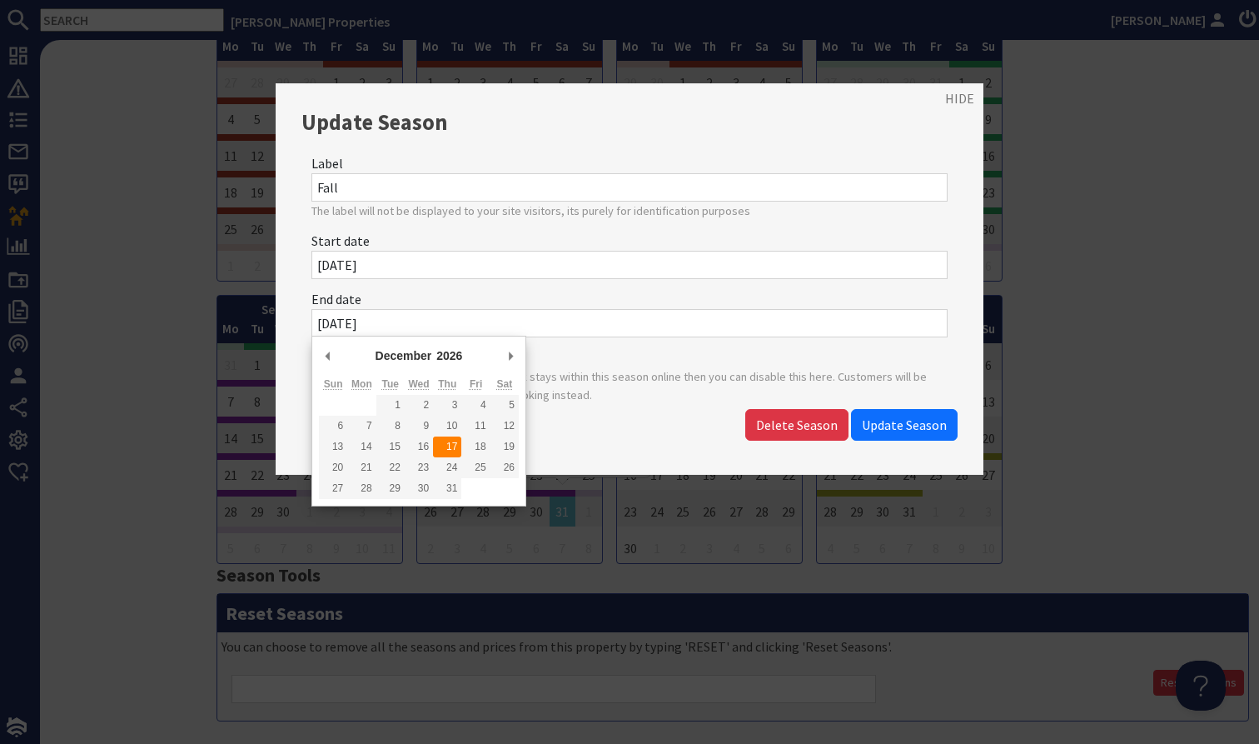
type input "17/12/2026"
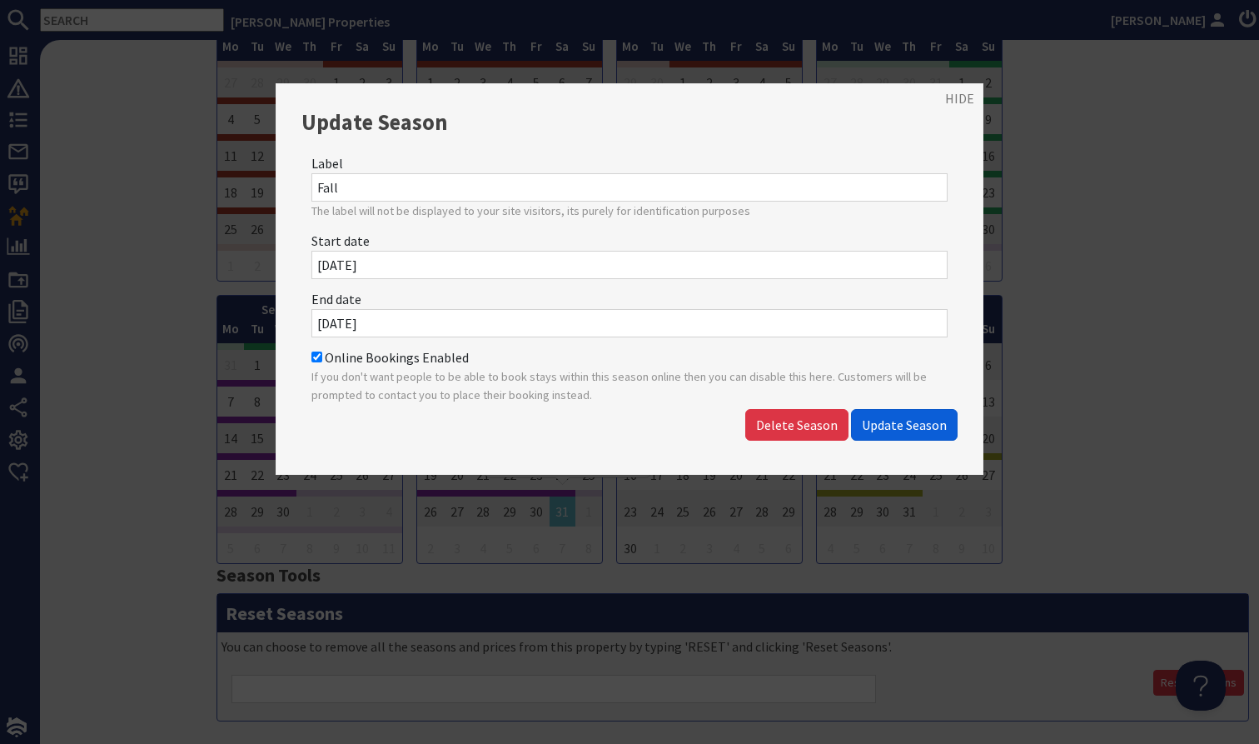
click at [918, 422] on span "Update Season" at bounding box center [904, 424] width 85 height 17
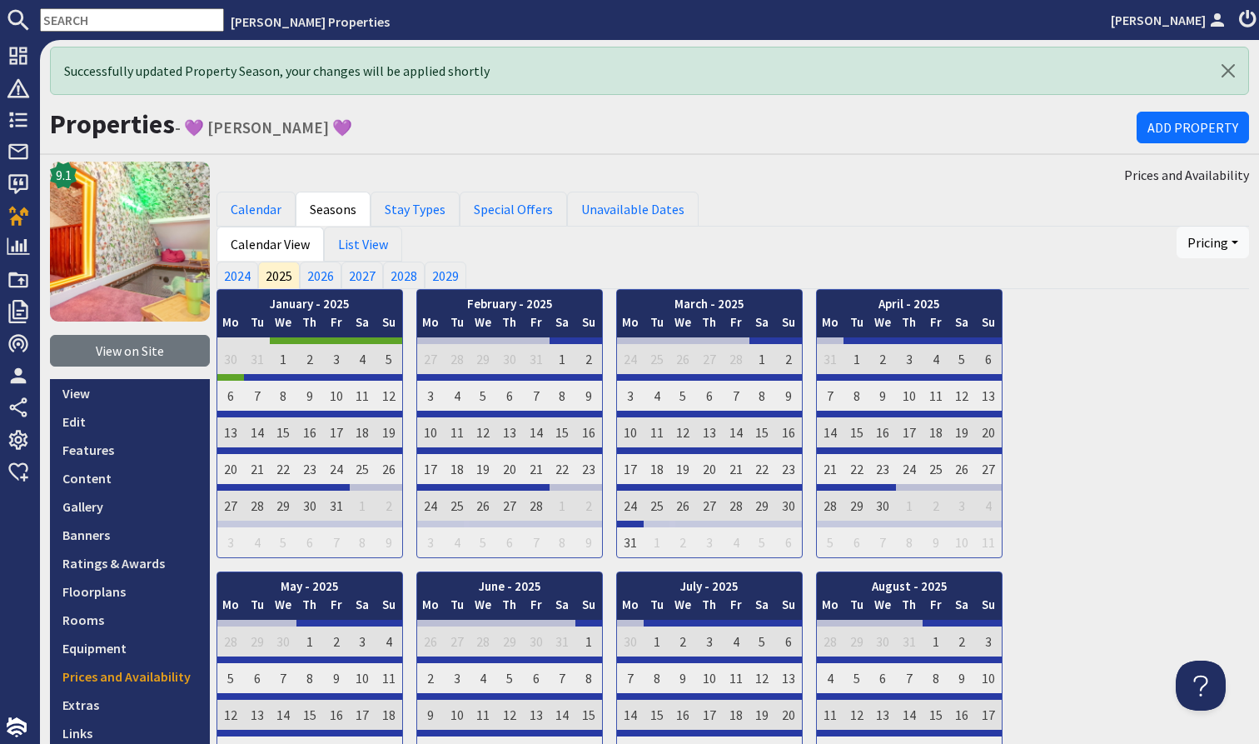
scroll to position [1357, 0]
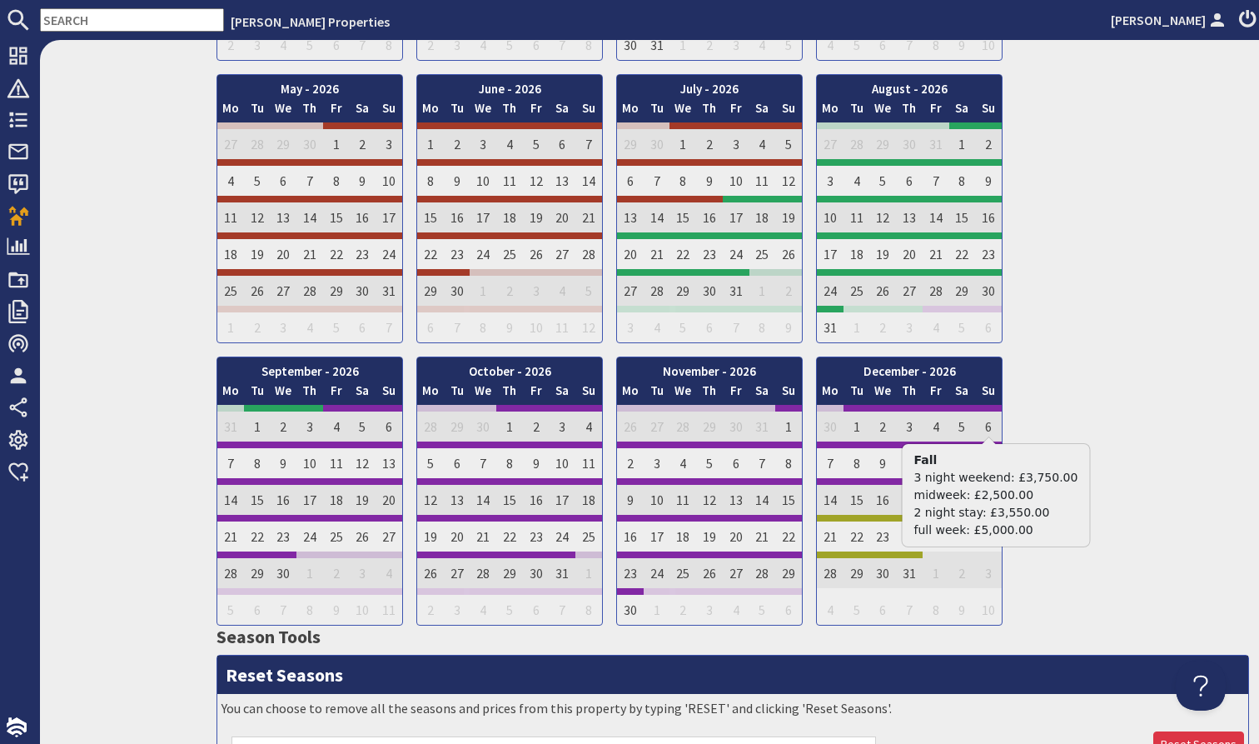
click at [1130, 520] on div "January - 2026 Mo Tu We Th Fr Sa Su 29 30 31 1 2 3 4 Mo Tu" at bounding box center [733, 209] width 1033 height 834
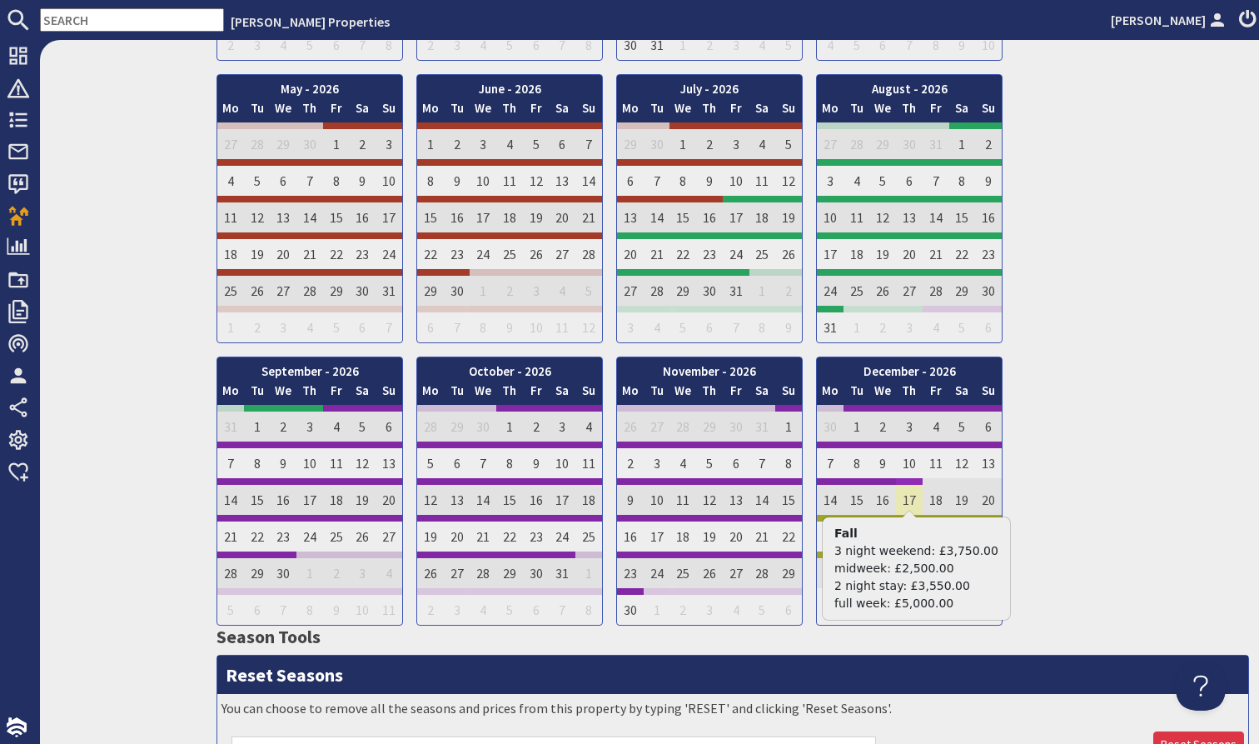
click at [901, 478] on td "17" at bounding box center [909, 496] width 27 height 37
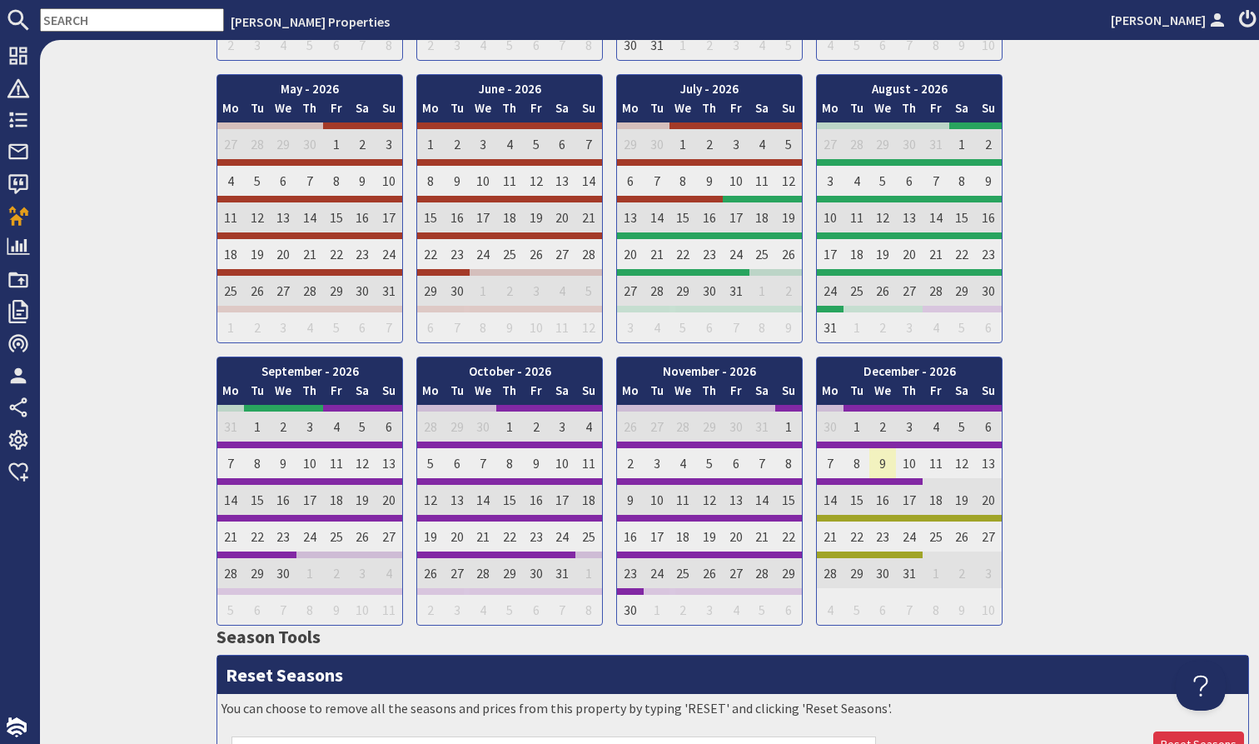
click at [883, 457] on td "9" at bounding box center [882, 459] width 27 height 37
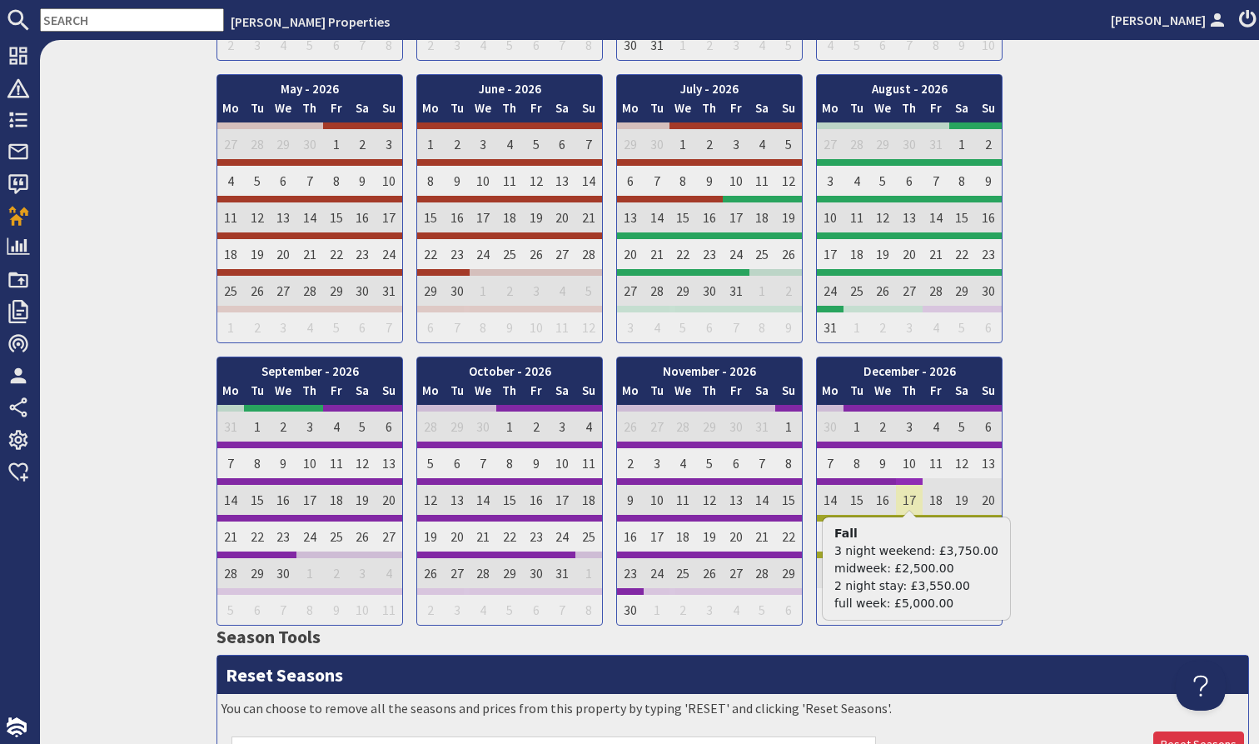
click at [915, 478] on td "17" at bounding box center [909, 496] width 27 height 37
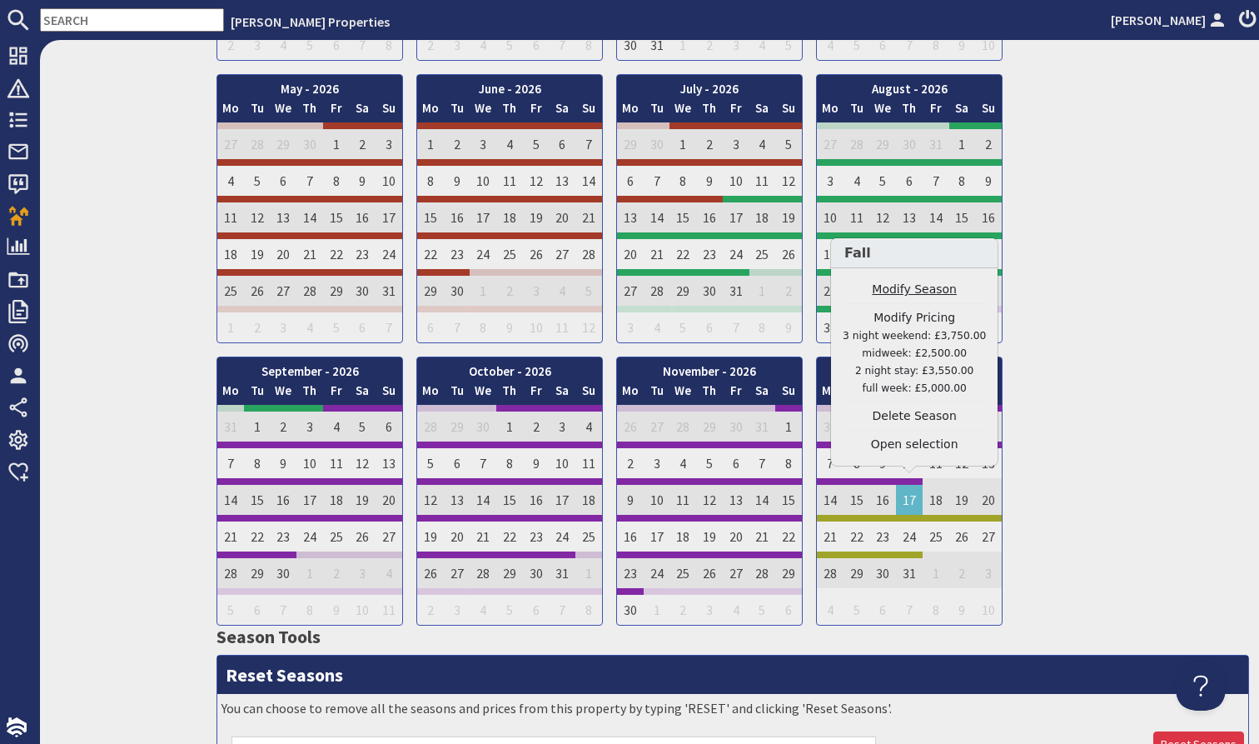
click at [908, 289] on link "Modify Season" at bounding box center [914, 289] width 143 height 17
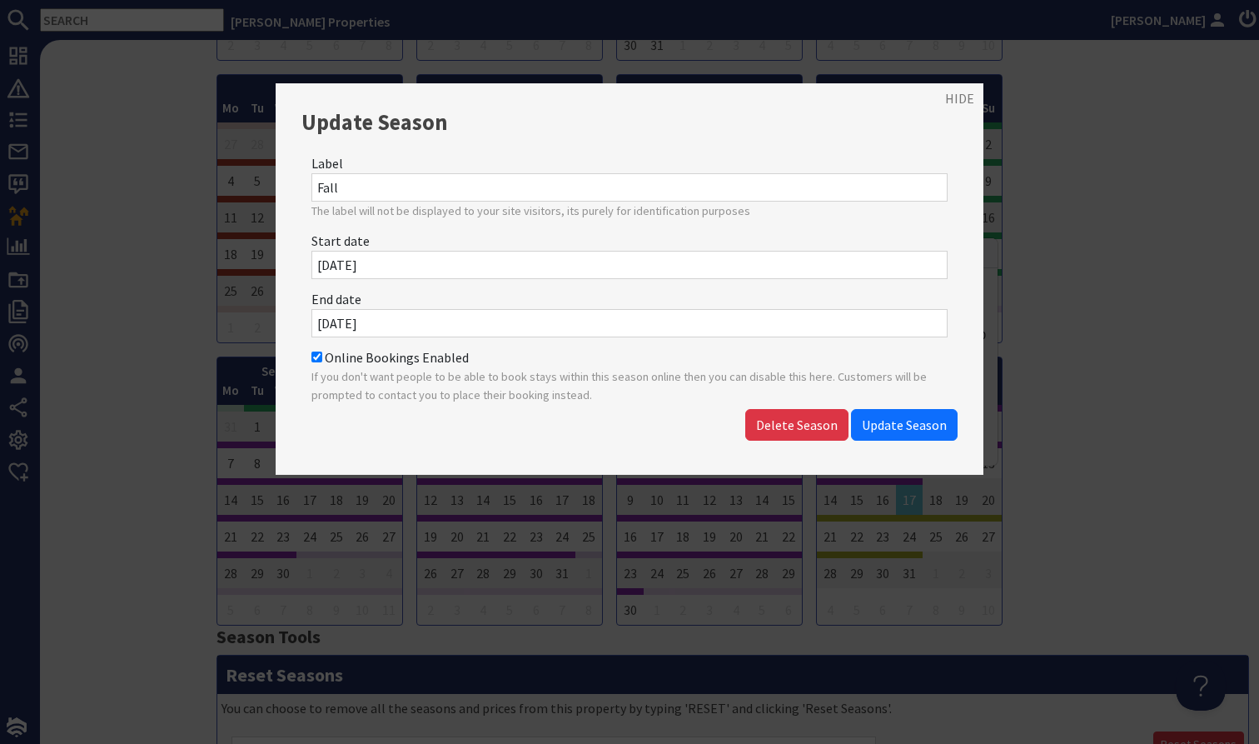
click at [542, 301] on div "End date 17/12/2026" at bounding box center [629, 313] width 656 height 58
click at [542, 311] on input "17/12/2026" at bounding box center [629, 323] width 636 height 28
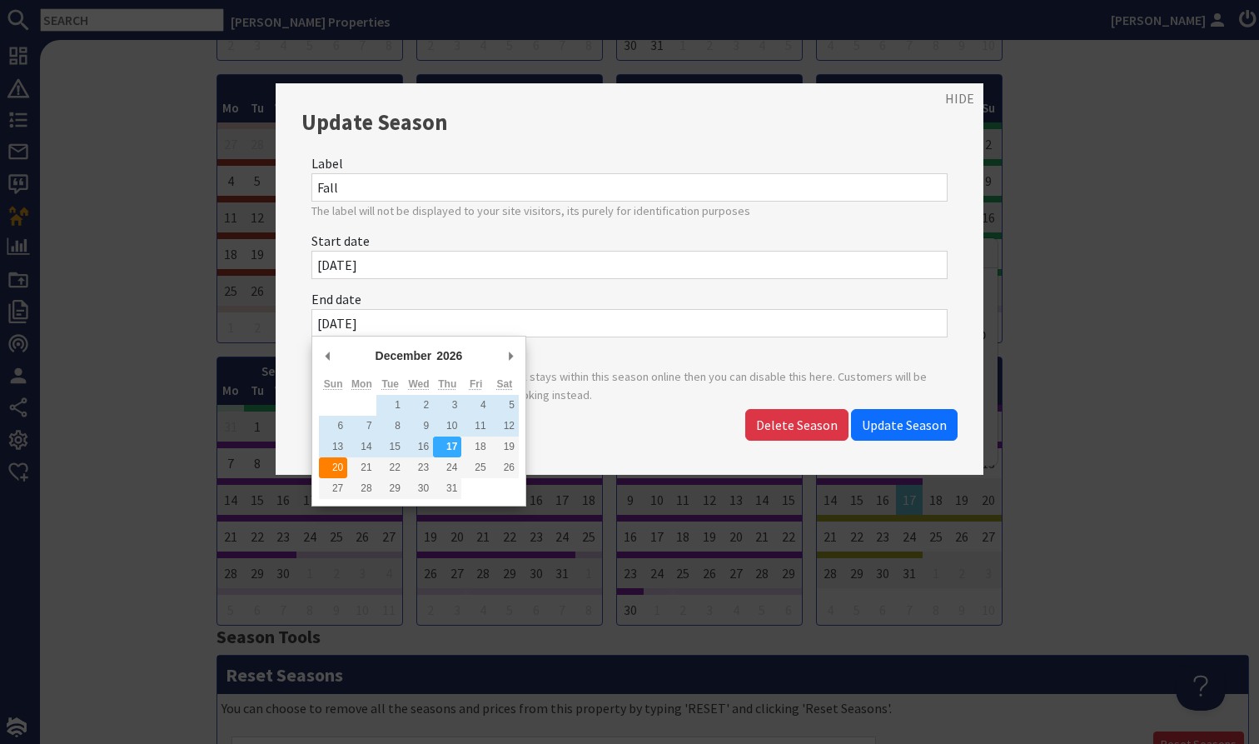
type input "20/12/2026"
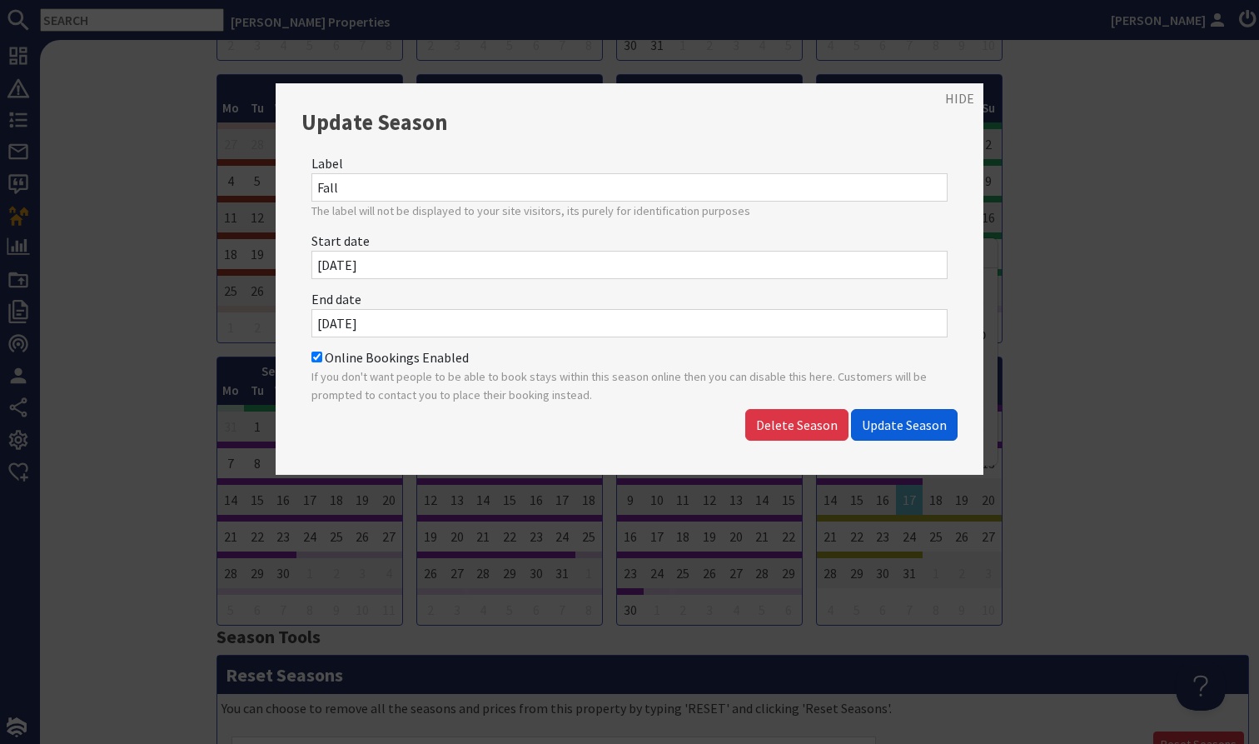
click at [922, 412] on button "Update Season" at bounding box center [904, 425] width 107 height 32
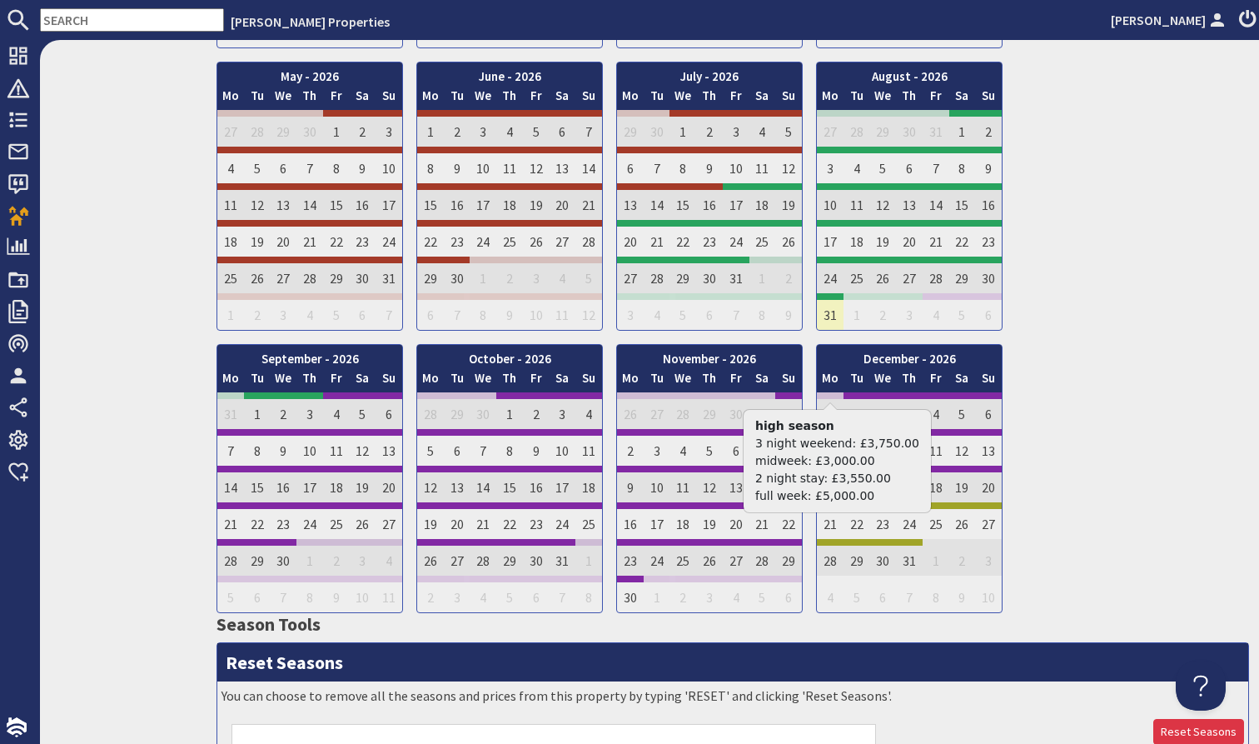
scroll to position [1413, 0]
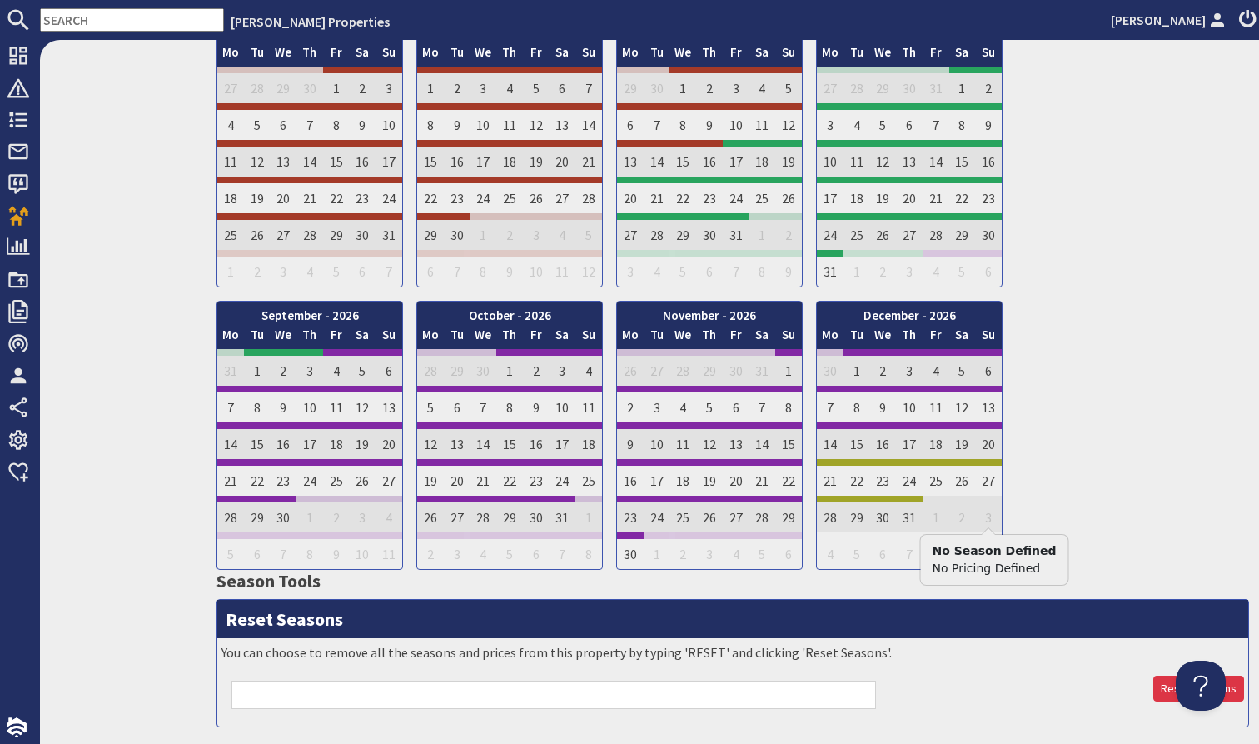
click at [1147, 475] on div "January - 2026 Mo Tu We Th Fr Sa Su 29 30 31 1 2 3 4 Mo Tu" at bounding box center [733, 153] width 1033 height 834
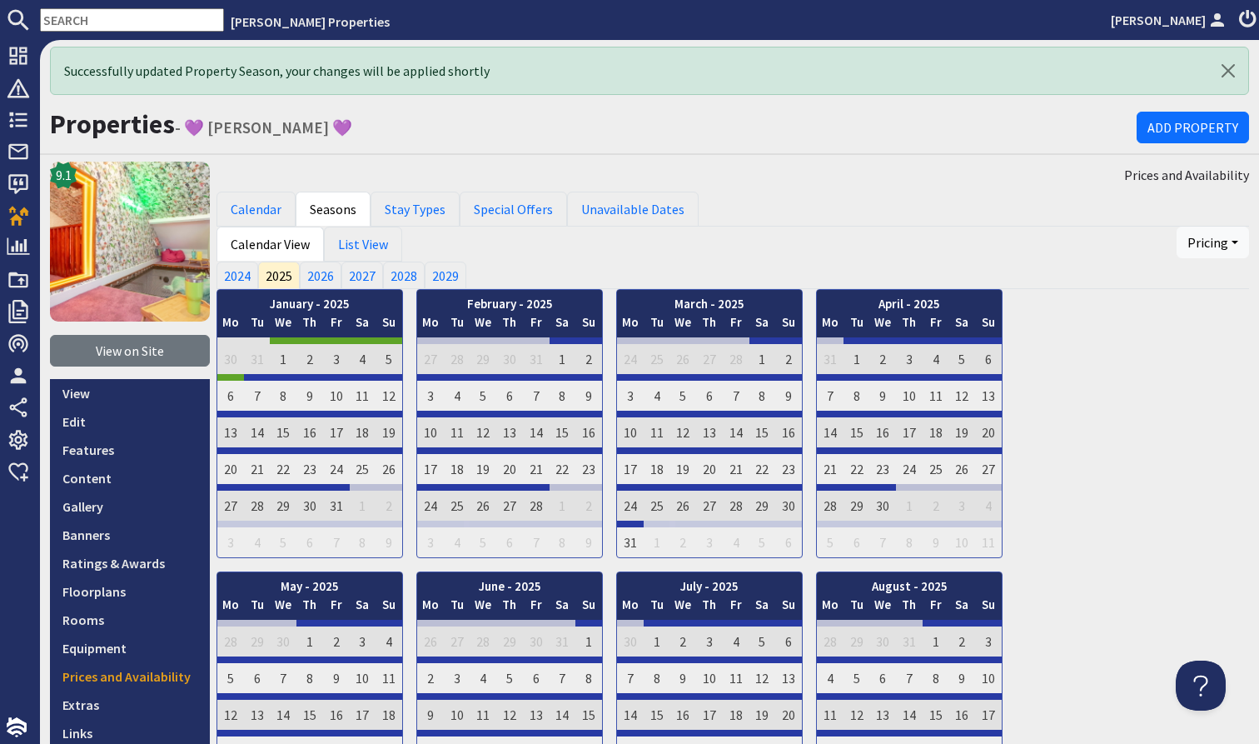
scroll to position [0, 0]
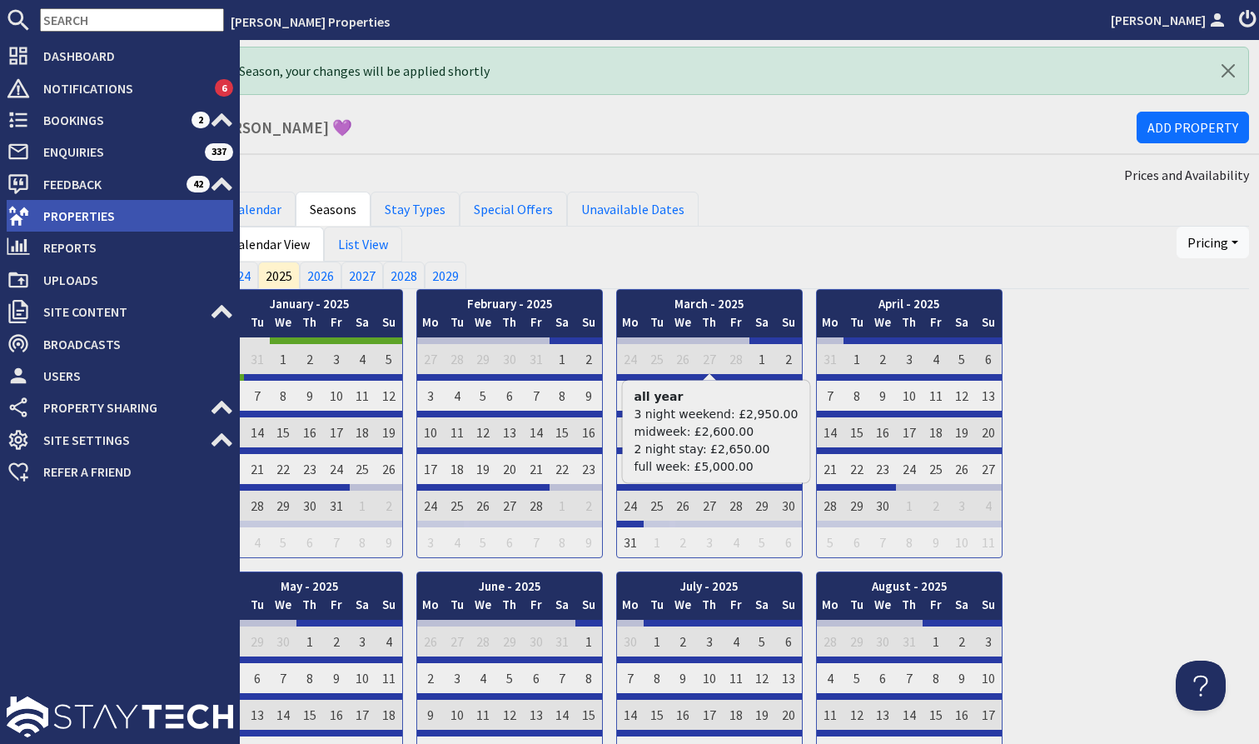
click at [86, 215] on span "Properties" at bounding box center [131, 215] width 203 height 27
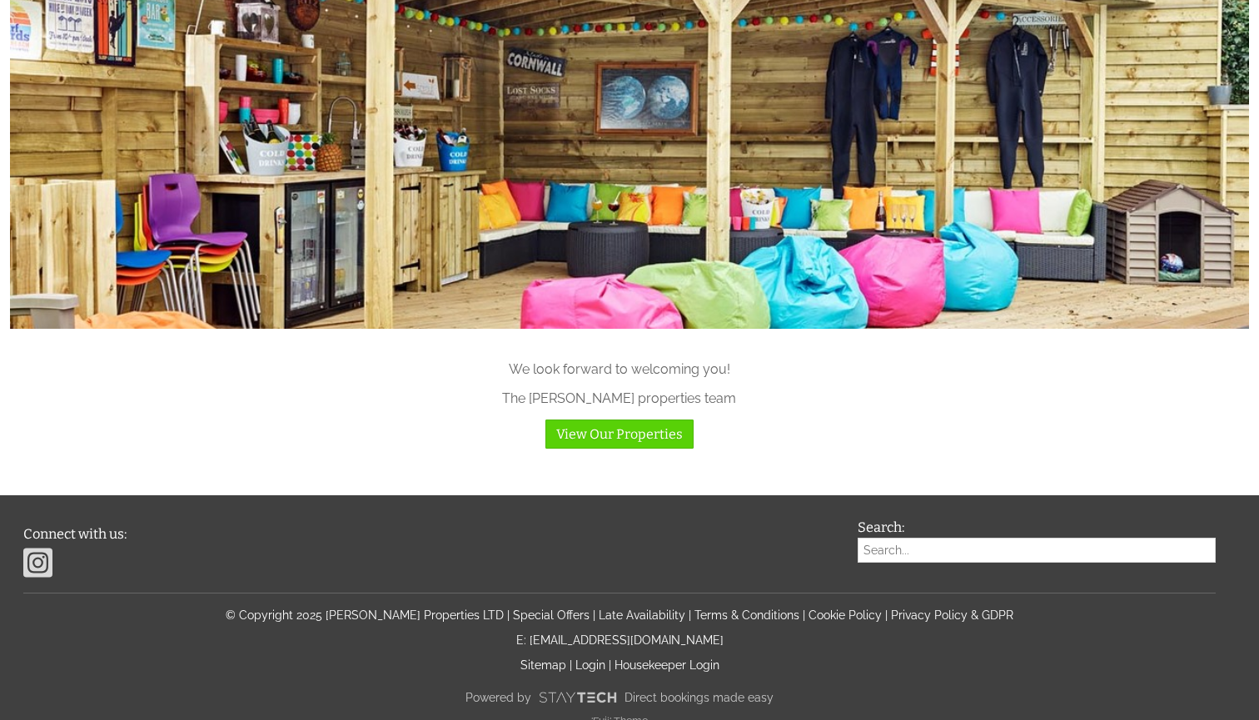
scroll to position [1667, 0]
click at [590, 660] on link "Login" at bounding box center [590, 666] width 30 height 13
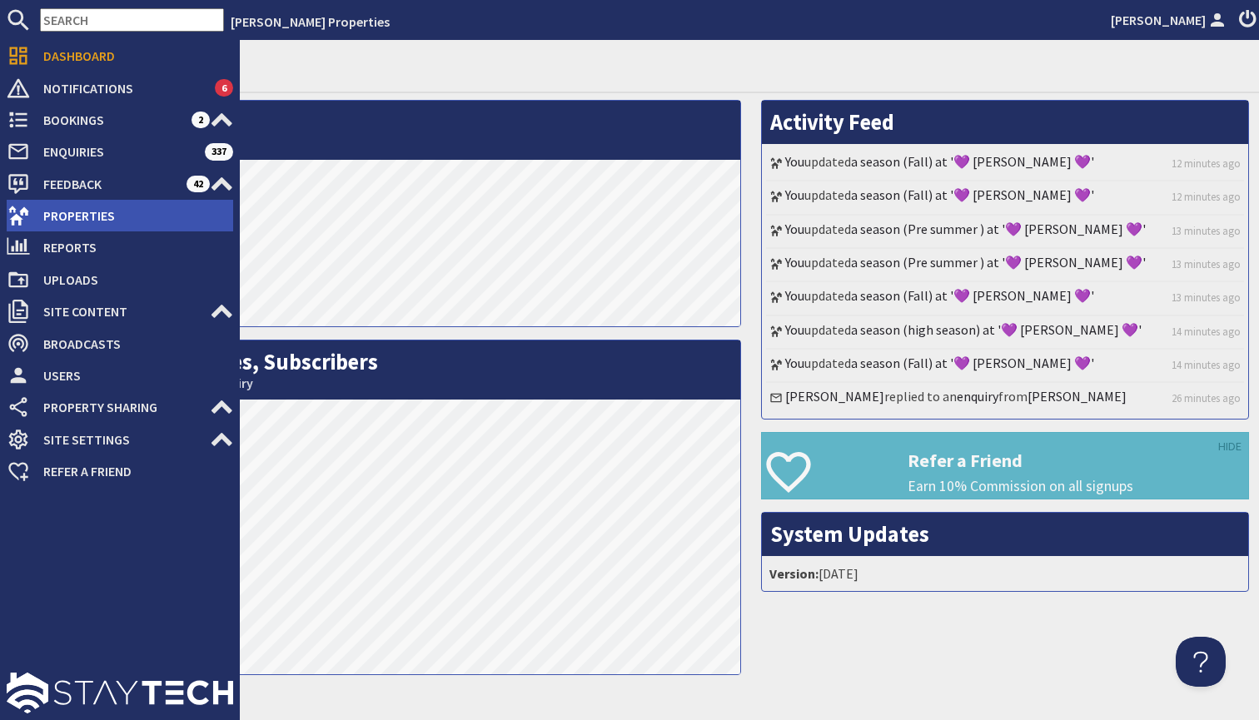
click at [130, 219] on span "Properties" at bounding box center [131, 215] width 203 height 27
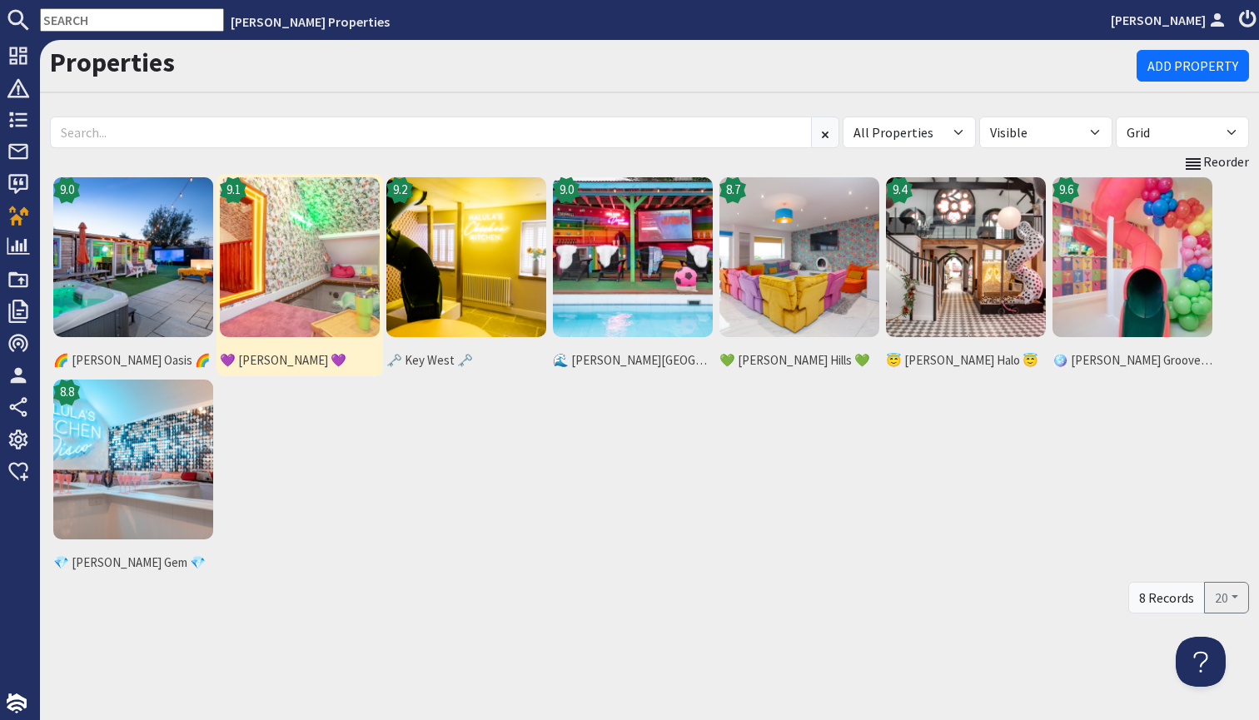
click at [356, 256] on img at bounding box center [300, 257] width 160 height 160
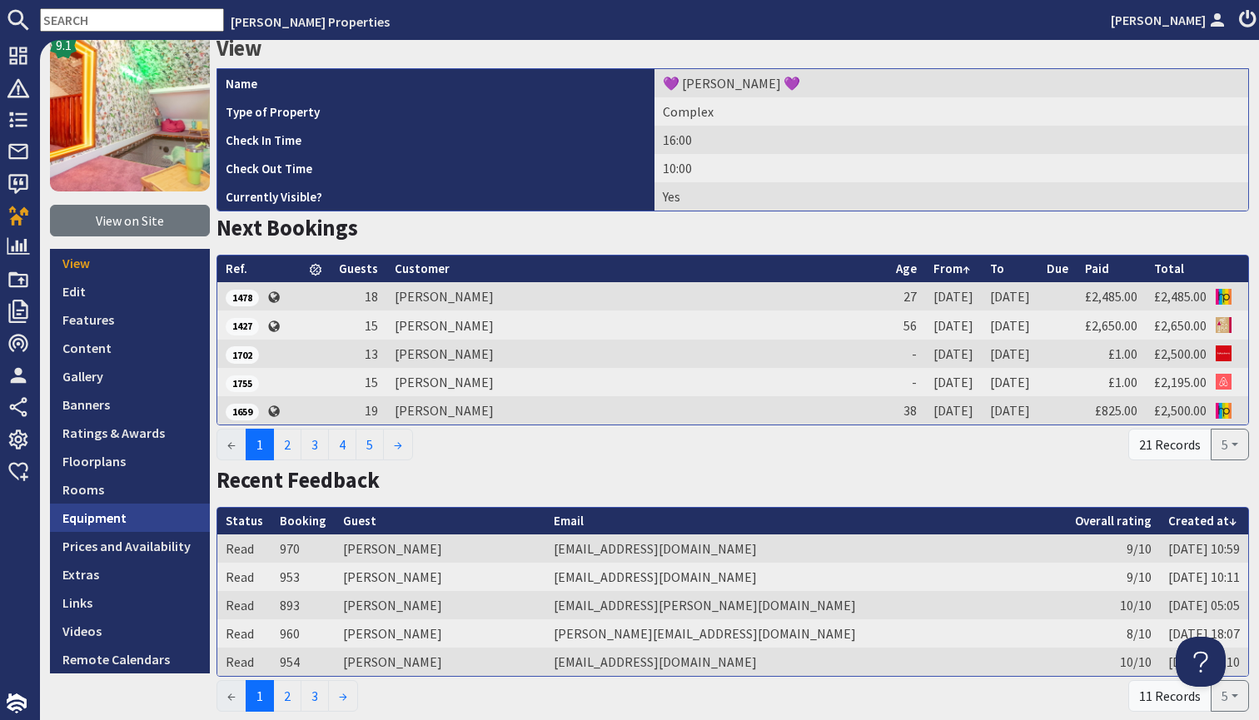
scroll to position [74, 0]
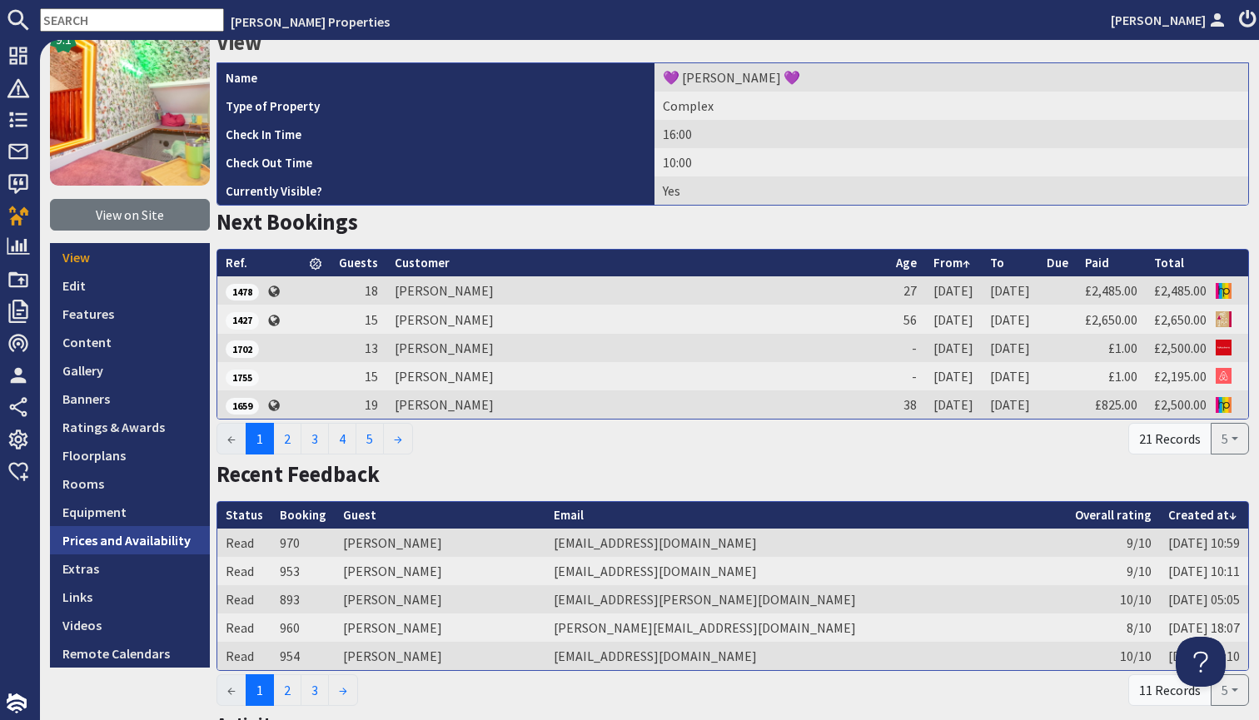
click at [149, 547] on link "Prices and Availability" at bounding box center [130, 540] width 160 height 28
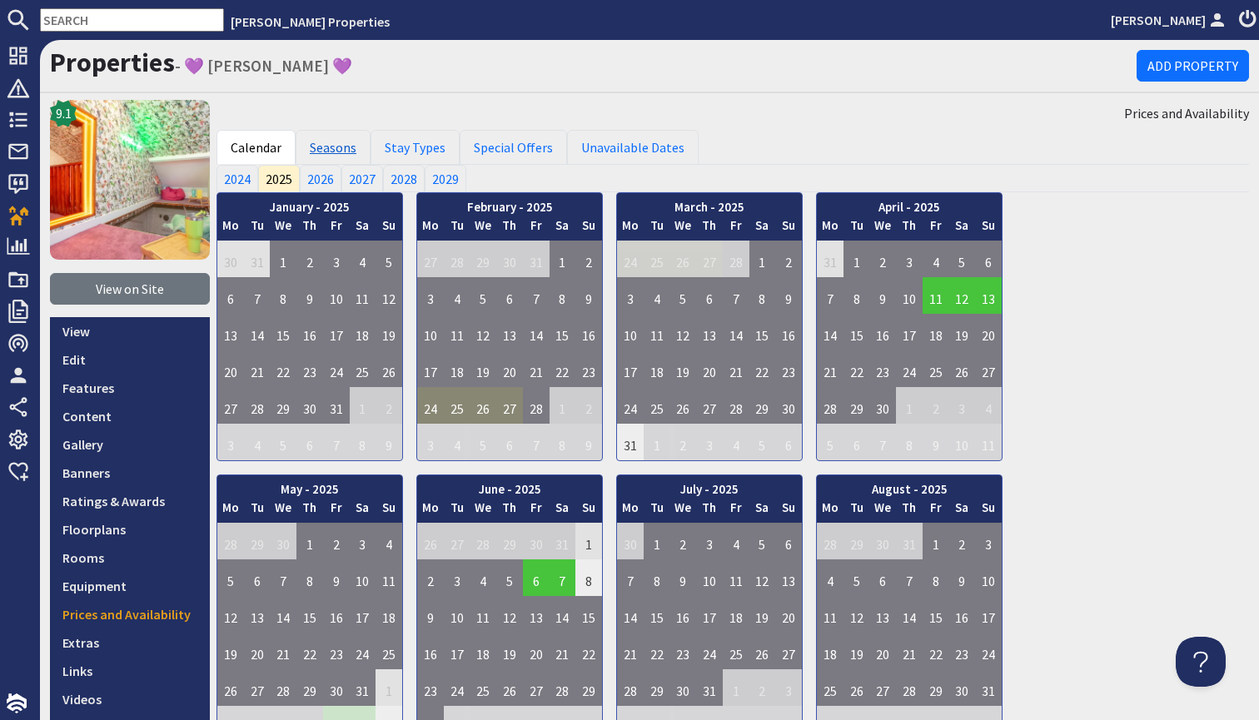
click at [336, 155] on link "Seasons" at bounding box center [333, 147] width 75 height 35
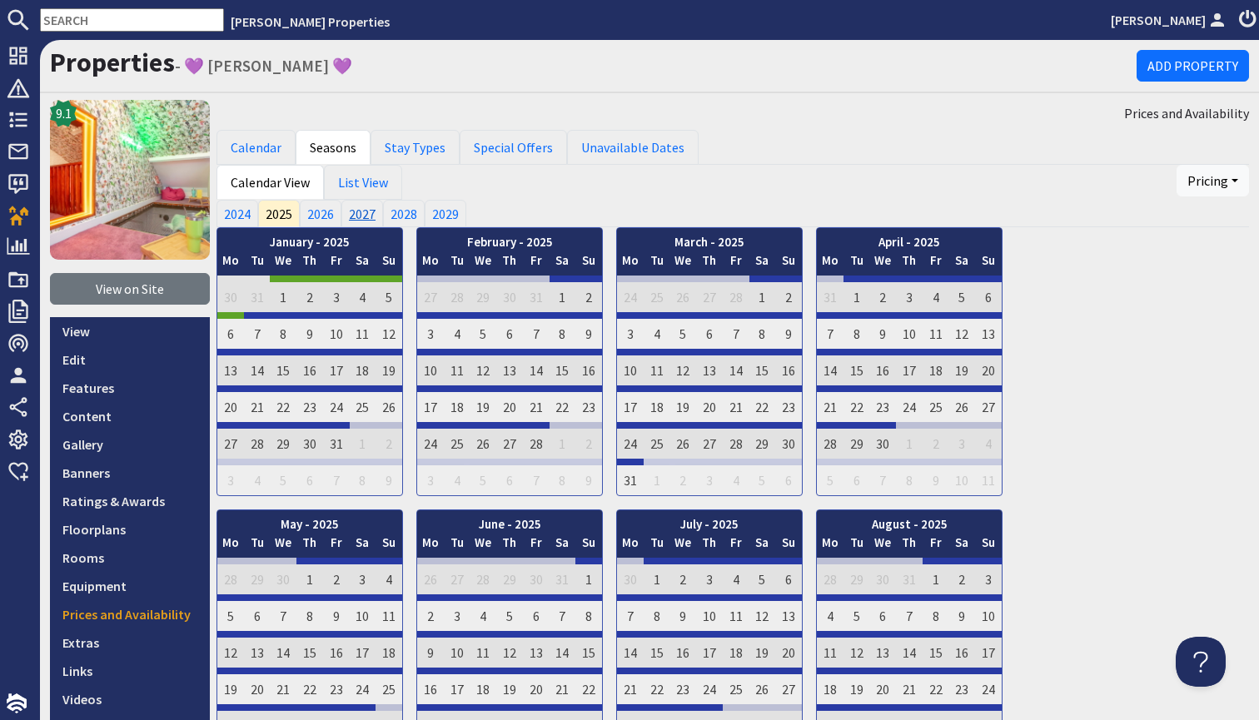
click at [371, 214] on link "2027" at bounding box center [362, 213] width 42 height 27
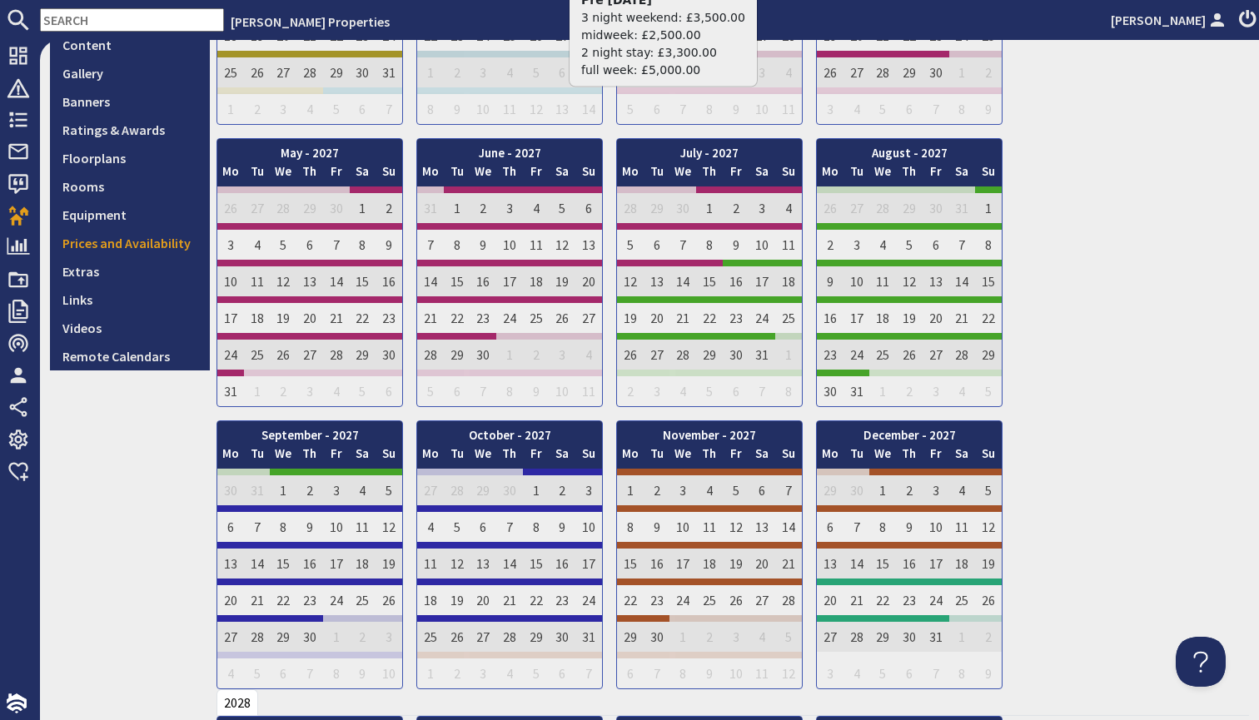
scroll to position [381, 0]
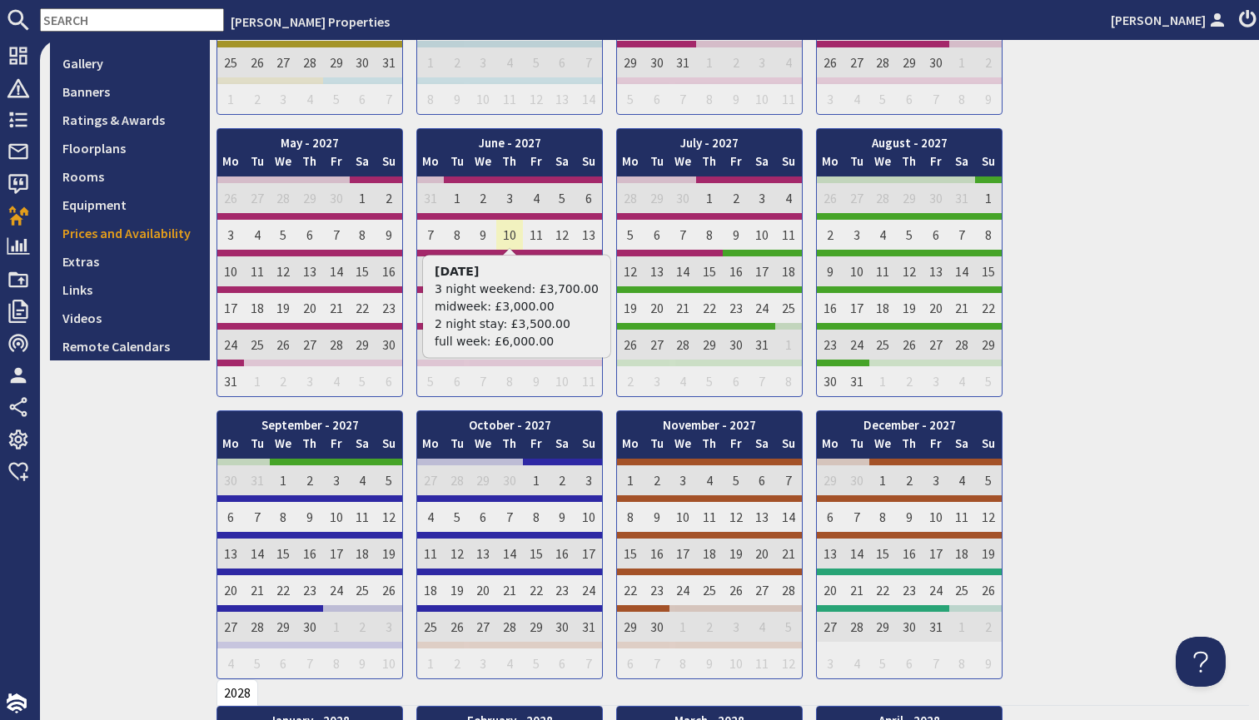
click at [521, 241] on td "10" at bounding box center [509, 231] width 27 height 37
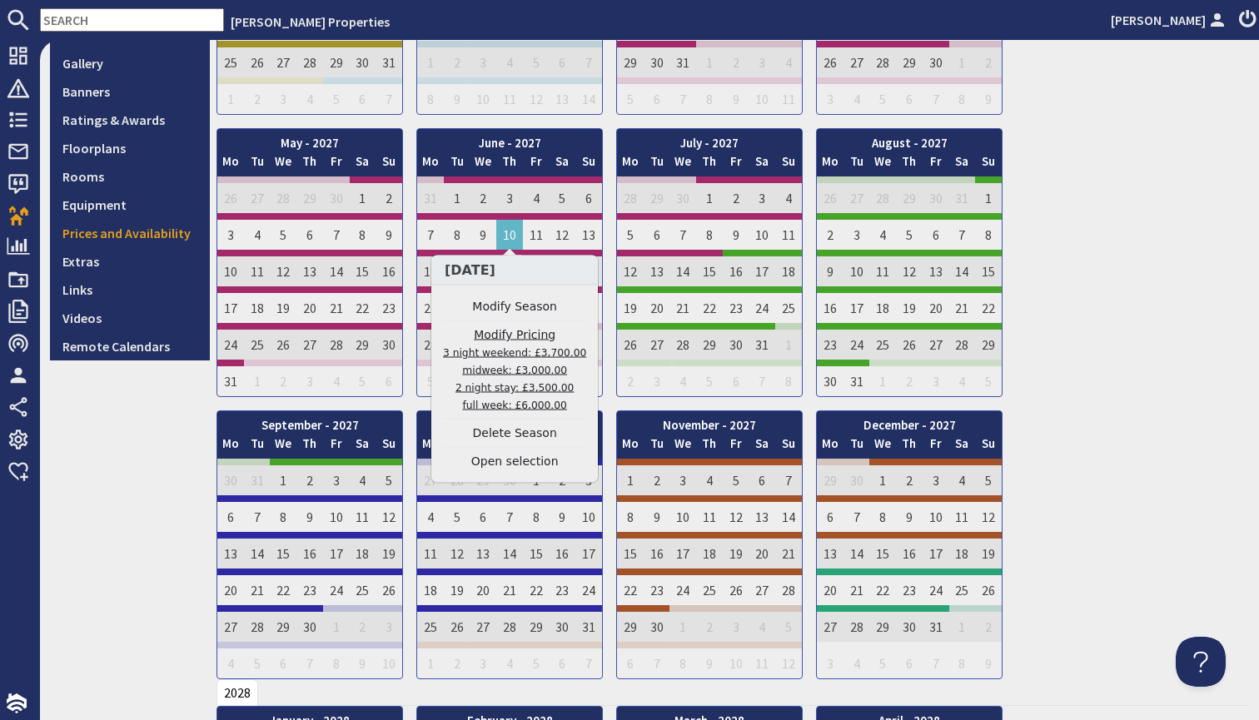
click at [517, 357] on small "3 night weekend: £3,700.00 midweek: £3,000.00 2 night stay: £3,500.00 full week…" at bounding box center [514, 379] width 143 height 64
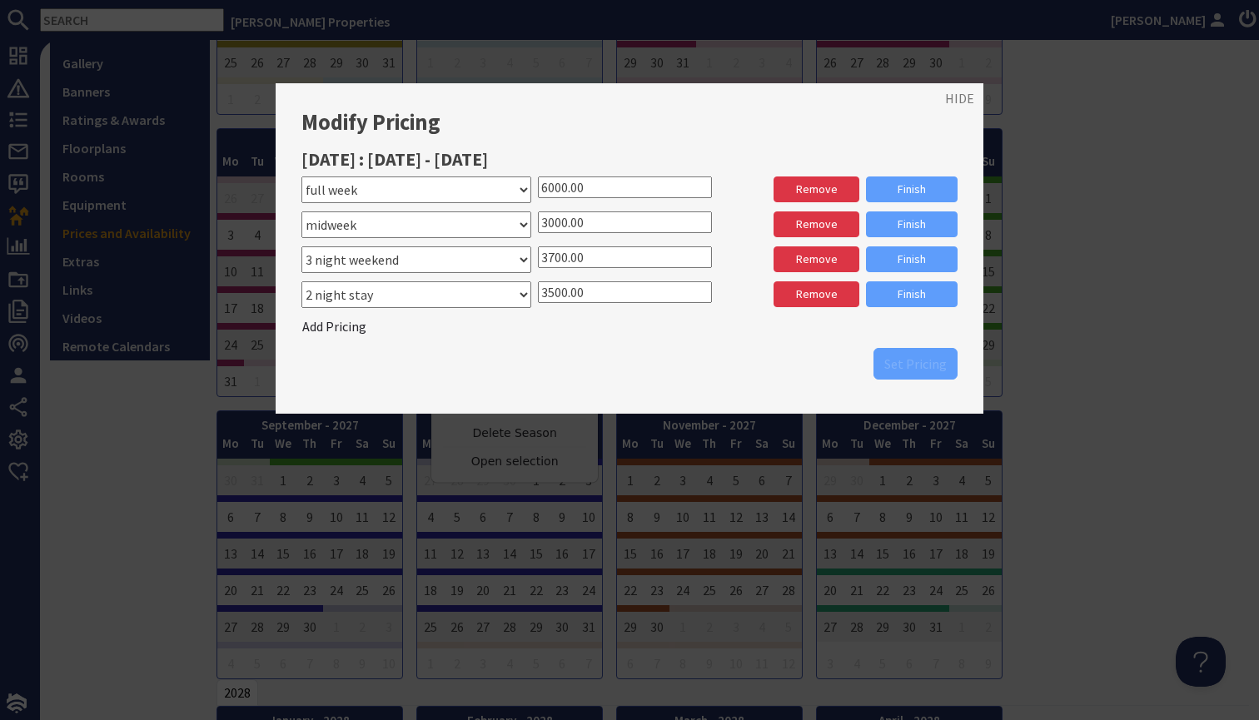
click at [560, 289] on input "3500.00" at bounding box center [625, 292] width 174 height 22
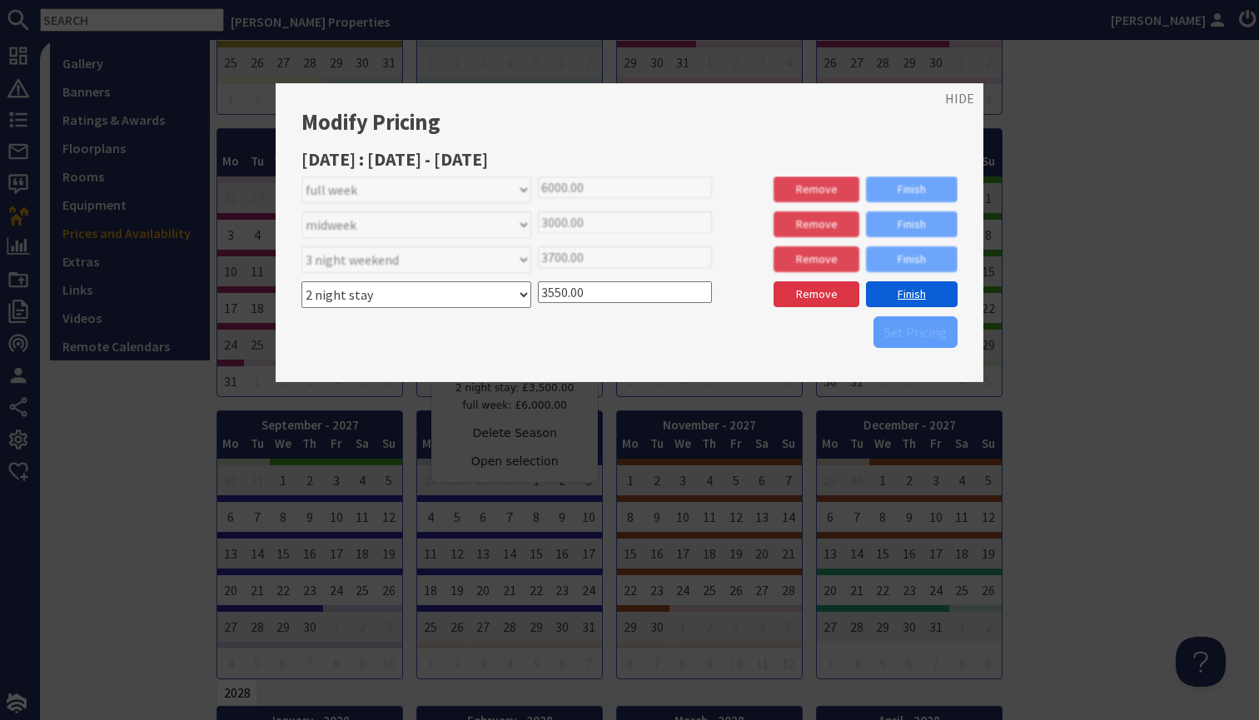
type input "3550.00"
click at [892, 286] on link "Finish" at bounding box center [912, 294] width 92 height 26
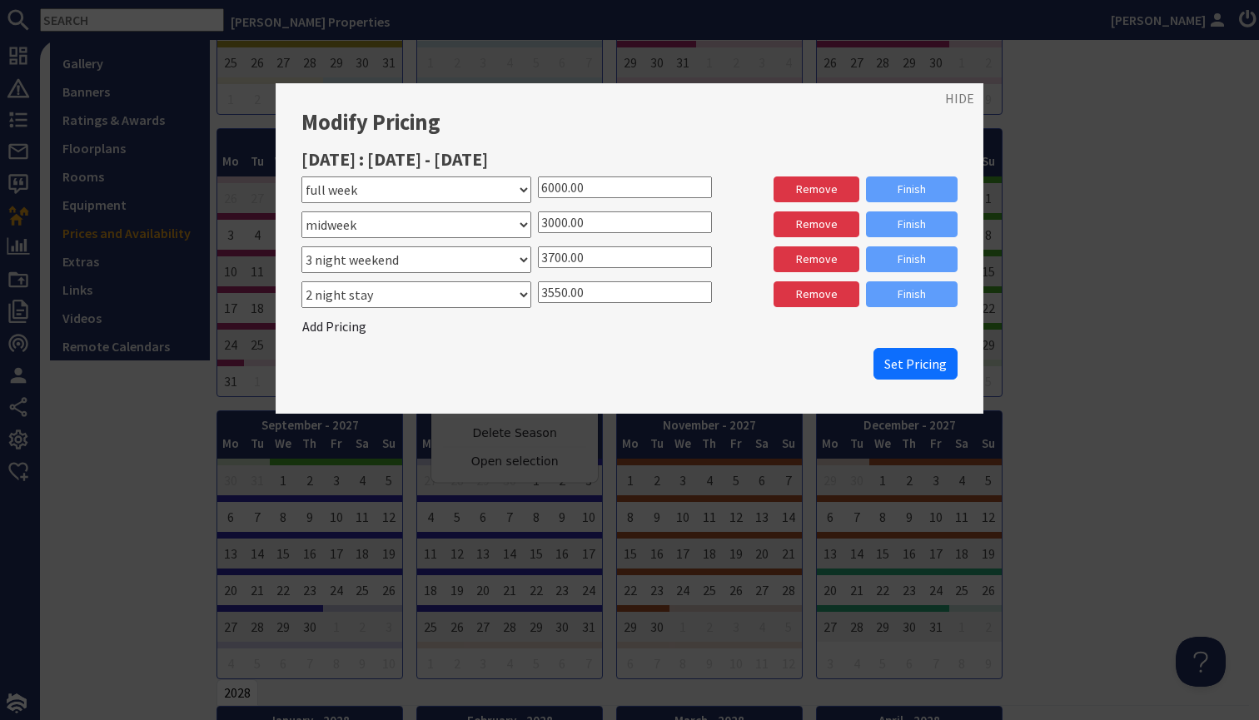
click at [559, 217] on input "3000.00" at bounding box center [625, 223] width 174 height 22
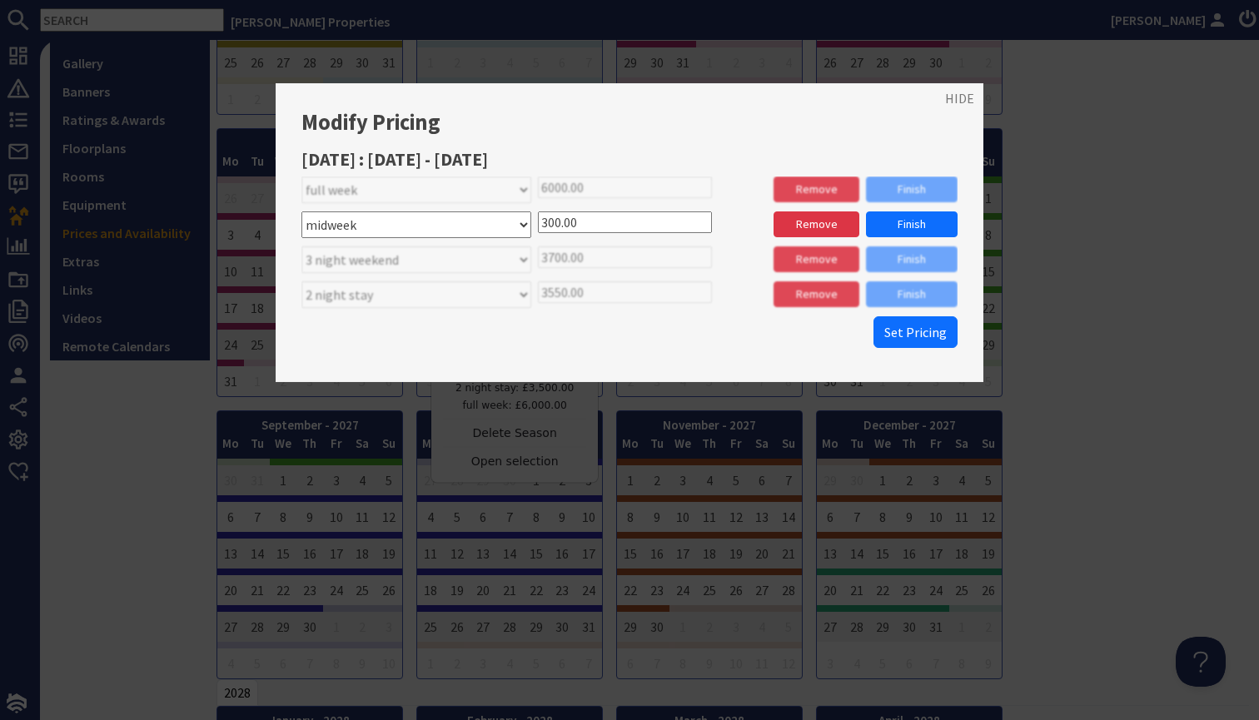
type input "3000.00"
click at [921, 222] on link "Finish" at bounding box center [912, 225] width 92 height 26
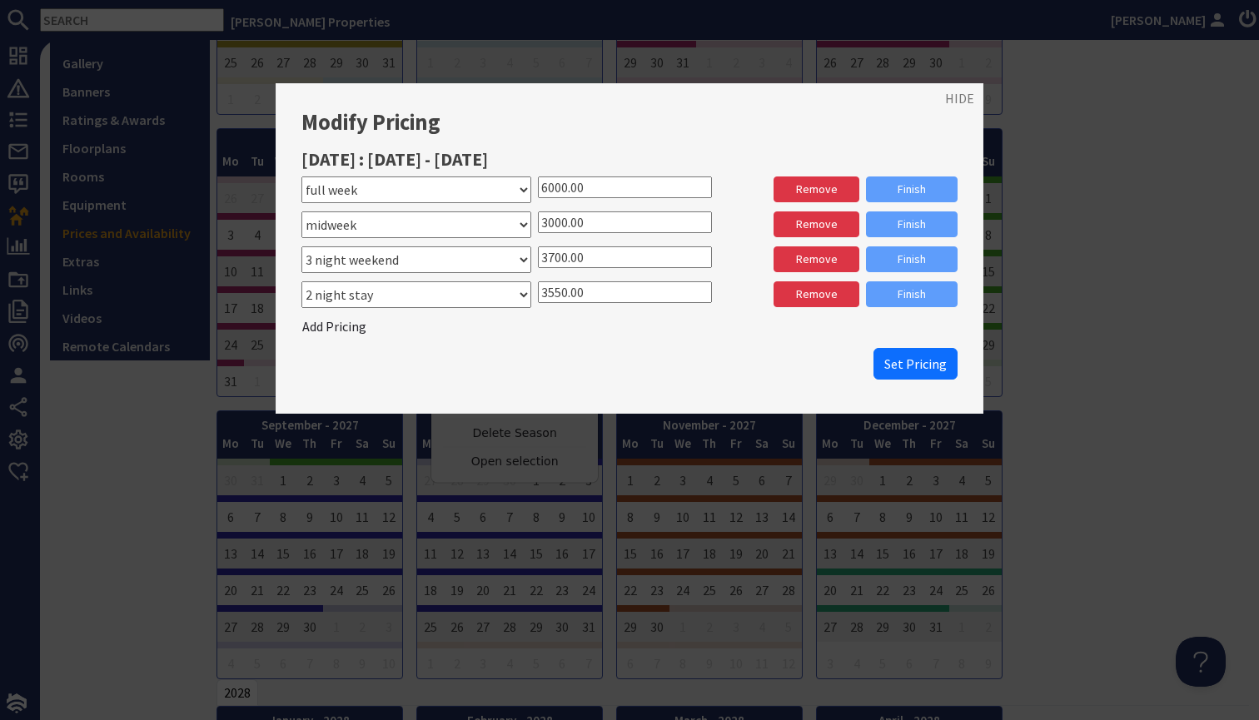
click at [557, 253] on input "3700.00" at bounding box center [625, 257] width 174 height 22
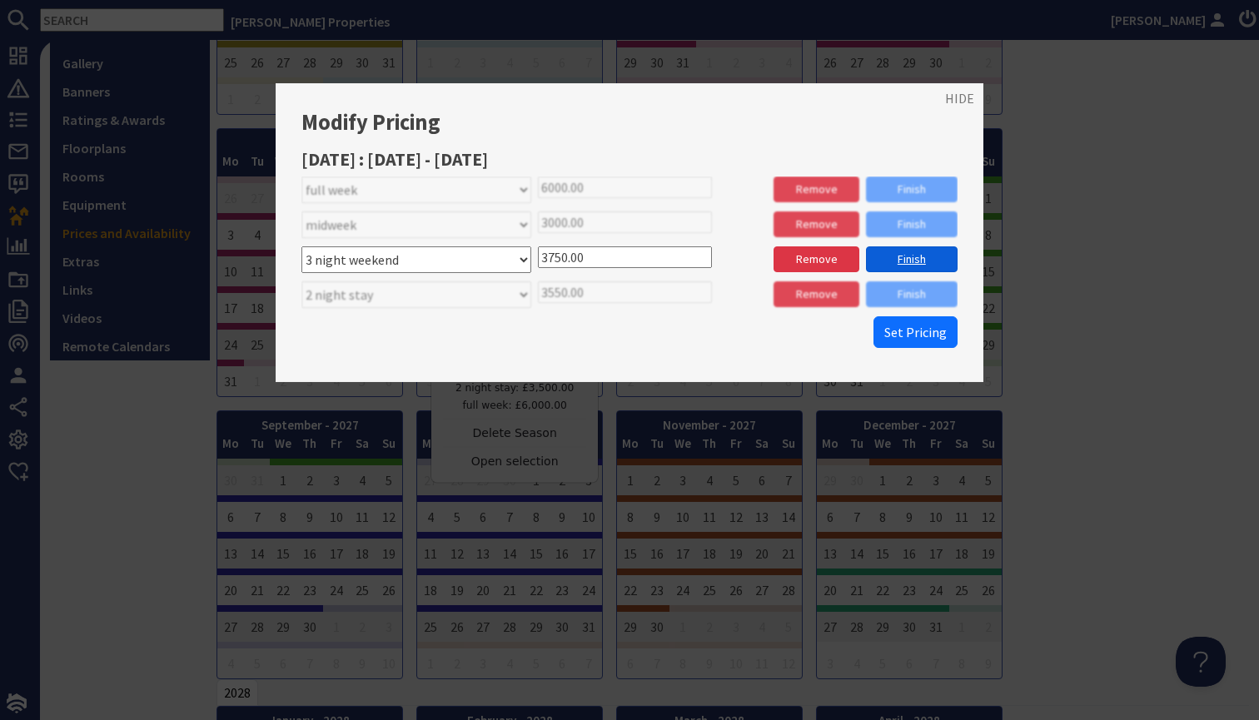
type input "3750.00"
click at [927, 252] on link "Finish" at bounding box center [912, 259] width 92 height 26
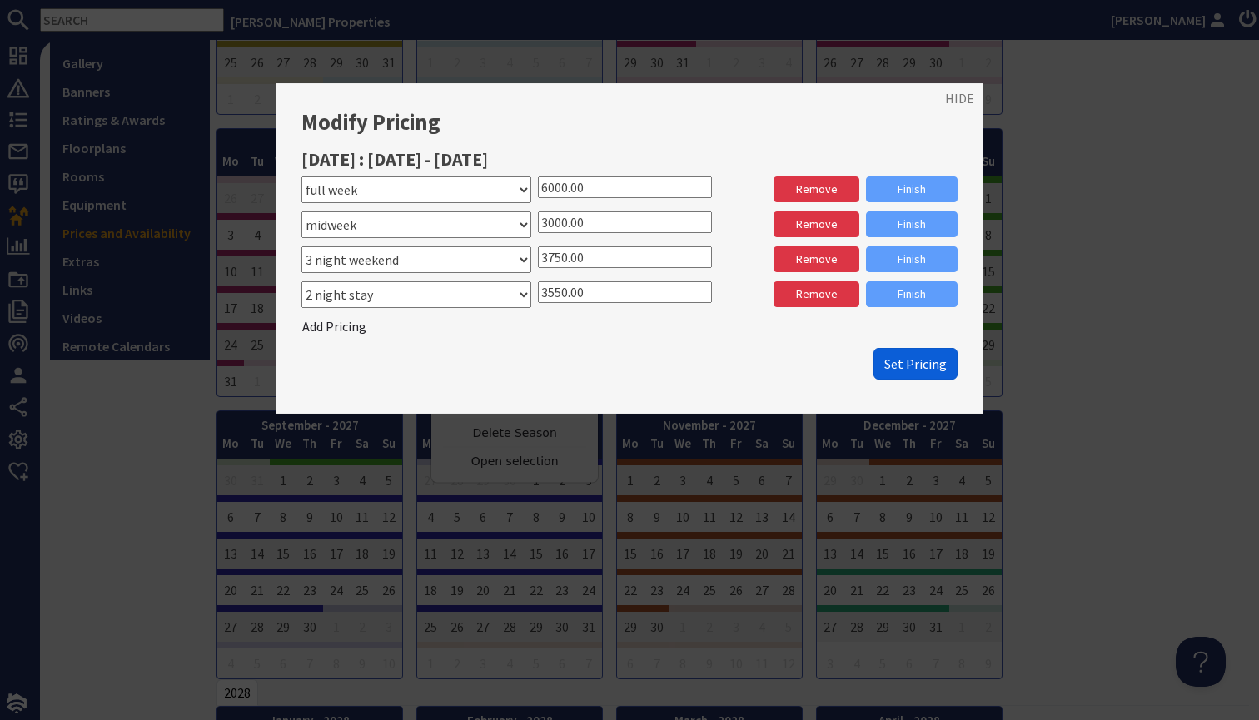
click at [909, 367] on span "Set Pricing" at bounding box center [915, 364] width 62 height 17
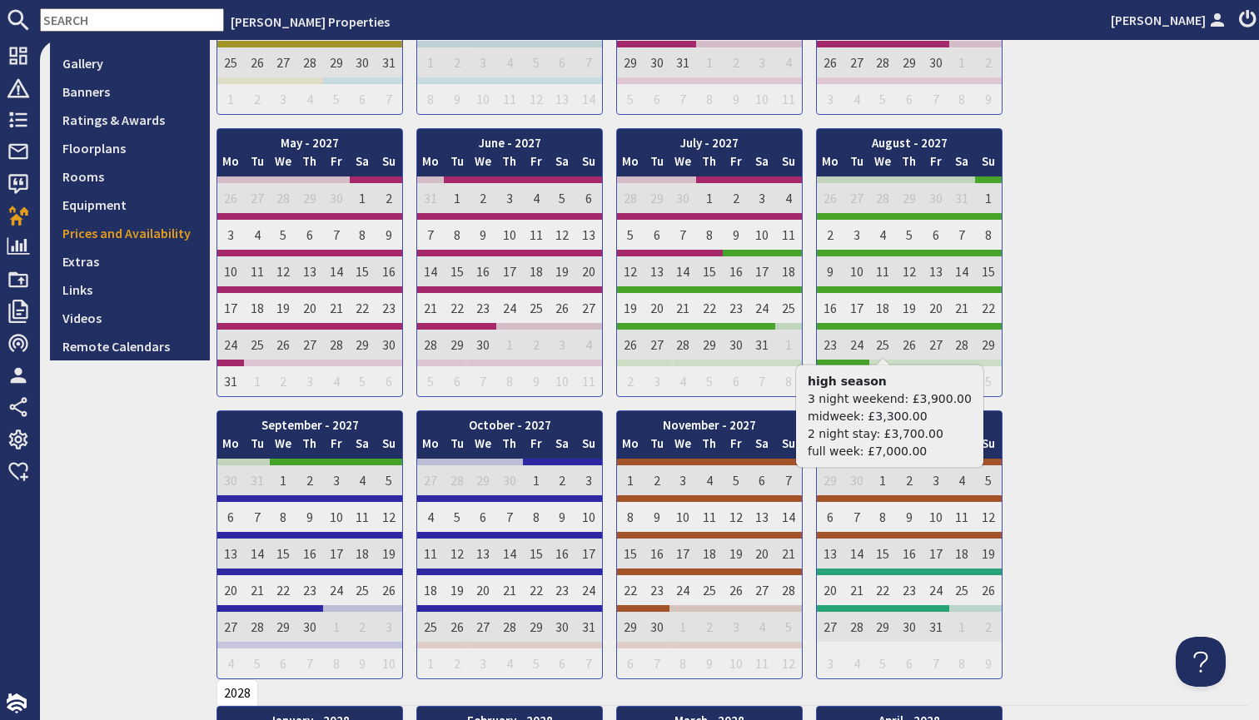
scroll to position [0, 0]
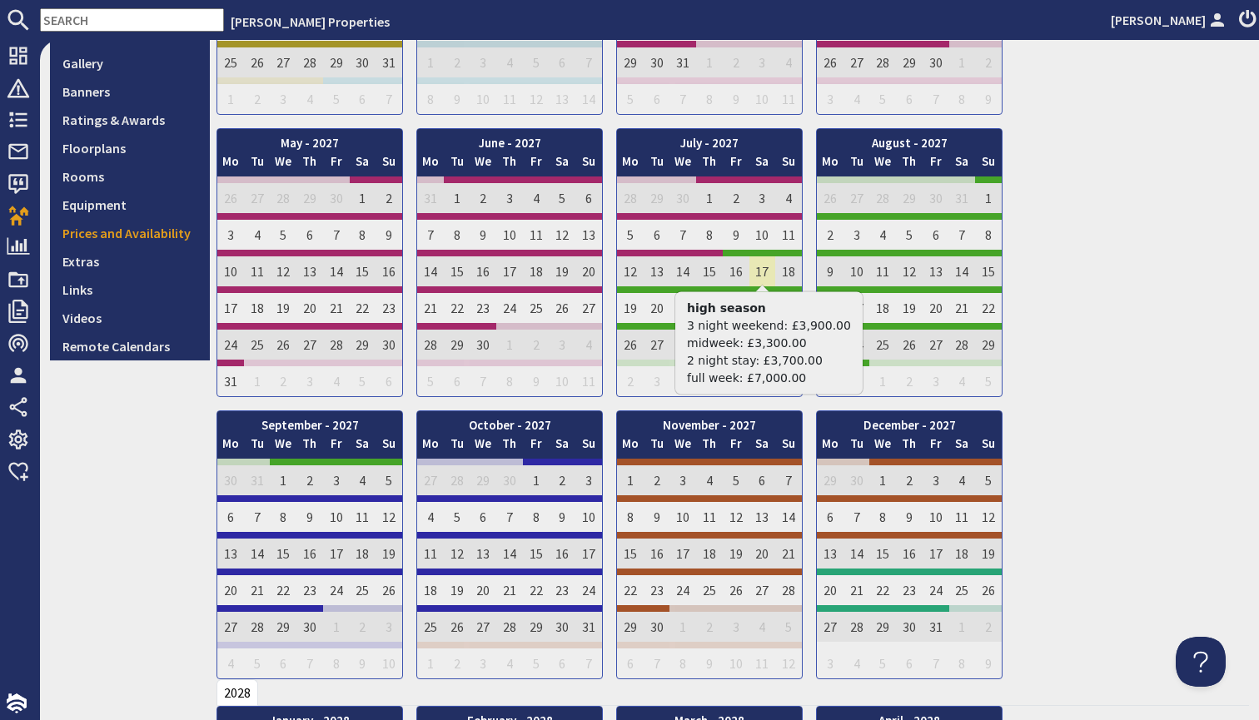
click at [769, 279] on td "17" at bounding box center [762, 268] width 27 height 37
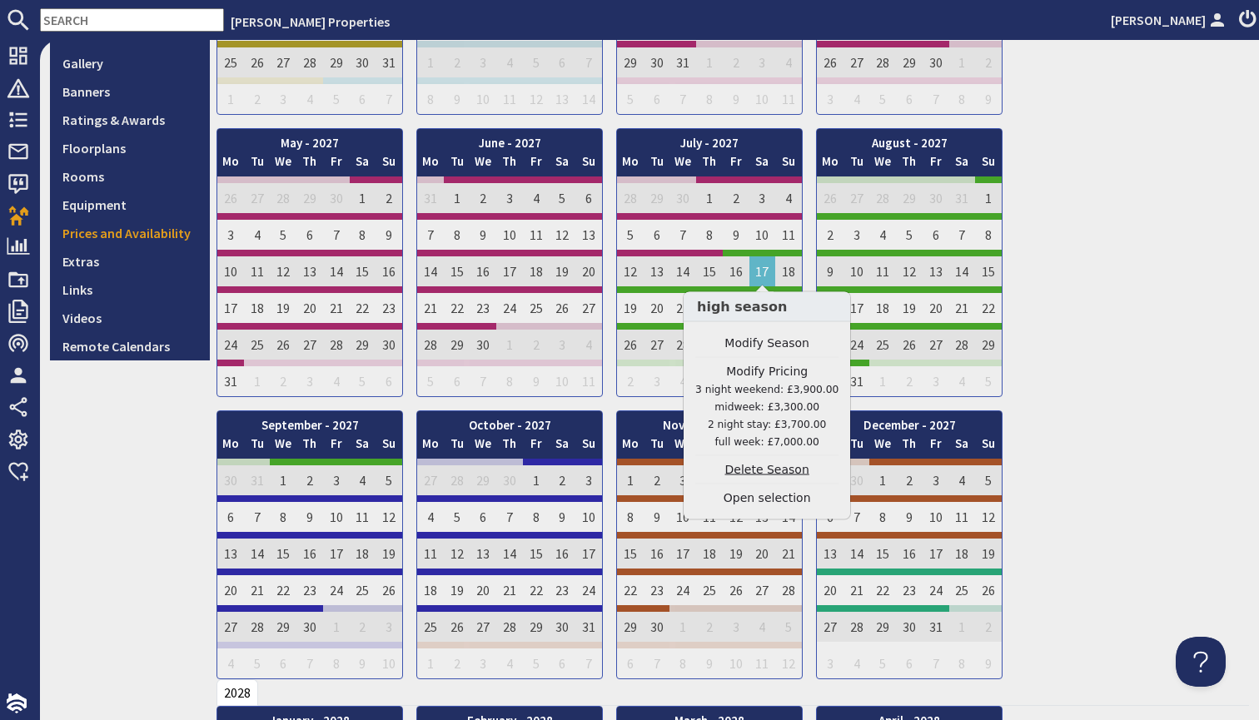
click at [782, 476] on link "Delete Season" at bounding box center [766, 469] width 143 height 17
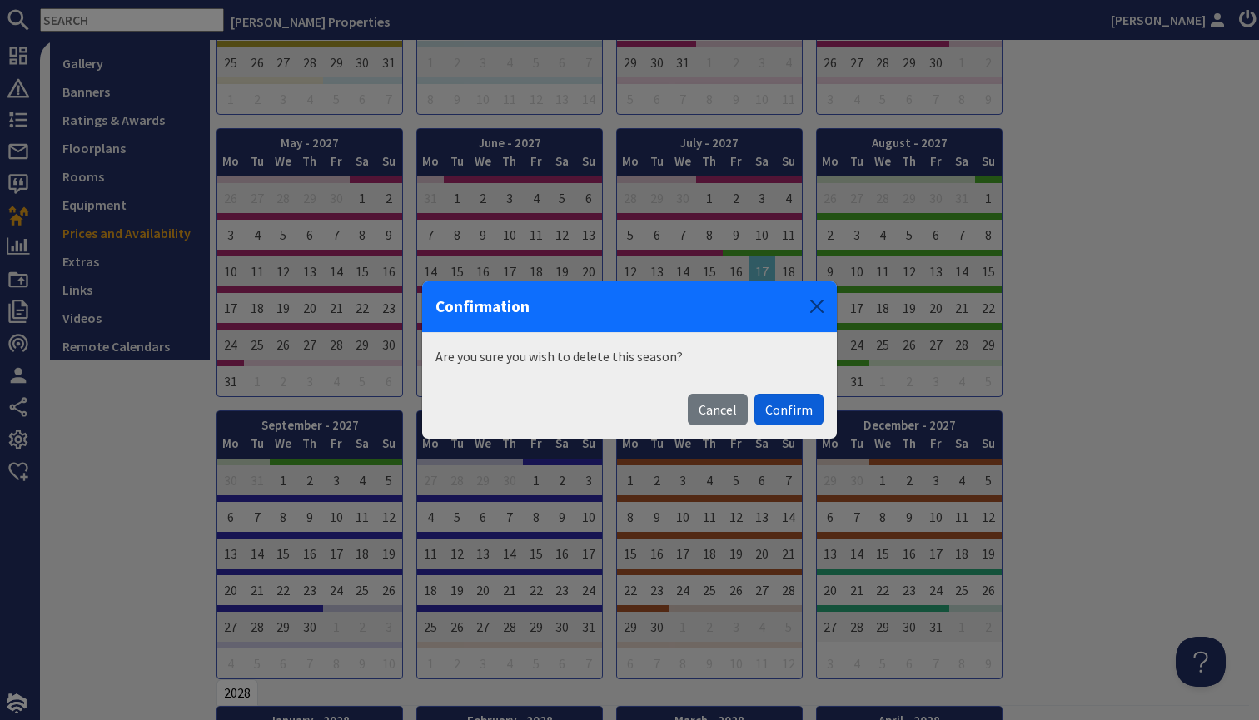
click at [782, 412] on button "Confirm" at bounding box center [788, 410] width 69 height 32
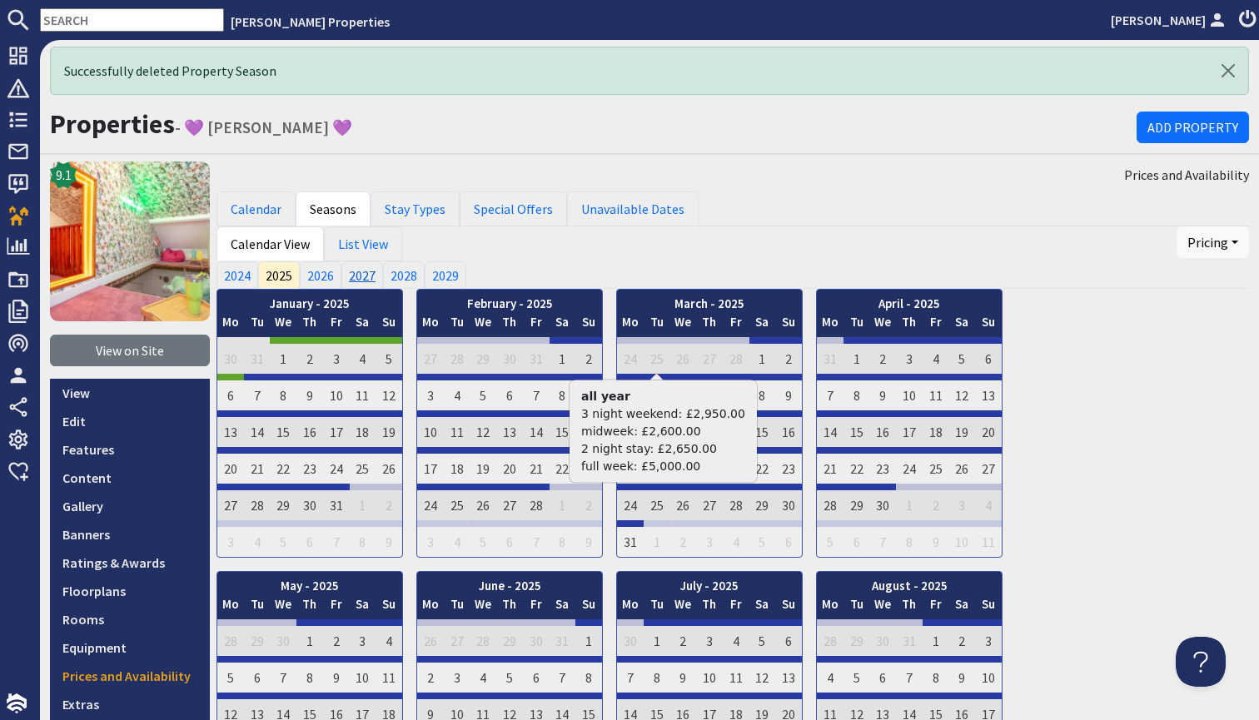
click at [353, 275] on link "2027" at bounding box center [362, 274] width 42 height 27
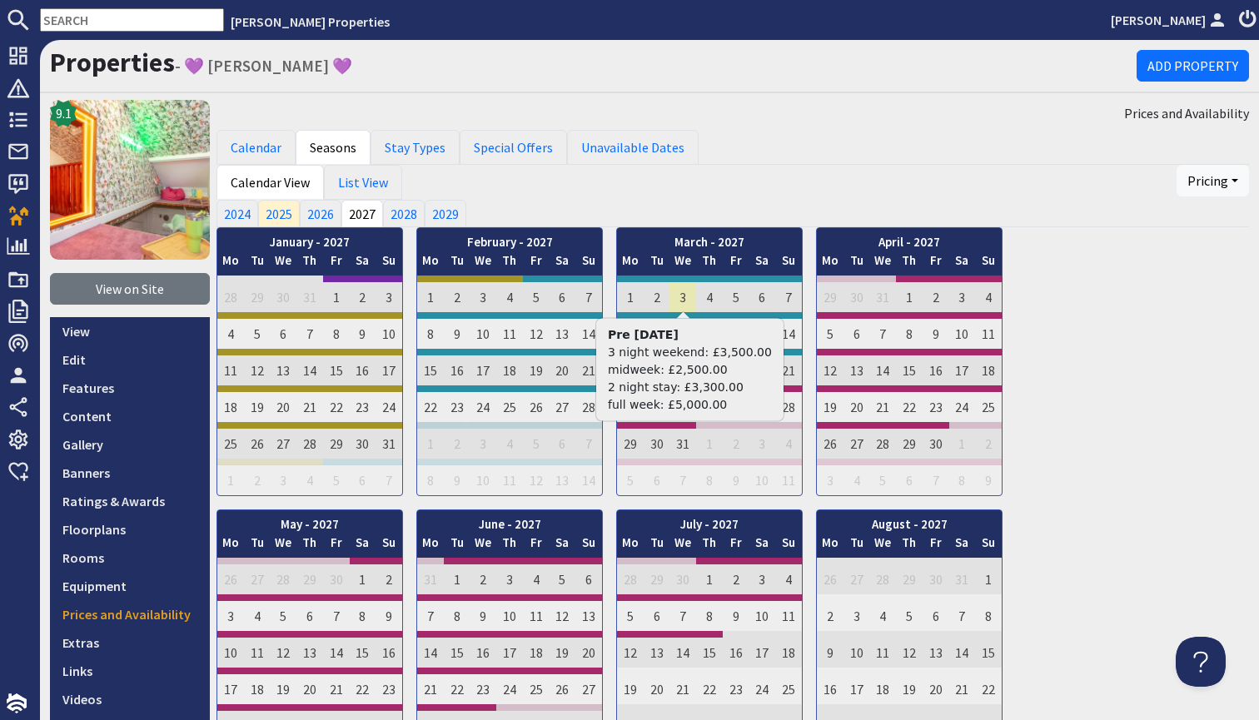
click at [689, 289] on td "3" at bounding box center [683, 294] width 27 height 37
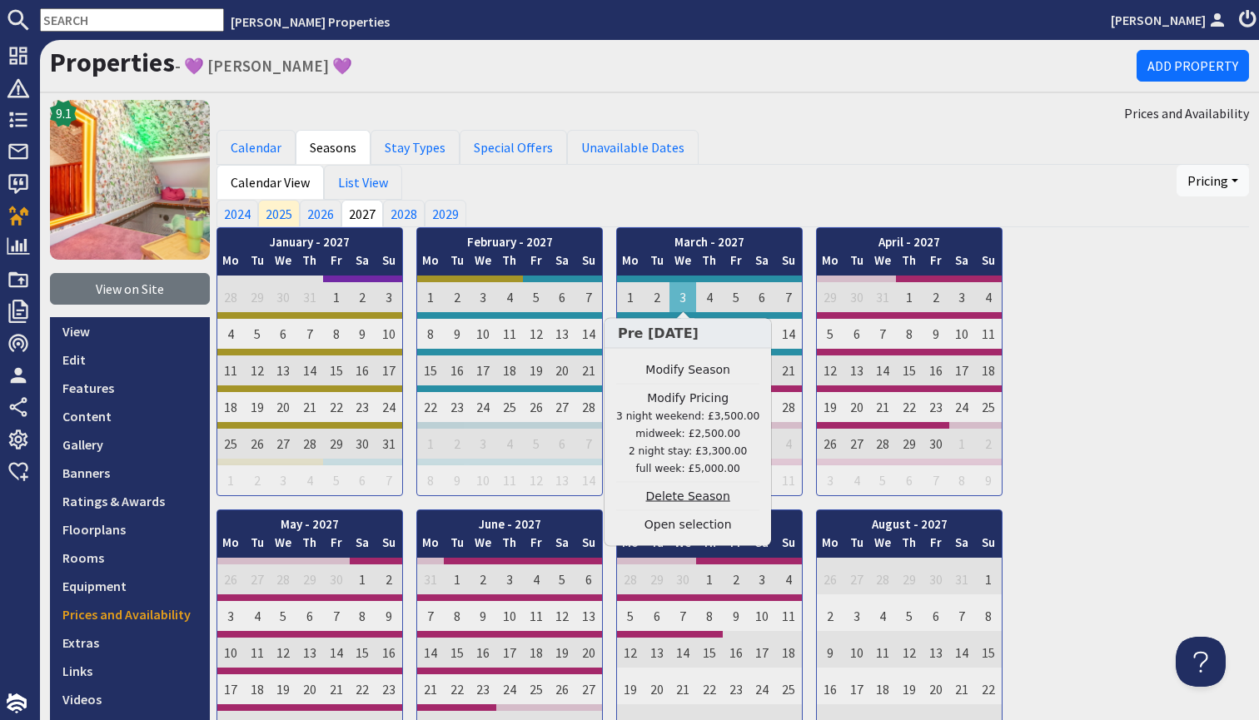
click at [698, 496] on link "Delete Season" at bounding box center [687, 496] width 143 height 17
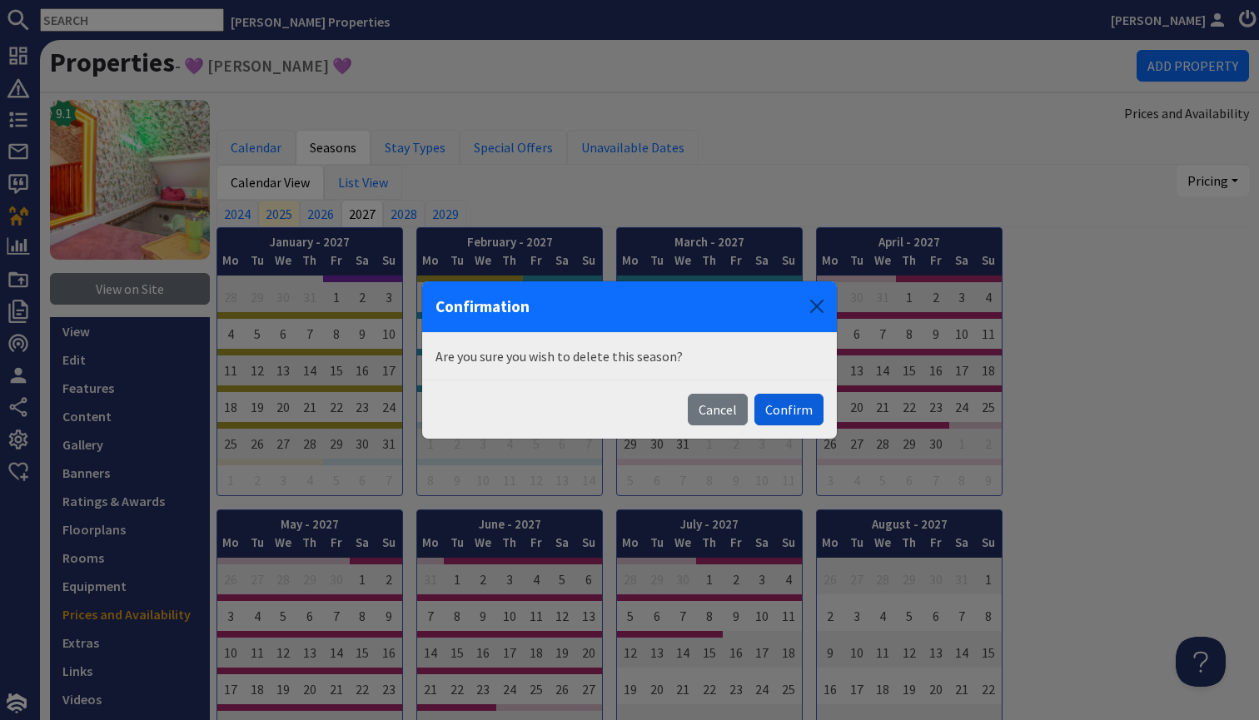
click at [787, 407] on button "Confirm" at bounding box center [788, 410] width 69 height 32
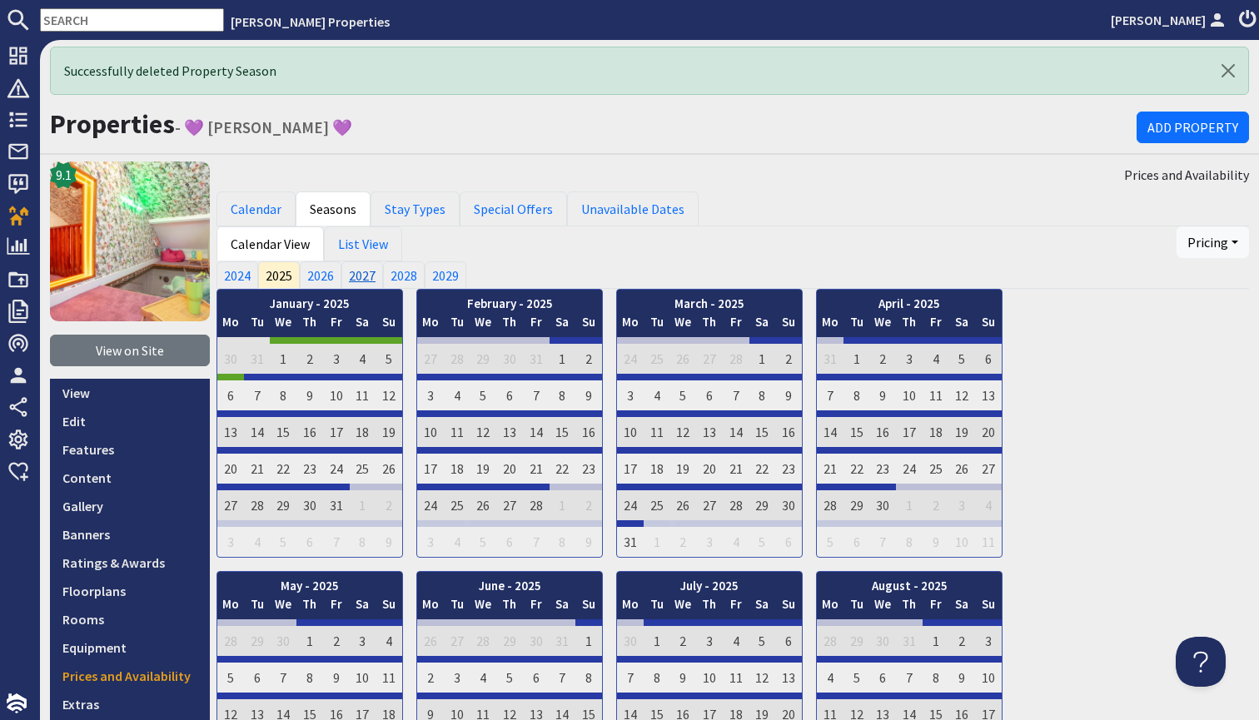
click at [361, 268] on link "2027" at bounding box center [362, 274] width 42 height 27
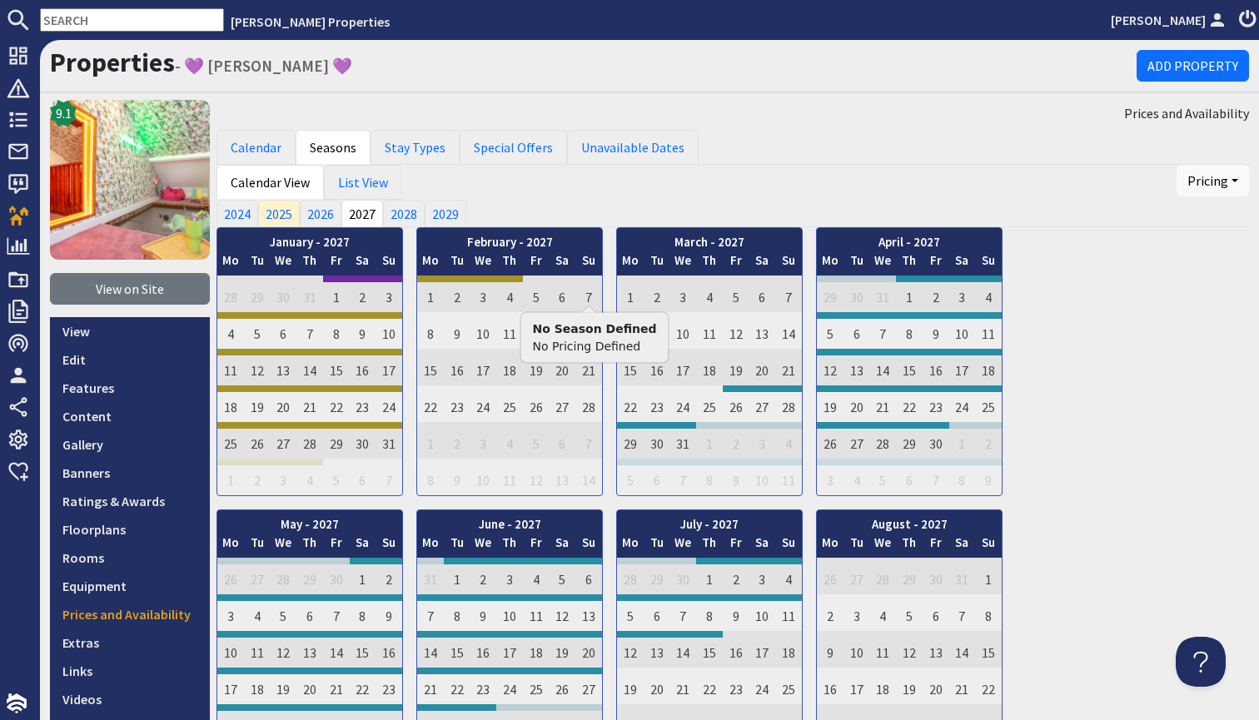
scroll to position [95, 0]
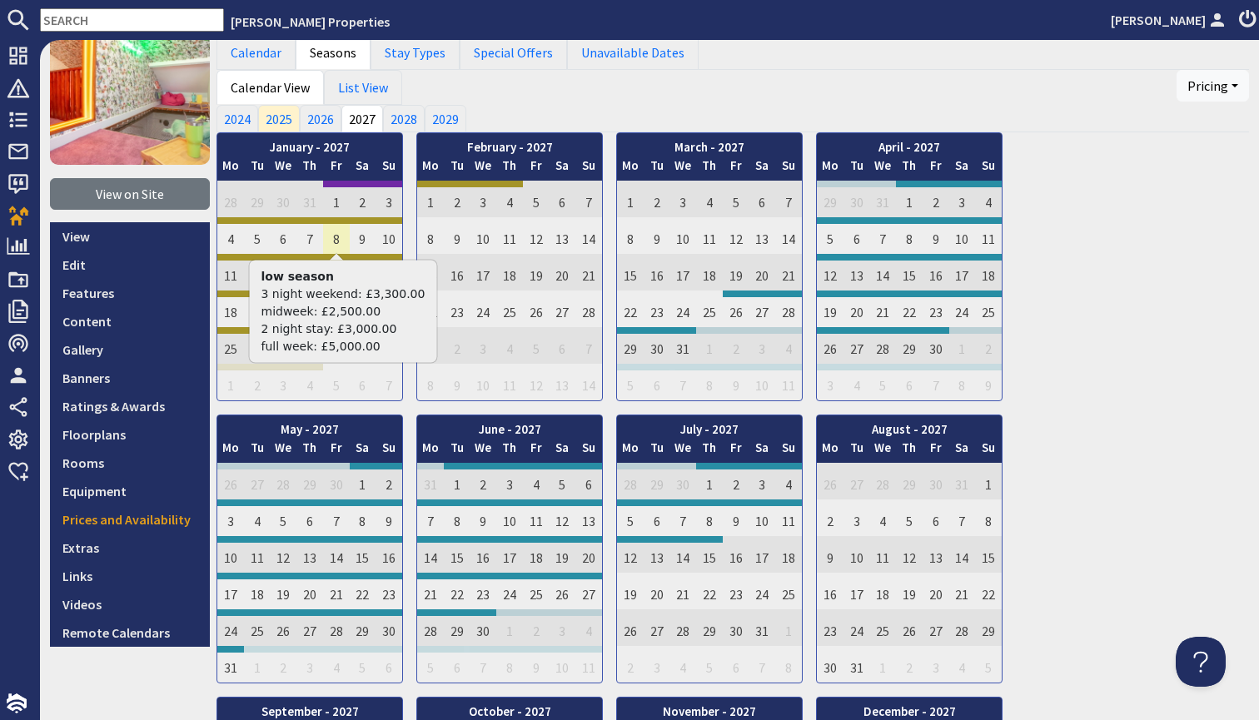
click at [326, 249] on td "8" at bounding box center [336, 235] width 27 height 37
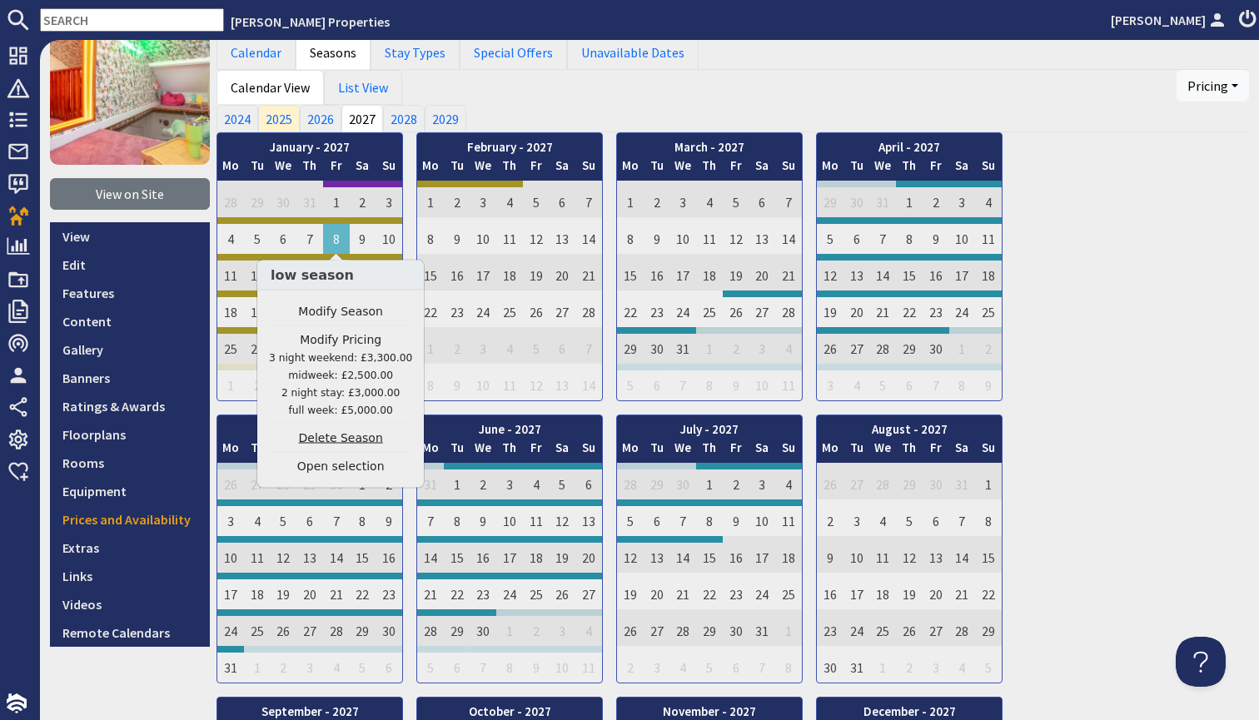
click at [350, 439] on link "Delete Season" at bounding box center [340, 438] width 143 height 17
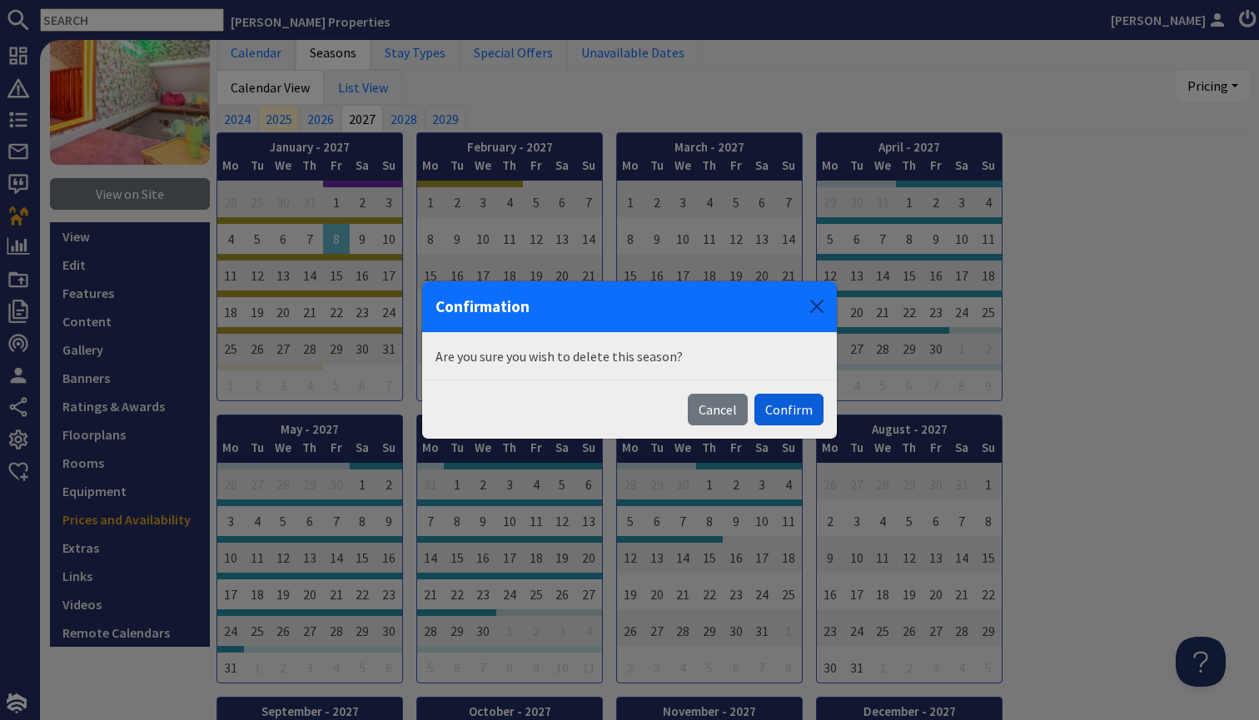
click at [774, 421] on button "Confirm" at bounding box center [788, 410] width 69 height 32
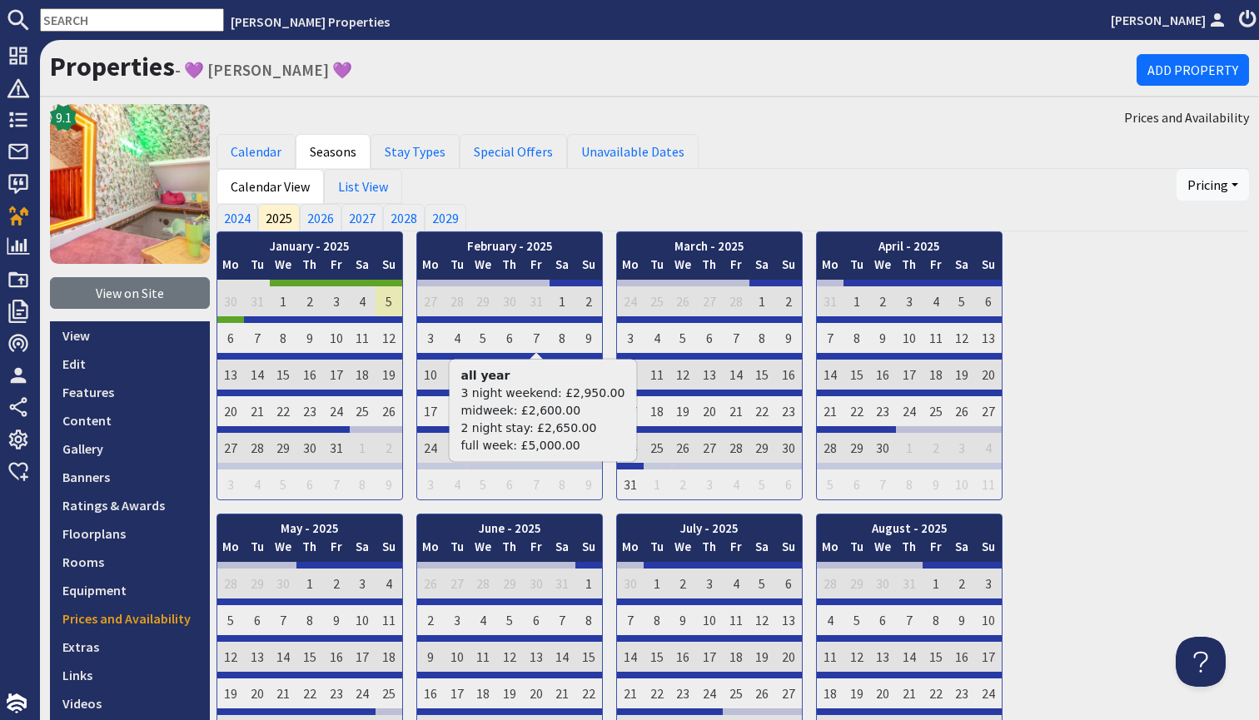
scroll to position [37, 0]
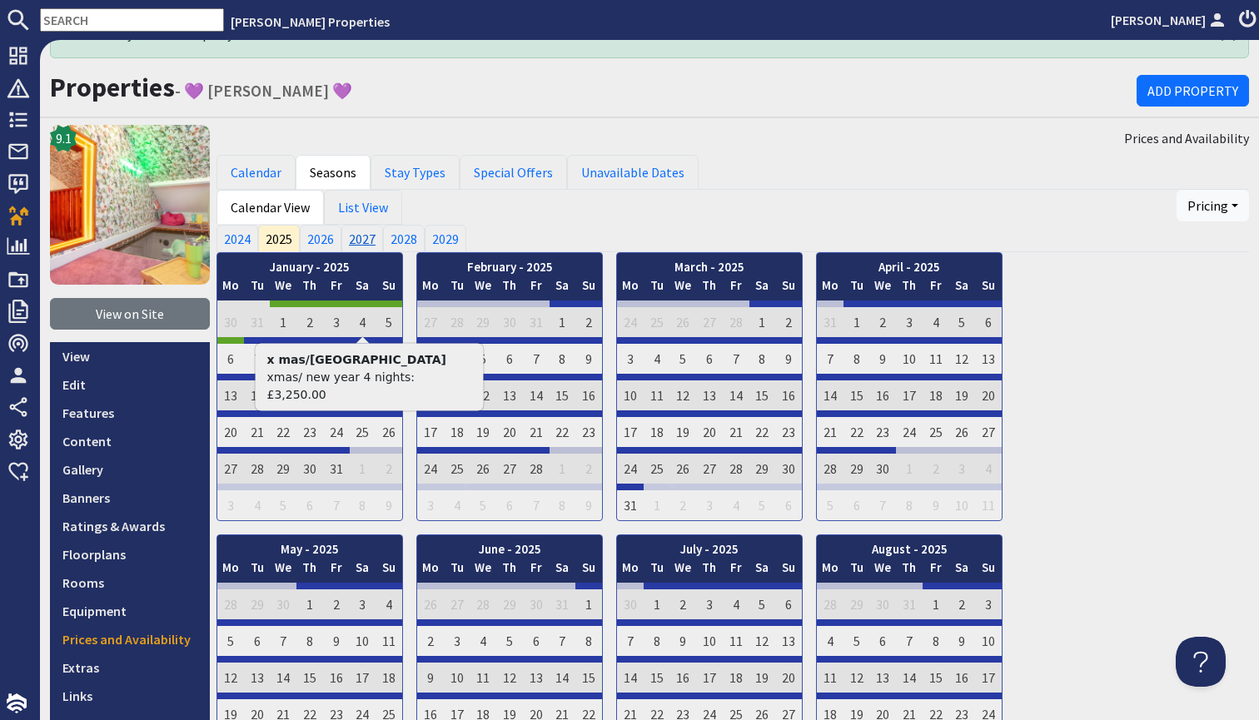
click at [361, 230] on link "2027" at bounding box center [362, 238] width 42 height 27
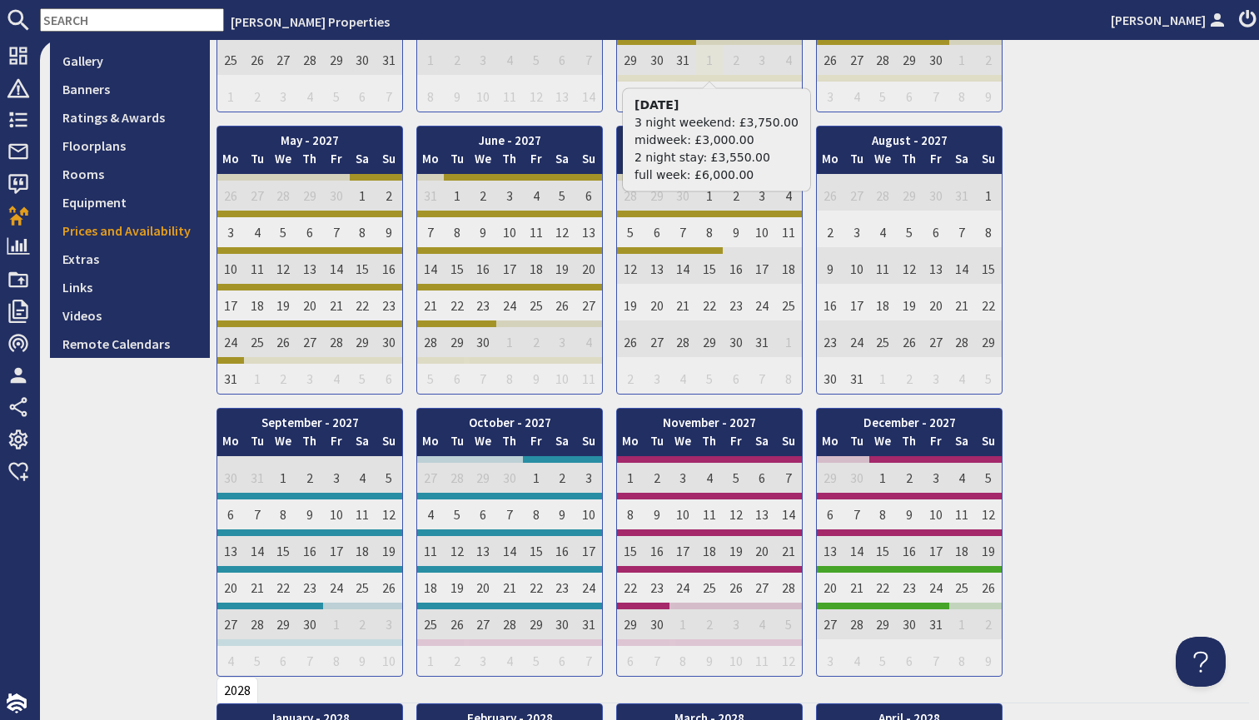
scroll to position [362, 0]
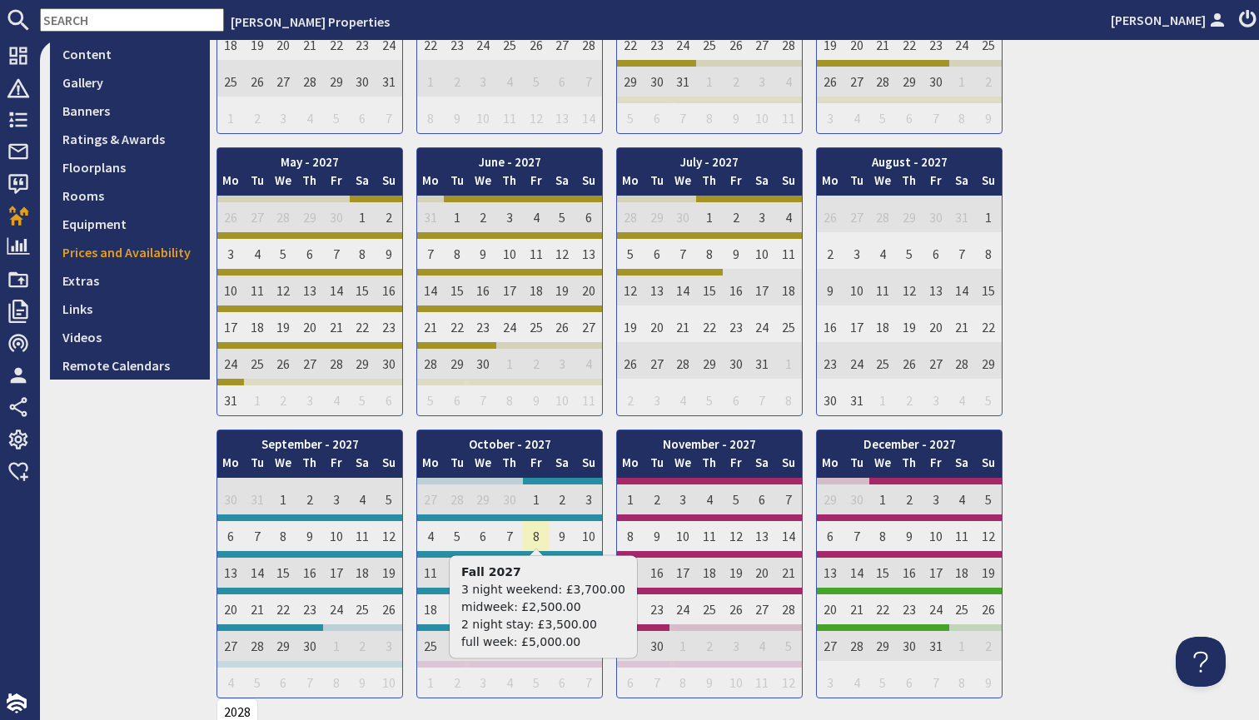
click at [544, 516] on td "8" at bounding box center [536, 533] width 27 height 37
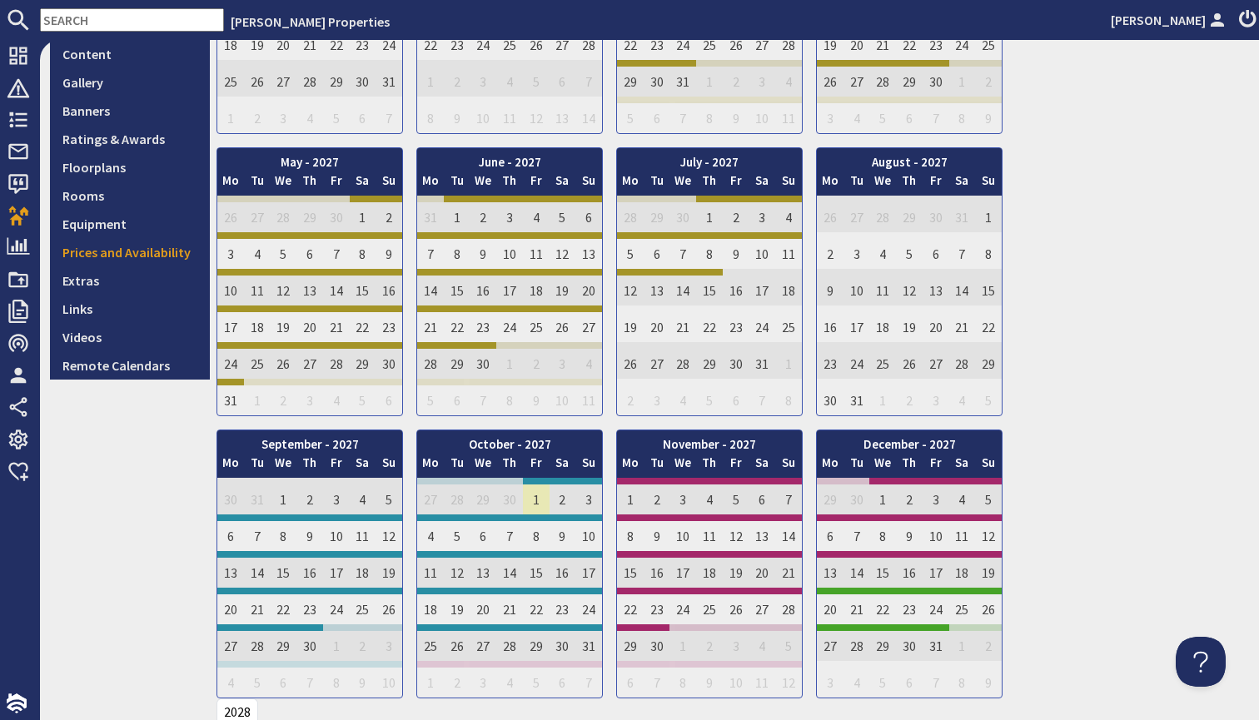
click at [534, 492] on td "1" at bounding box center [536, 496] width 27 height 37
click at [537, 497] on td "1" at bounding box center [536, 496] width 27 height 37
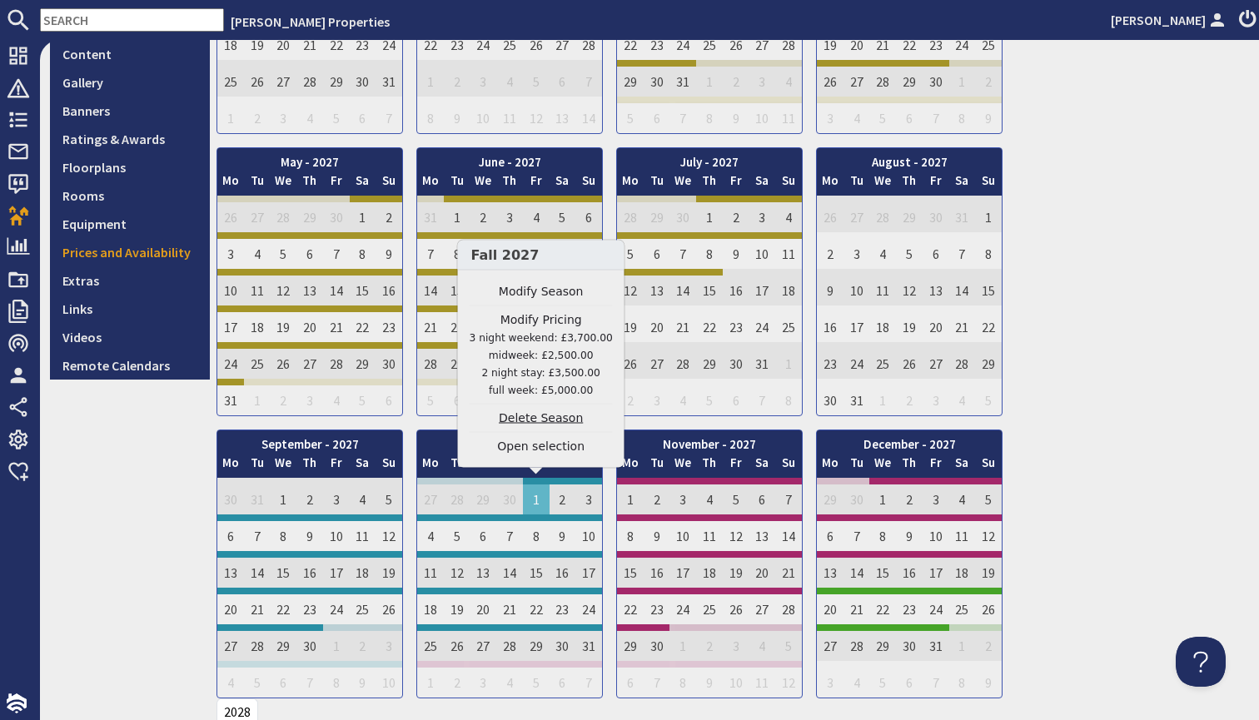
click at [545, 422] on link "Delete Season" at bounding box center [541, 418] width 143 height 17
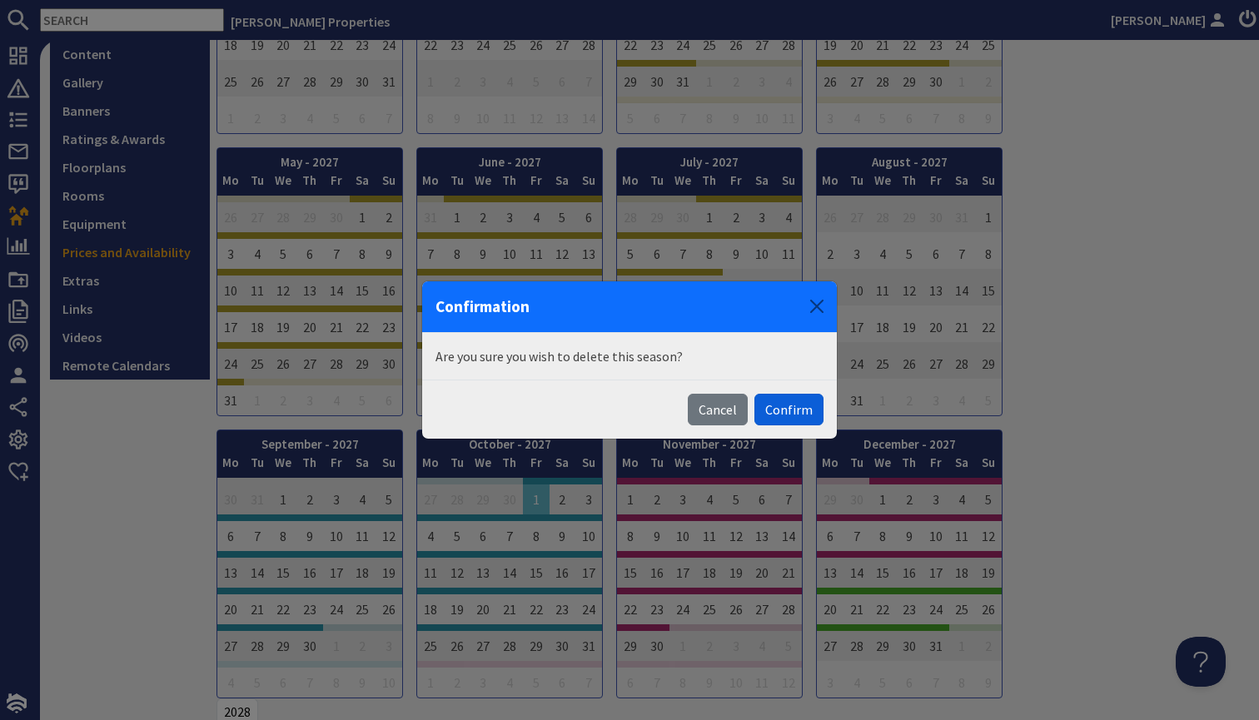
click at [795, 408] on button "Confirm" at bounding box center [788, 410] width 69 height 32
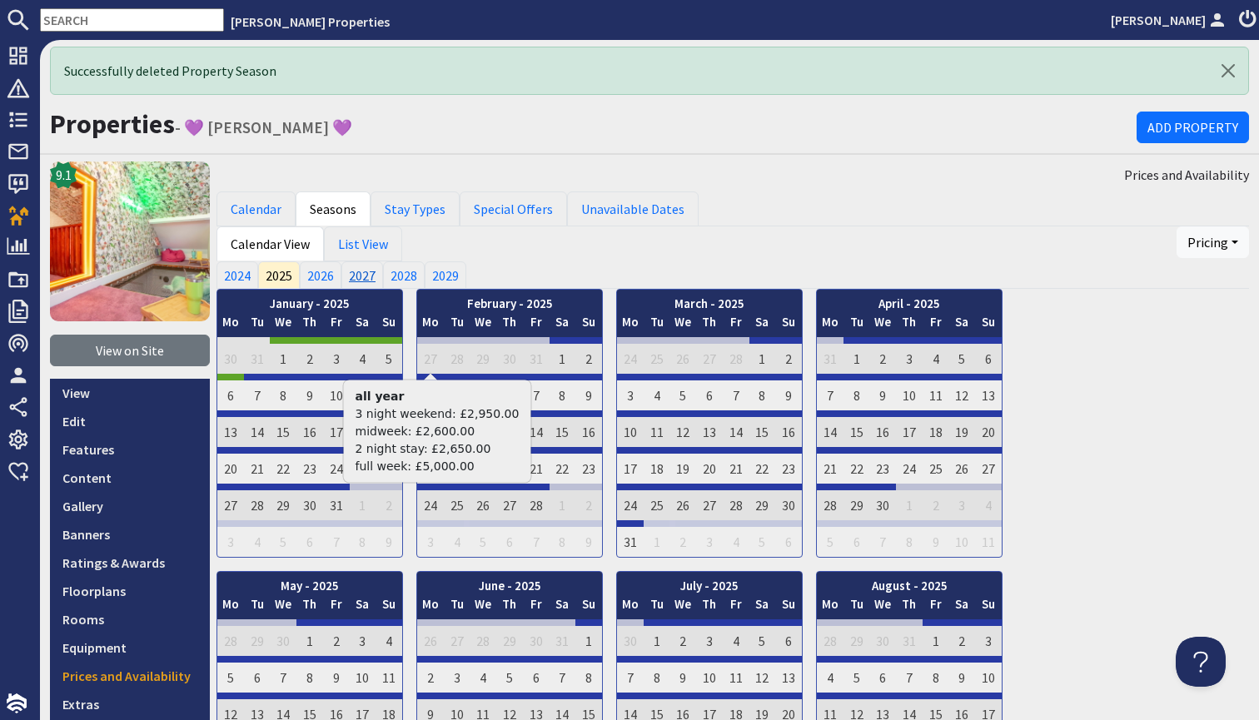
click at [362, 268] on link "2027" at bounding box center [362, 274] width 42 height 27
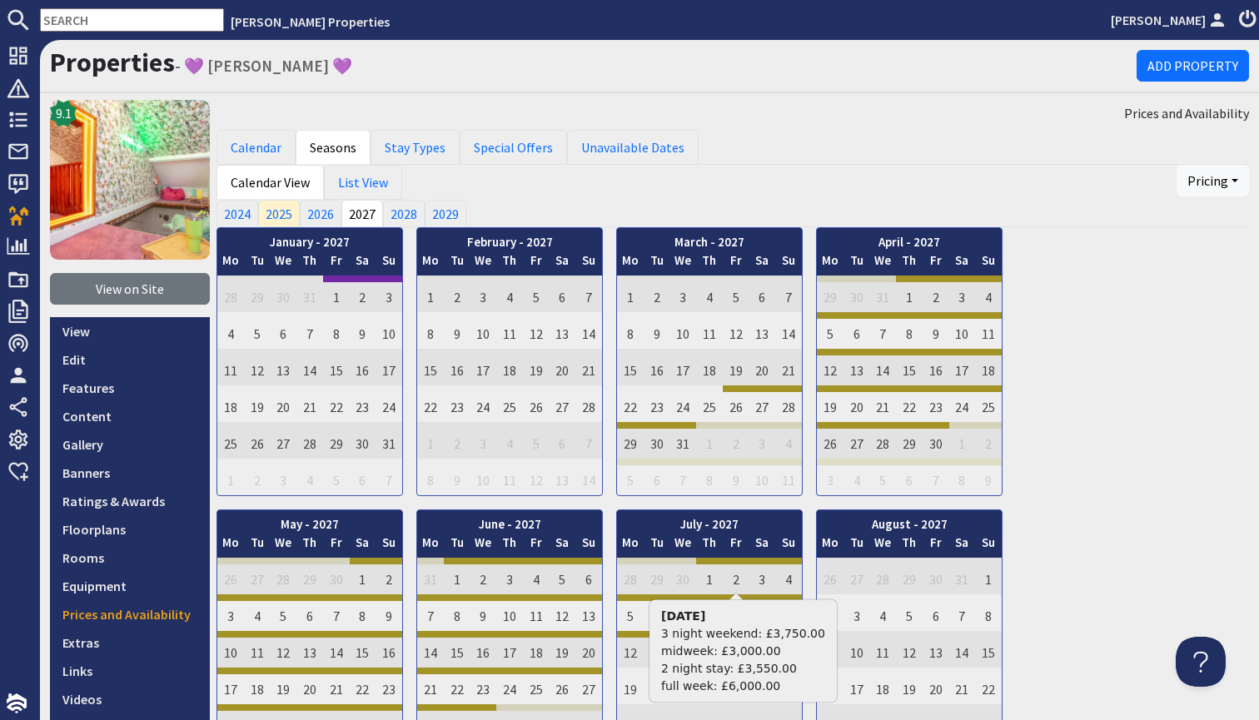
scroll to position [1, 0]
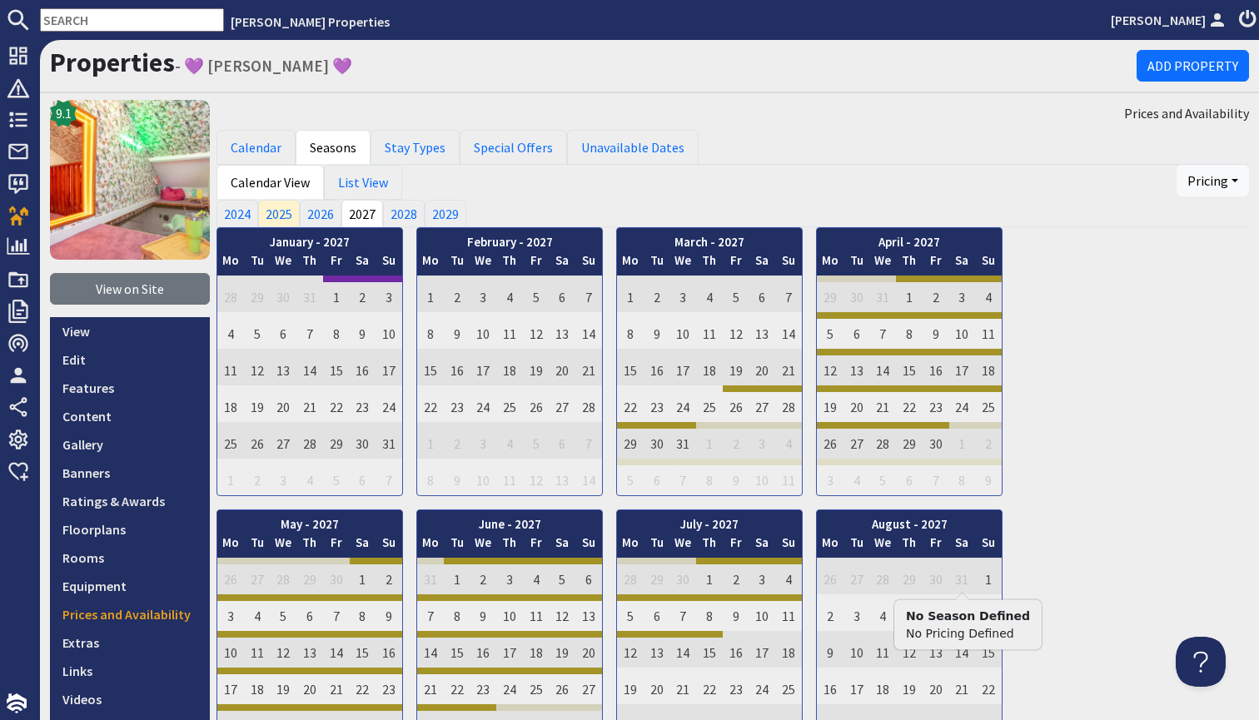
click at [1169, 424] on div "January - 2027 Mo Tu We Th Fr Sa Su 28 29 30 31 1 2 3 Mo Tu" at bounding box center [733, 644] width 1033 height 834
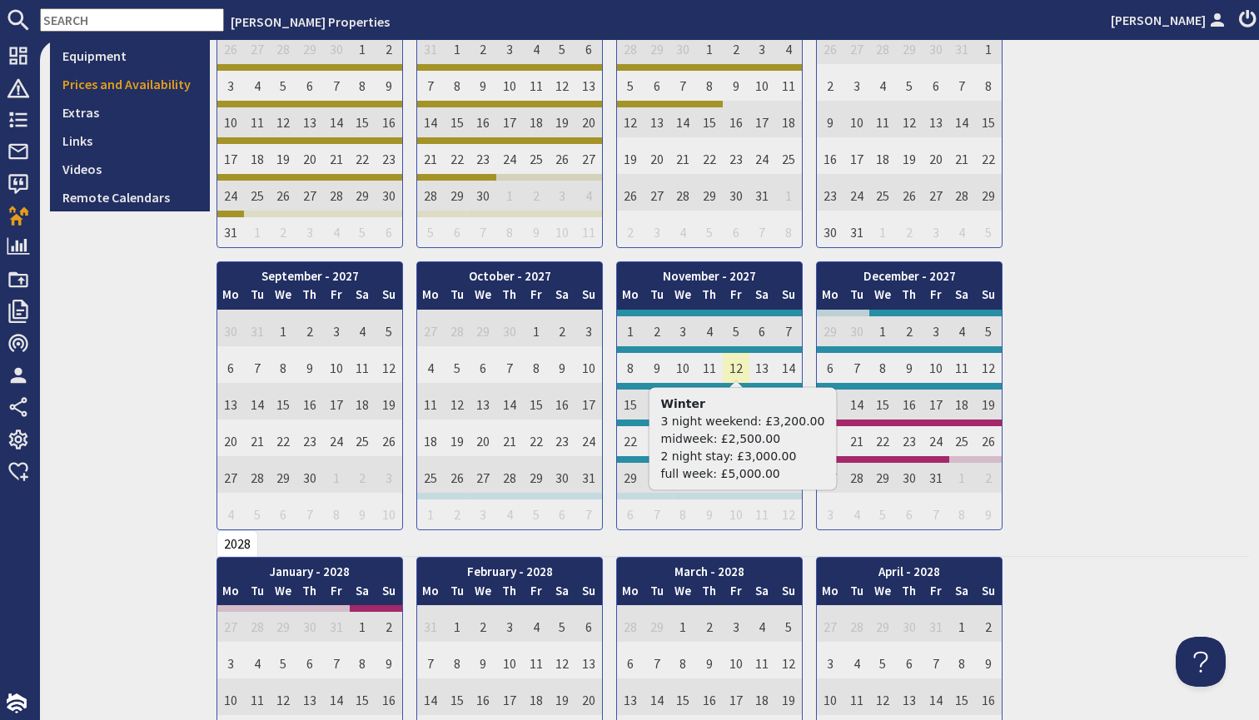
click at [732, 366] on td "12" at bounding box center [736, 364] width 27 height 37
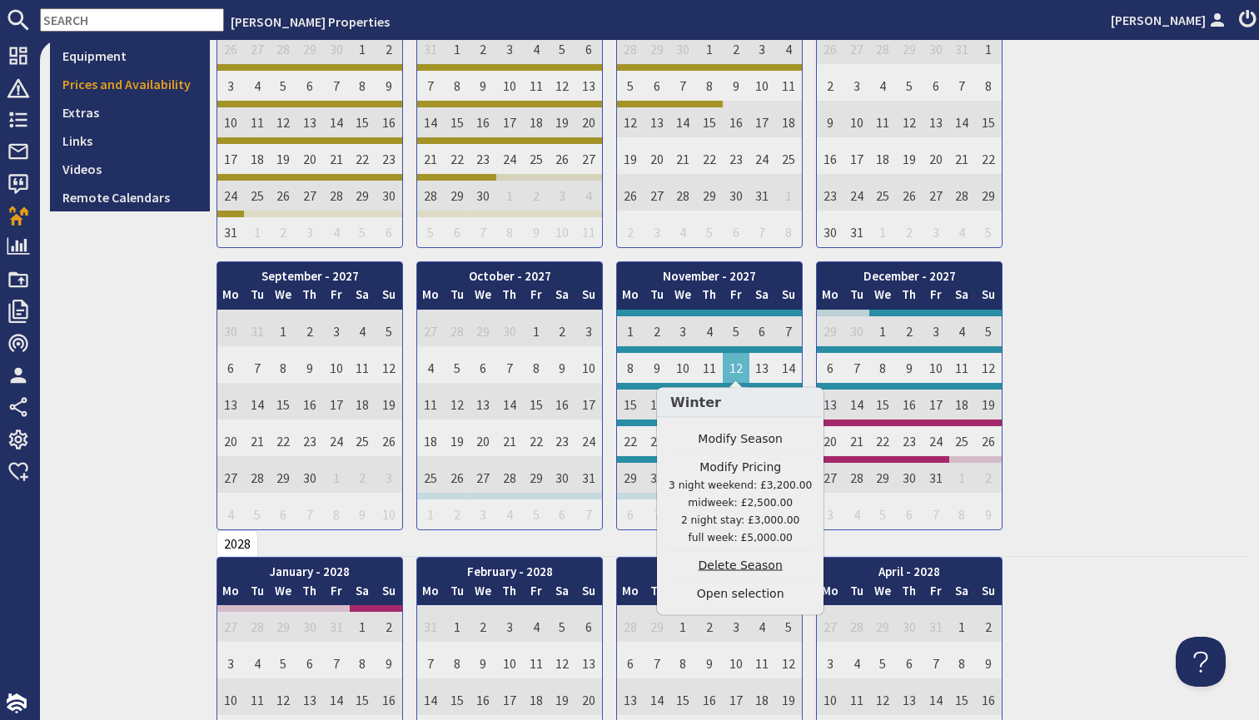
click at [740, 572] on link "Delete Season" at bounding box center [740, 565] width 143 height 17
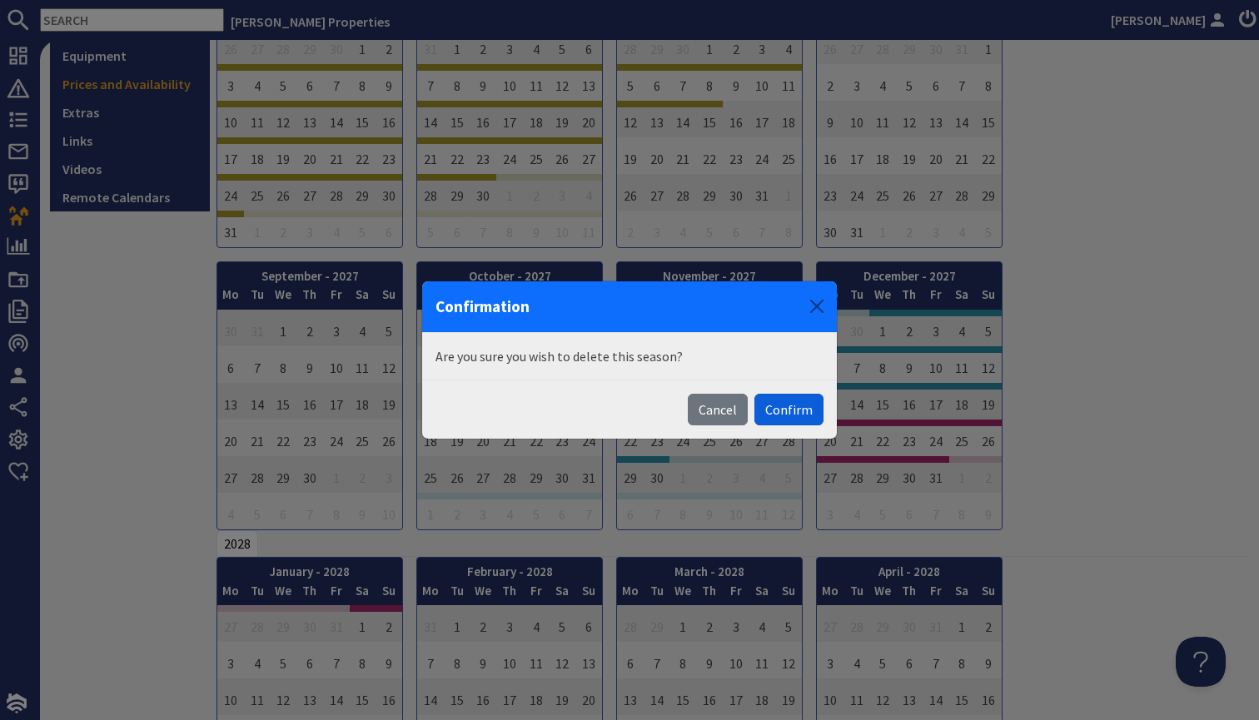
click at [790, 422] on button "Confirm" at bounding box center [788, 410] width 69 height 32
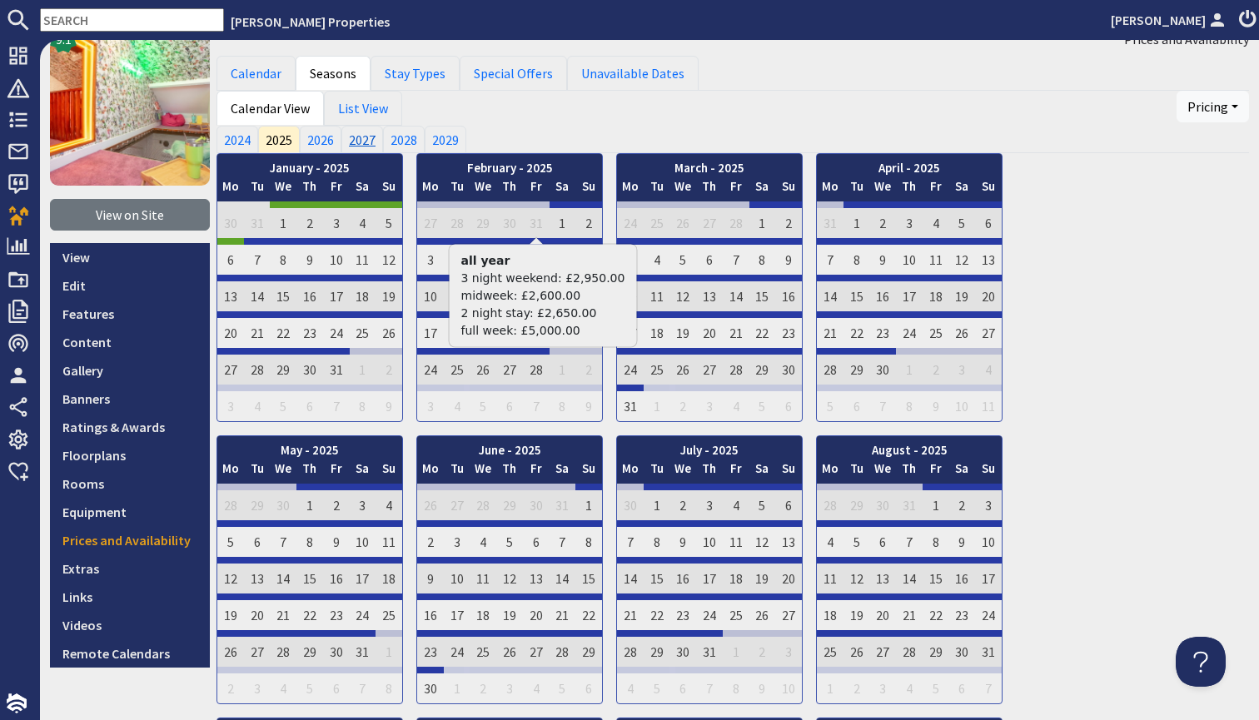
click at [365, 133] on link "2027" at bounding box center [362, 139] width 42 height 27
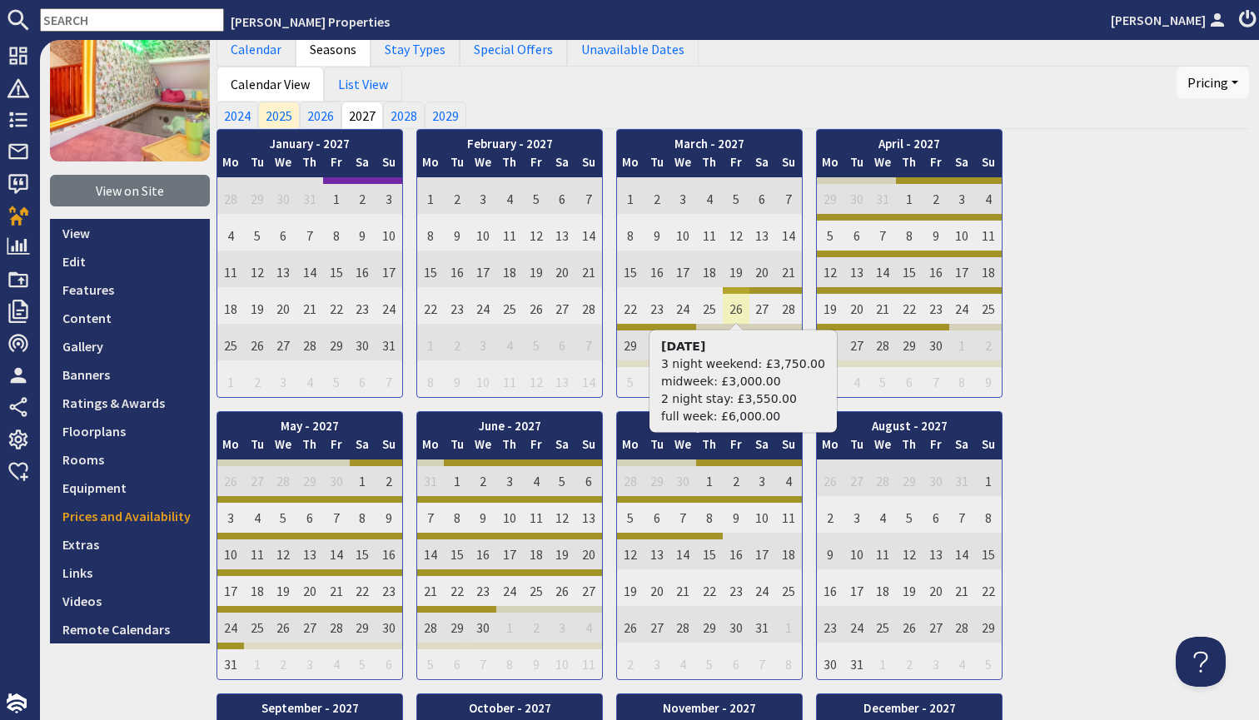
click at [744, 308] on td "26" at bounding box center [736, 305] width 27 height 37
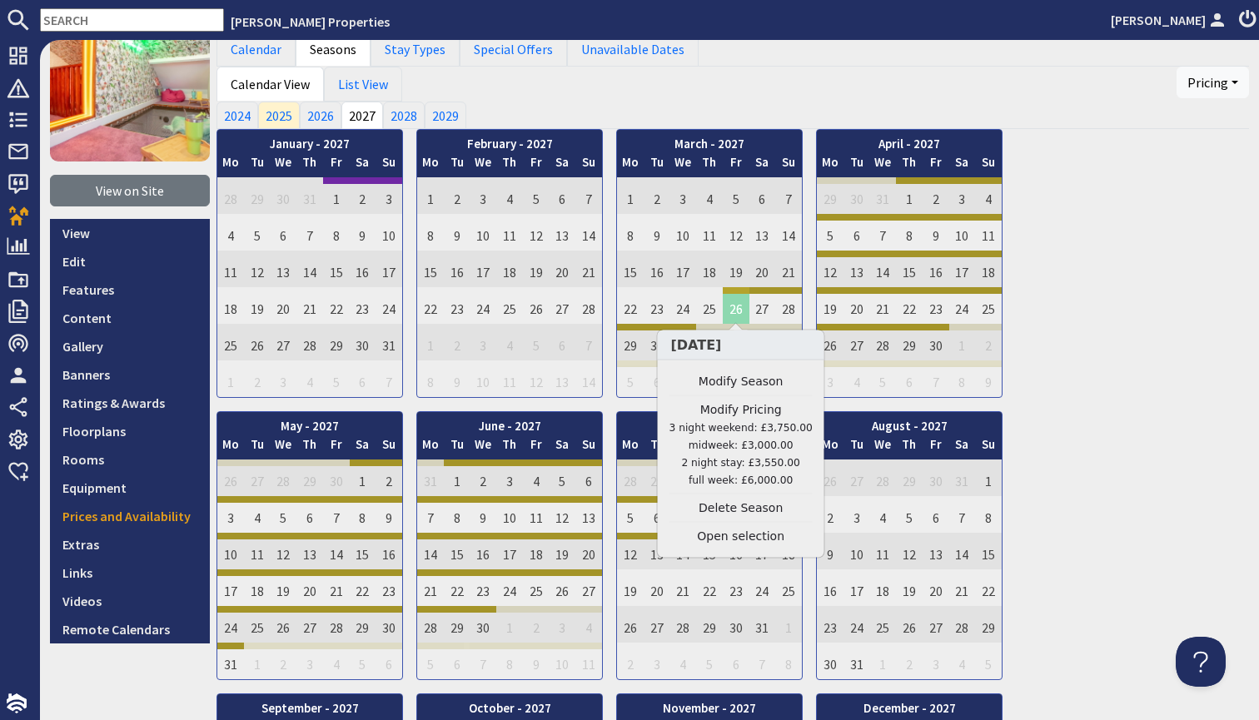
click at [739, 304] on td "26" at bounding box center [736, 305] width 27 height 37
click at [738, 416] on link "Modify Pricing 3 night weekend: £3,750.00 midweek: £3,000.00 2 night stay: £3,5…" at bounding box center [741, 444] width 143 height 87
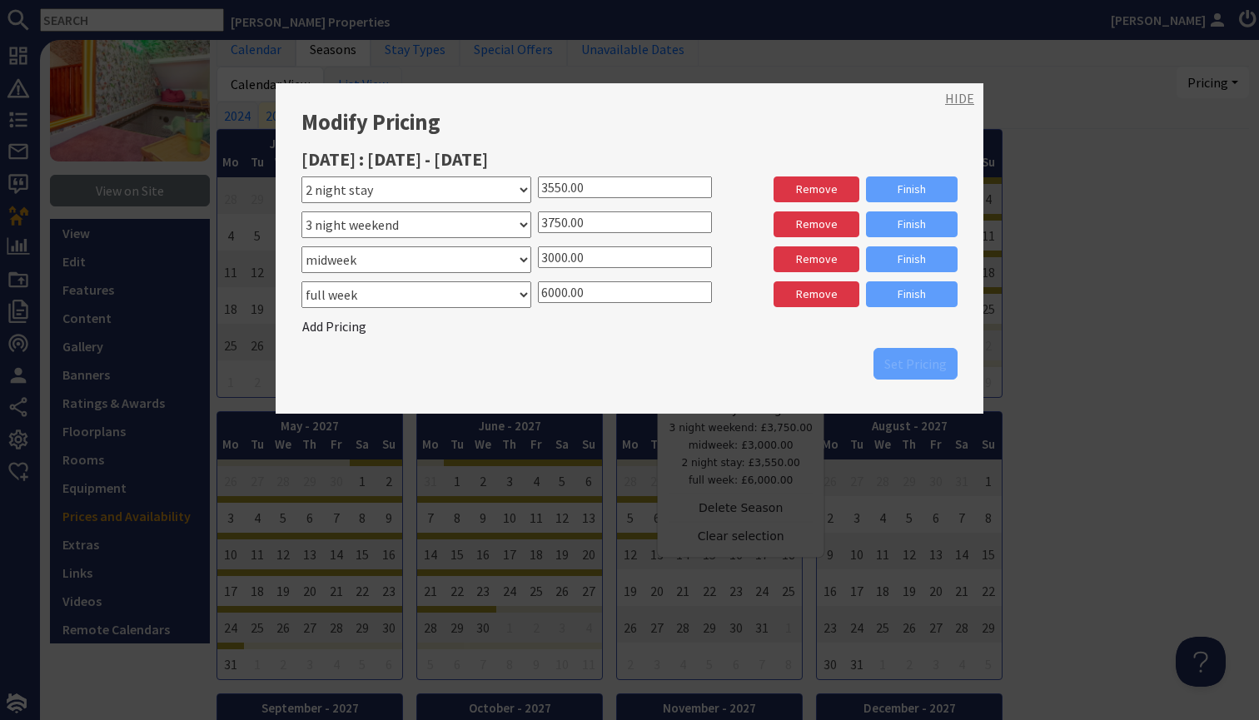
click at [958, 96] on link "HIDE" at bounding box center [959, 98] width 29 height 20
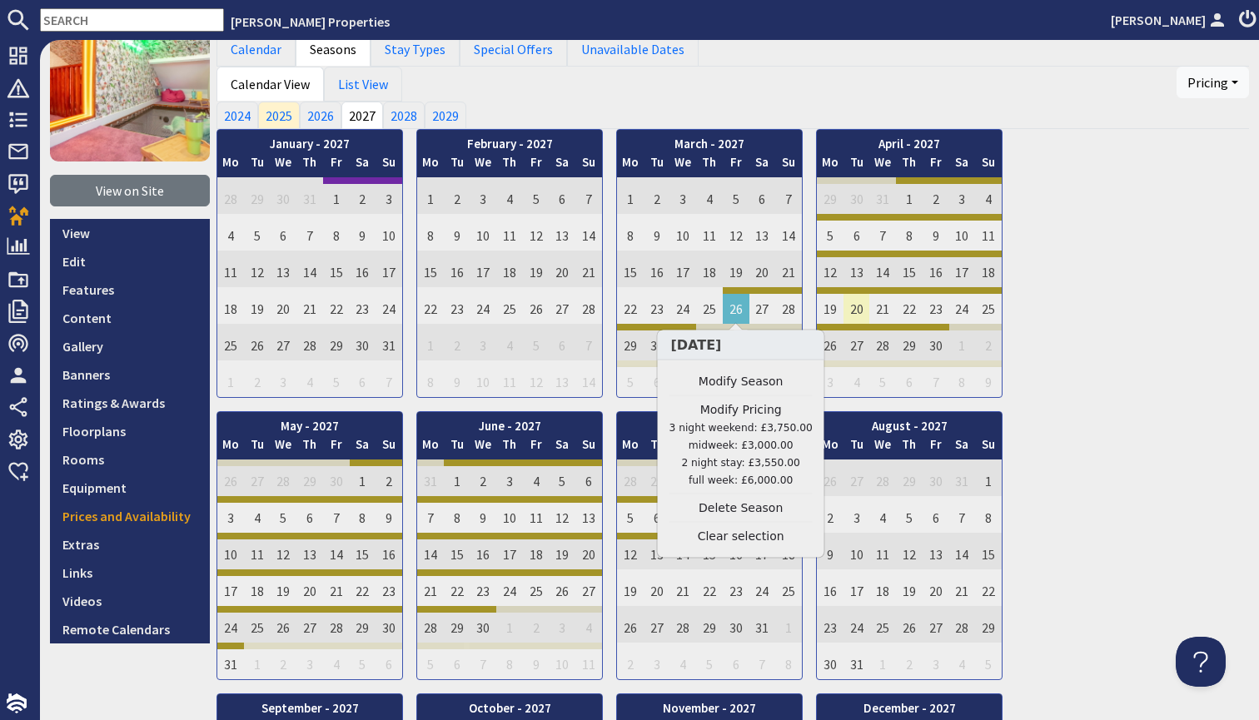
click at [847, 301] on td "20" at bounding box center [857, 305] width 27 height 37
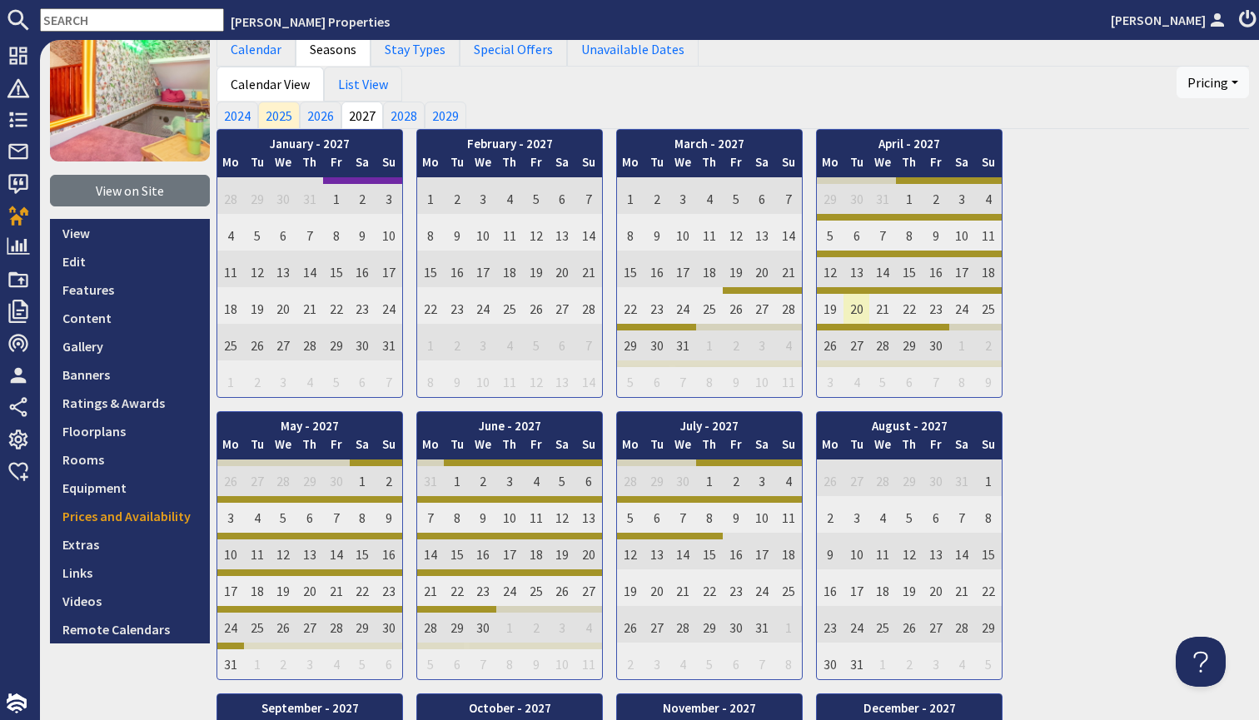
click at [860, 303] on td "20" at bounding box center [857, 305] width 27 height 37
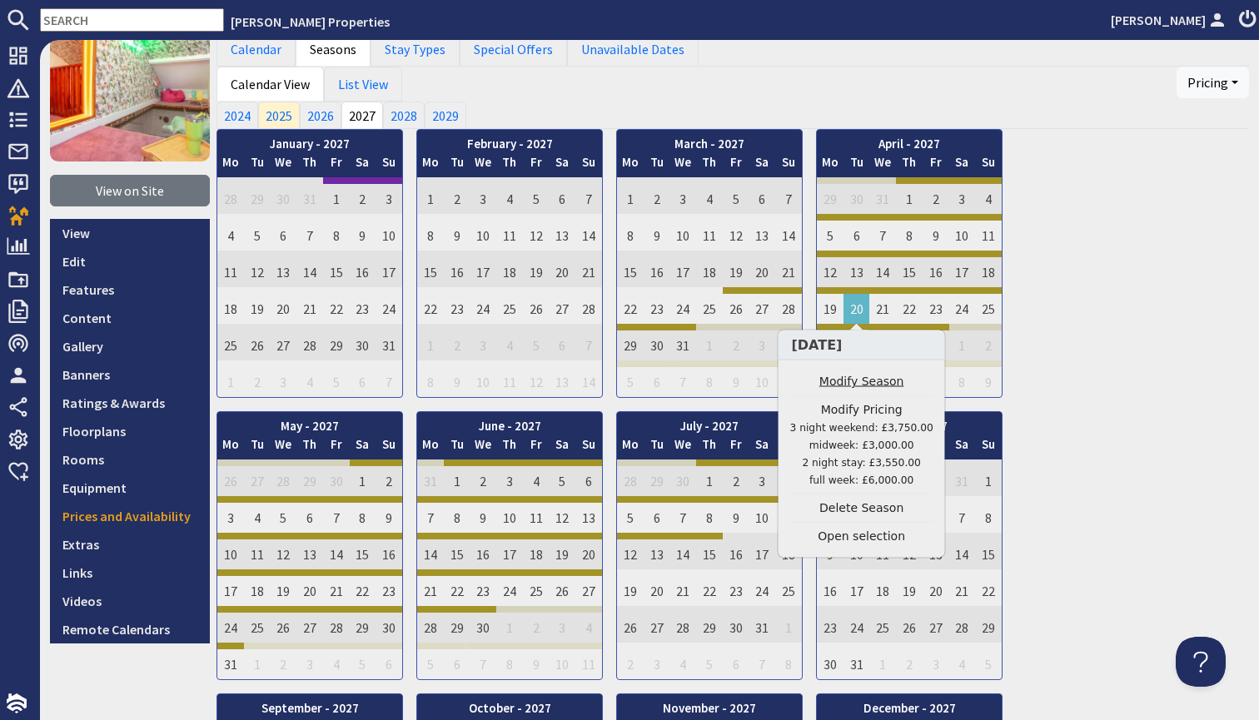
click at [867, 379] on link "Modify Season" at bounding box center [861, 381] width 143 height 17
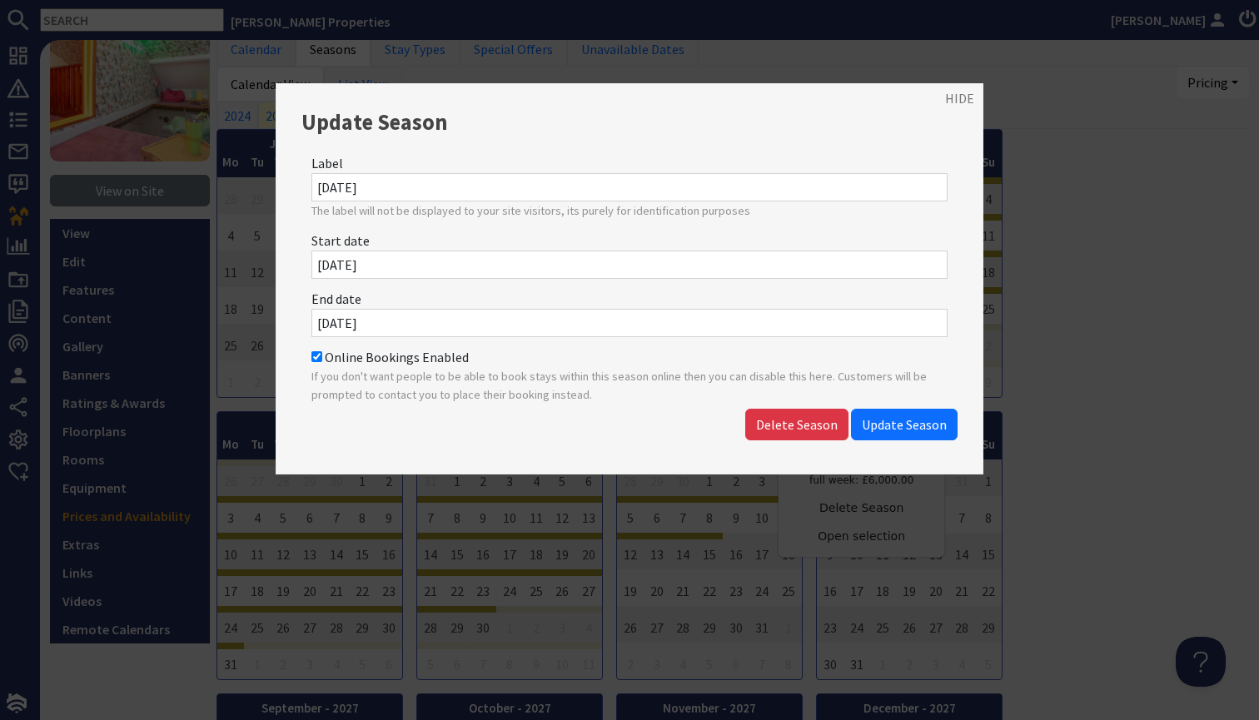
click at [488, 265] on input "26/03/2027" at bounding box center [629, 265] width 636 height 28
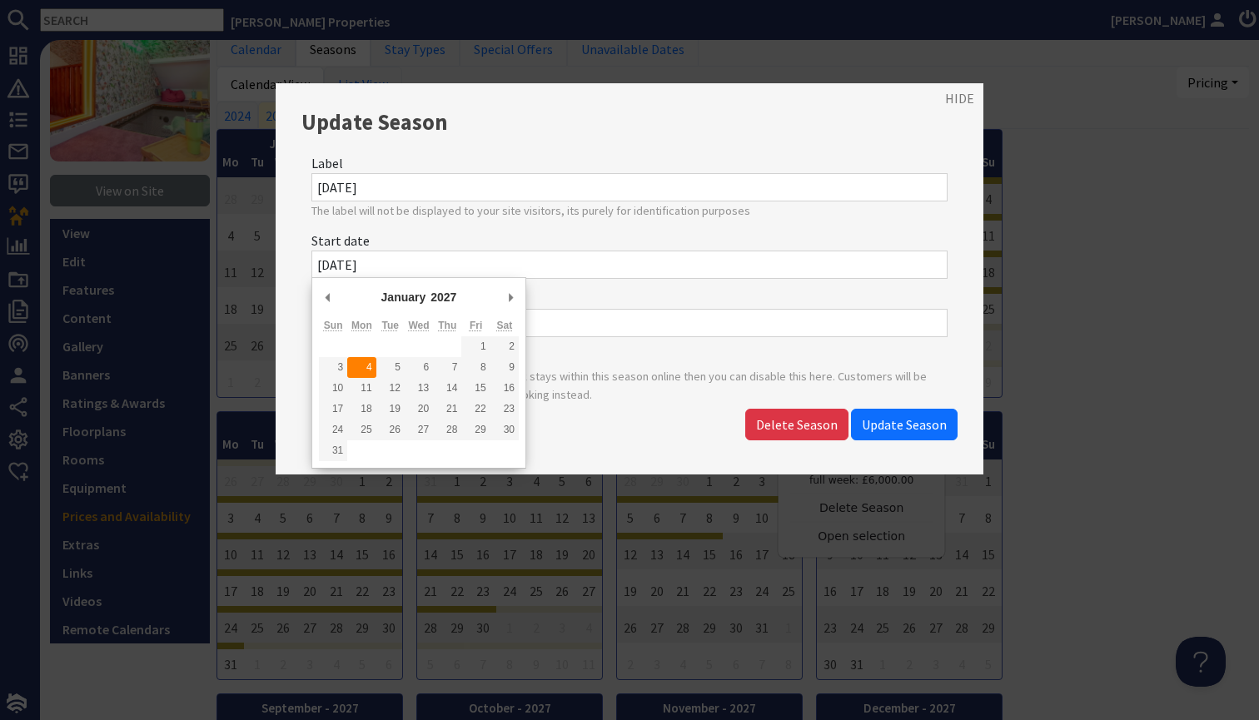
type input "04/01/2027"
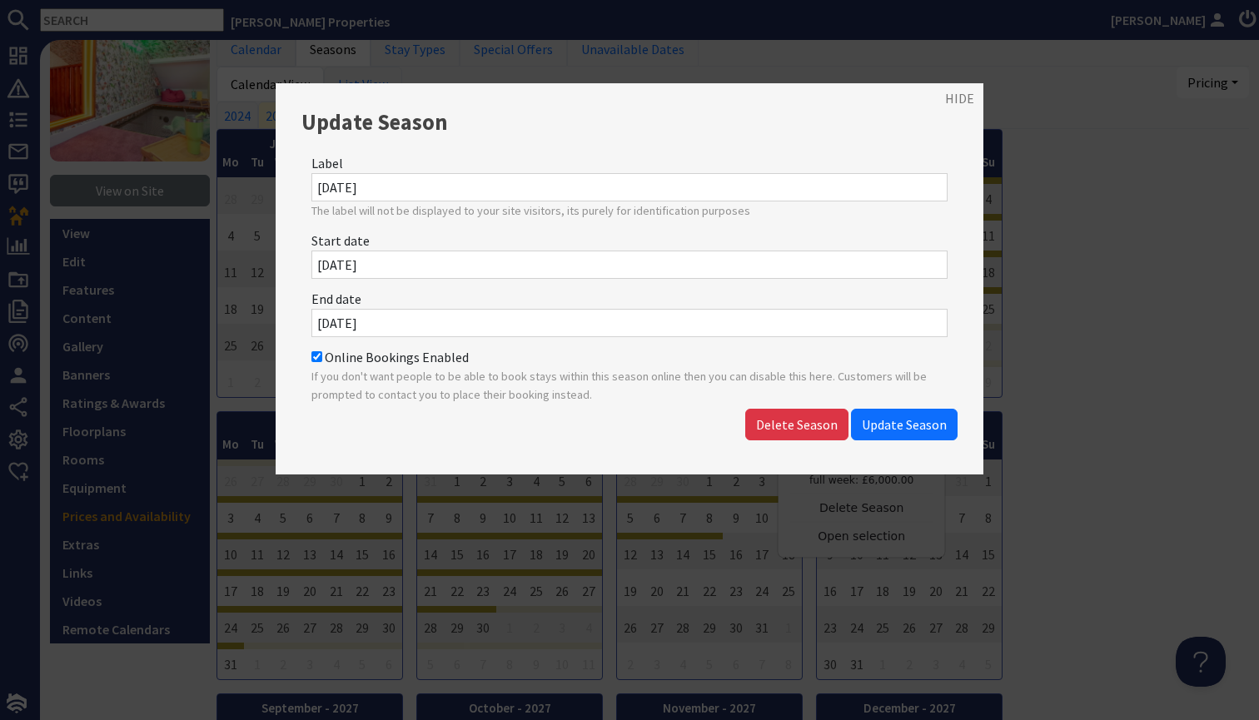
click at [910, 404] on div "Online Bookings Enabled If you don't want people to be able to book stays withi…" at bounding box center [629, 375] width 656 height 67
click at [913, 420] on span "Update Season" at bounding box center [904, 424] width 85 height 17
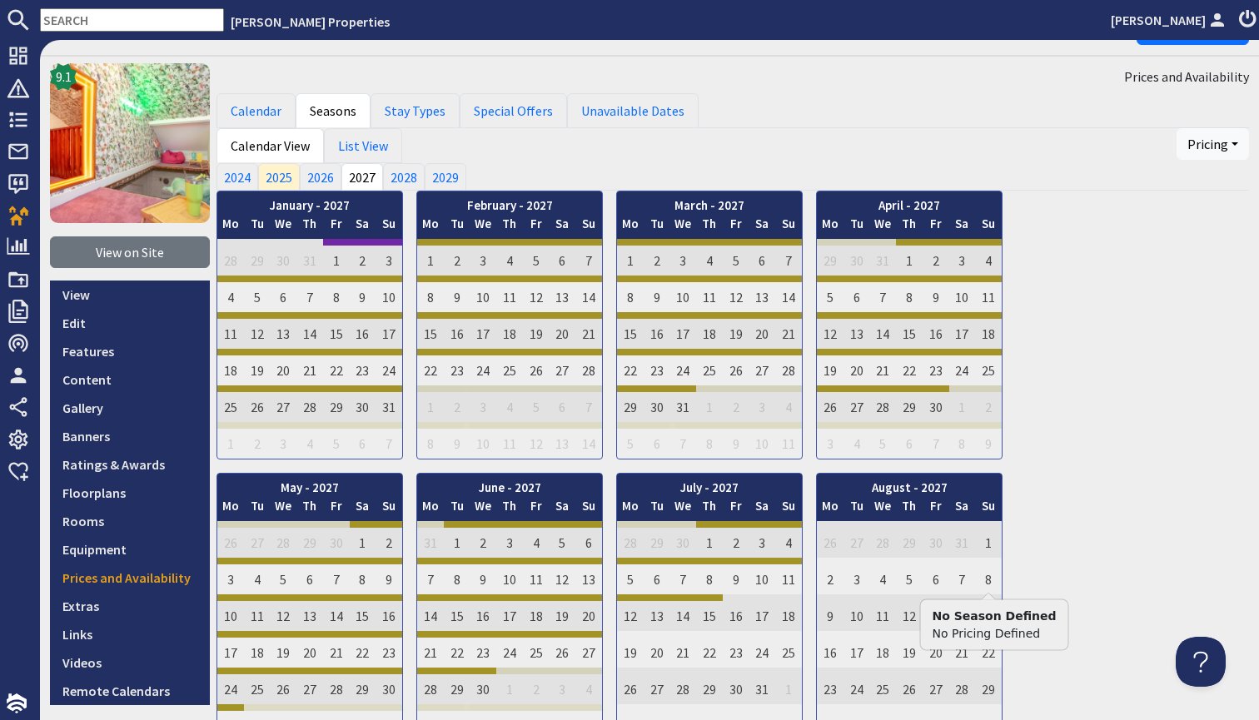
click at [1053, 560] on div "January - 2027 Mo Tu We Th Fr Sa Su 28 29 30 31 1 2 3 Mo Tu" at bounding box center [733, 608] width 1033 height 834
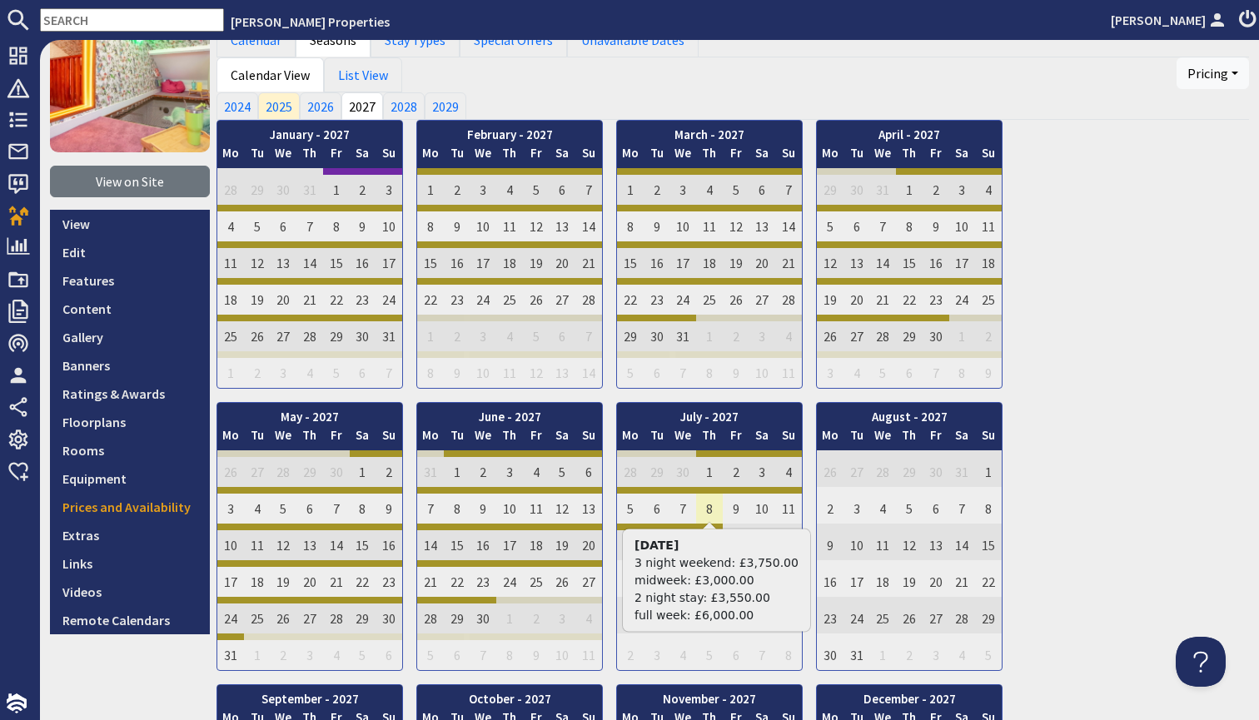
click at [704, 507] on td "8" at bounding box center [709, 505] width 27 height 37
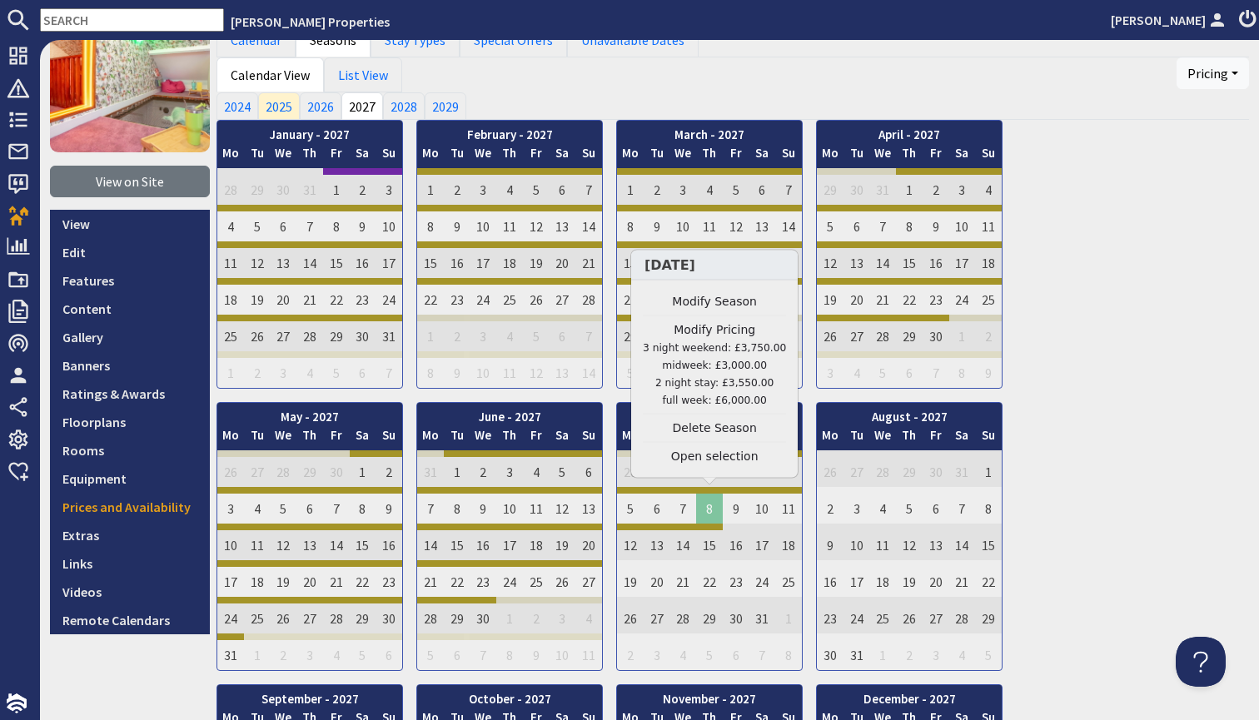
click at [704, 512] on td "8" at bounding box center [709, 505] width 27 height 37
click at [686, 515] on td "7" at bounding box center [683, 505] width 27 height 37
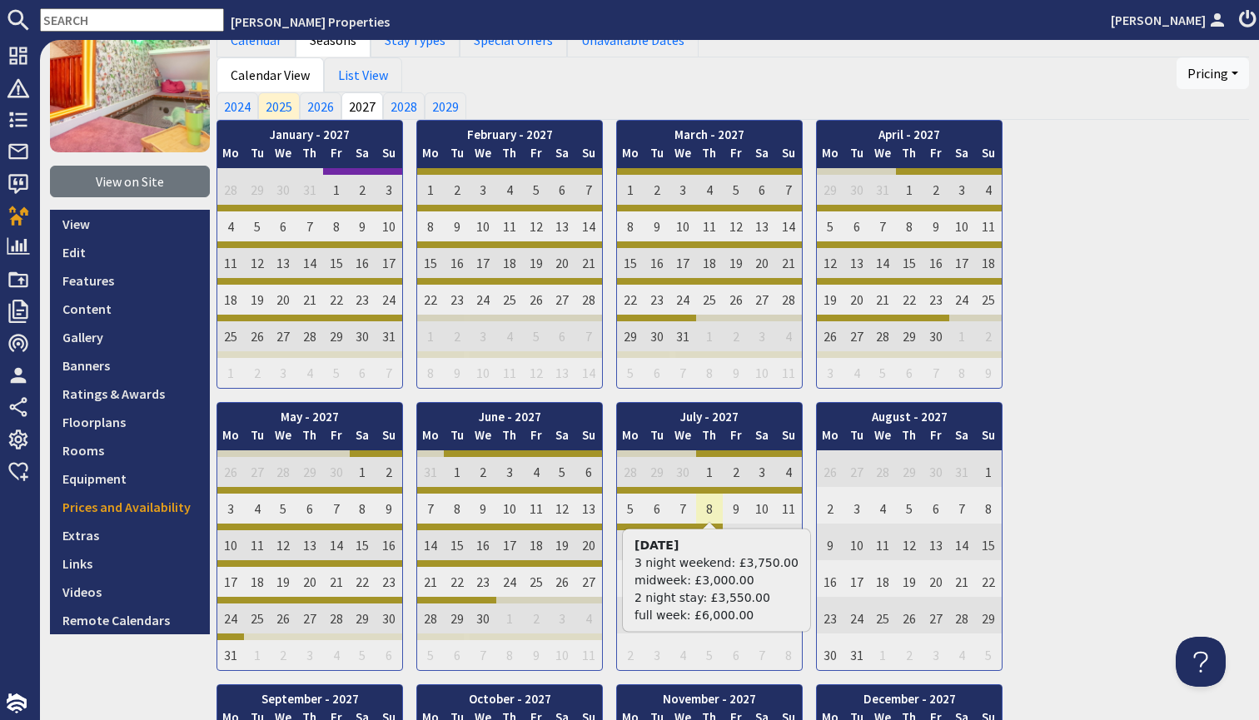
click at [712, 510] on td "8" at bounding box center [709, 505] width 27 height 37
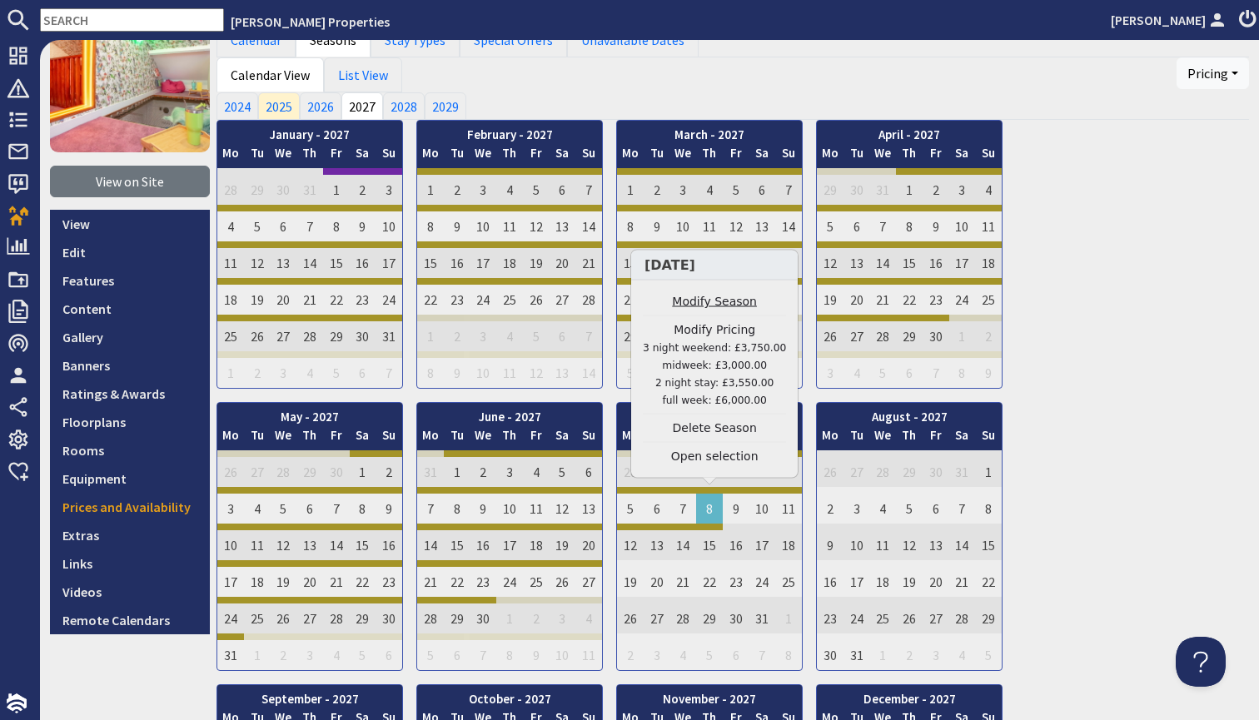
click at [715, 301] on link "Modify Season" at bounding box center [714, 301] width 143 height 17
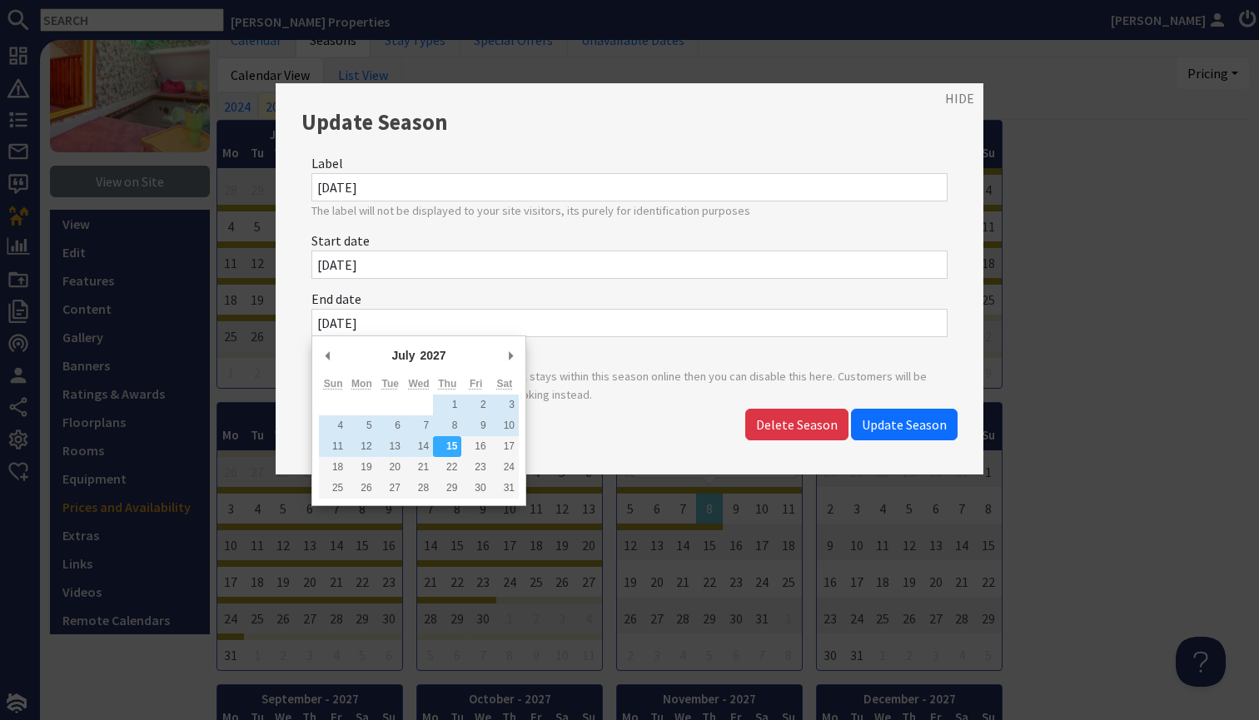
click at [516, 322] on input "15/07/2027" at bounding box center [629, 323] width 636 height 28
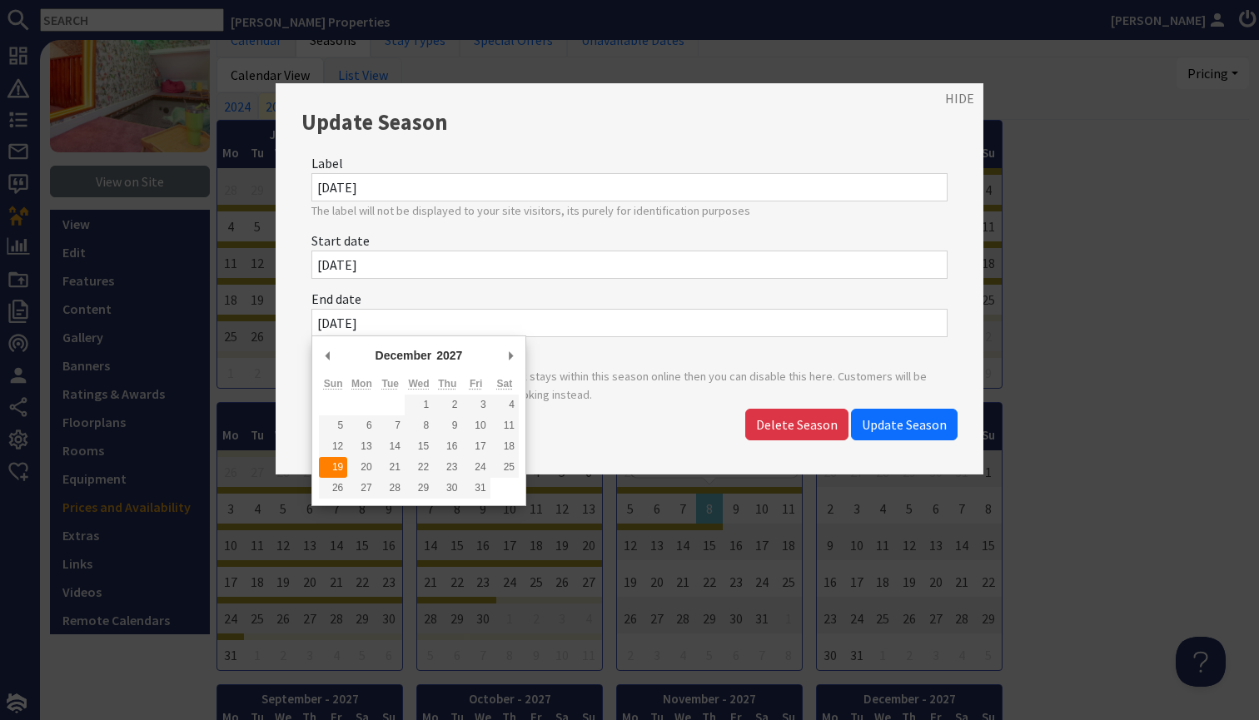
type input "19/12/2027"
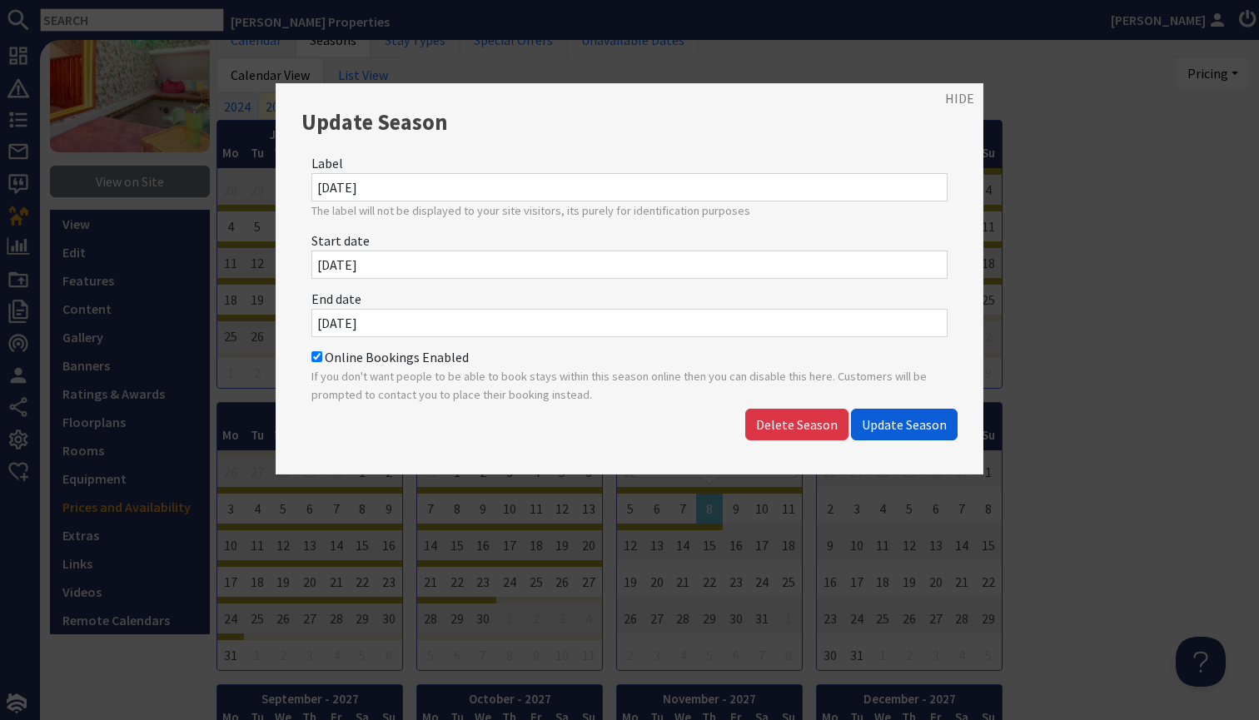
click at [897, 421] on span "Update Season" at bounding box center [904, 424] width 85 height 17
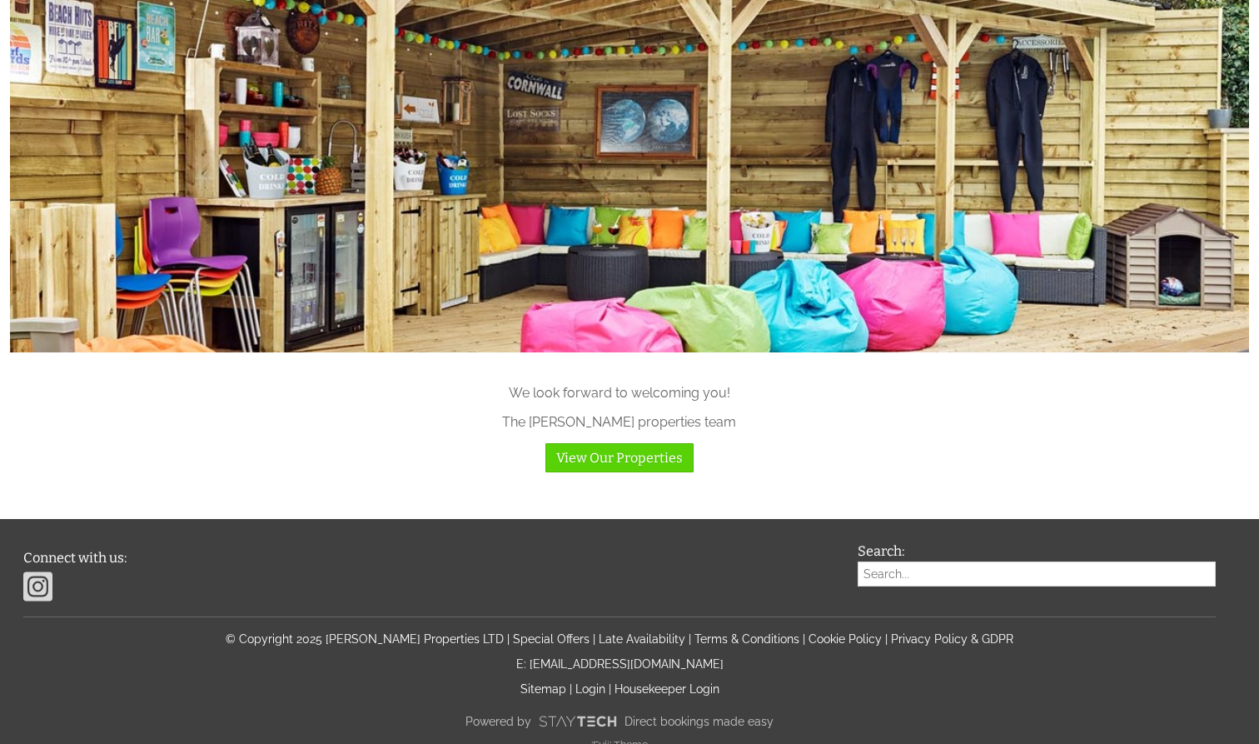
scroll to position [1644, 0]
click at [593, 676] on div "Connect with us: Search: © Copyright 2025 [PERSON_NAME] Properties LTD | Specia…" at bounding box center [619, 648] width 1212 height 208
click at [593, 683] on link "Login" at bounding box center [590, 689] width 30 height 13
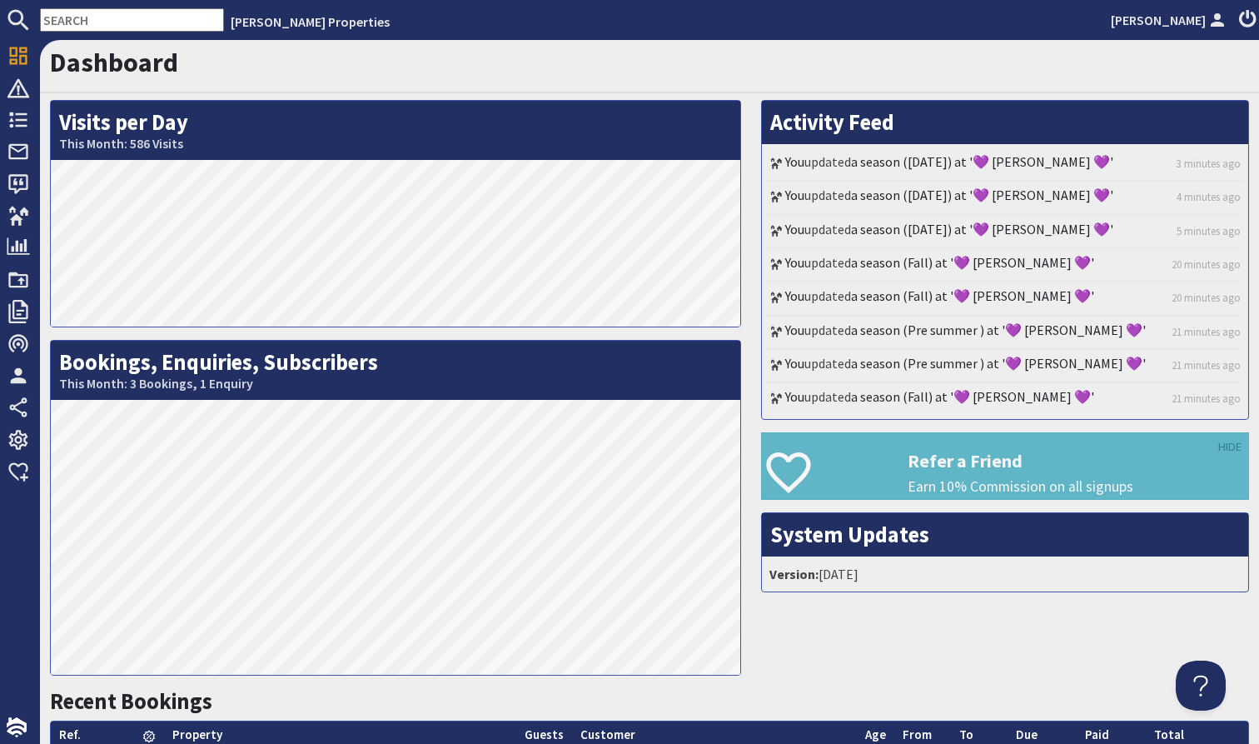
click at [182, 21] on input "text" at bounding box center [132, 19] width 184 height 23
paste input "[PERSON_NAME]"
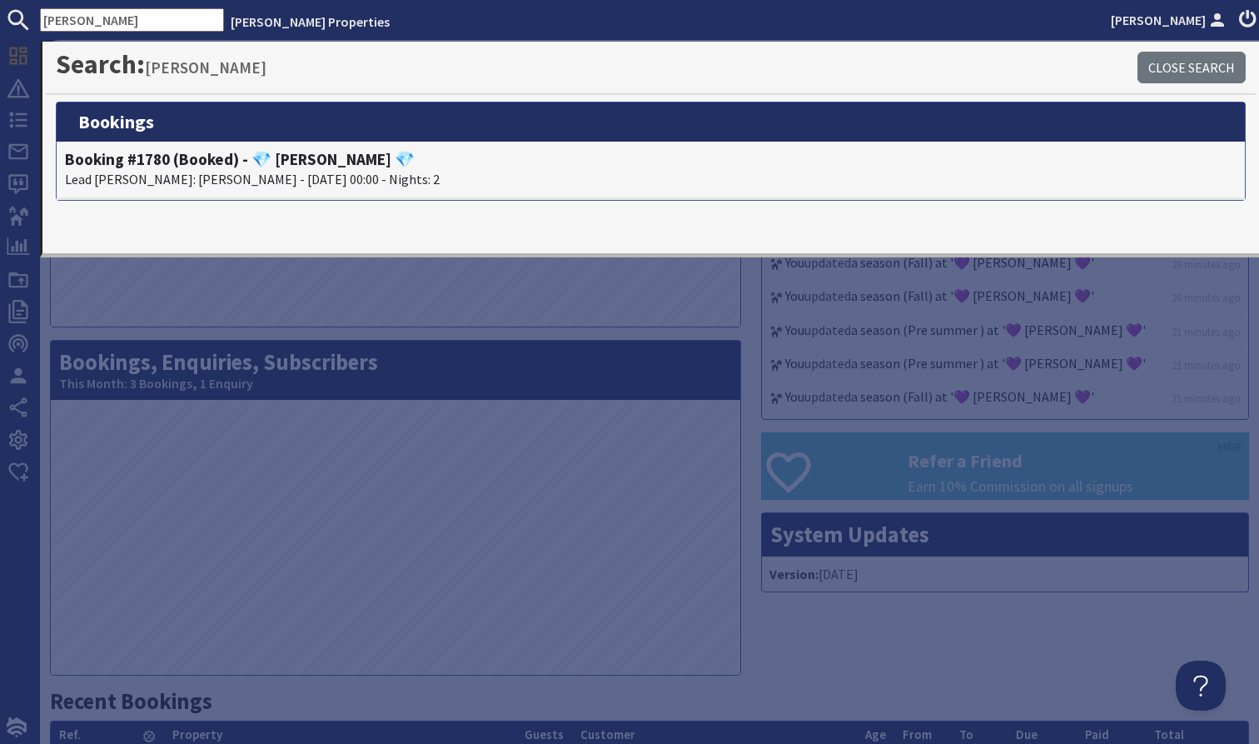
click at [160, 22] on input "[PERSON_NAME]" at bounding box center [132, 19] width 184 height 23
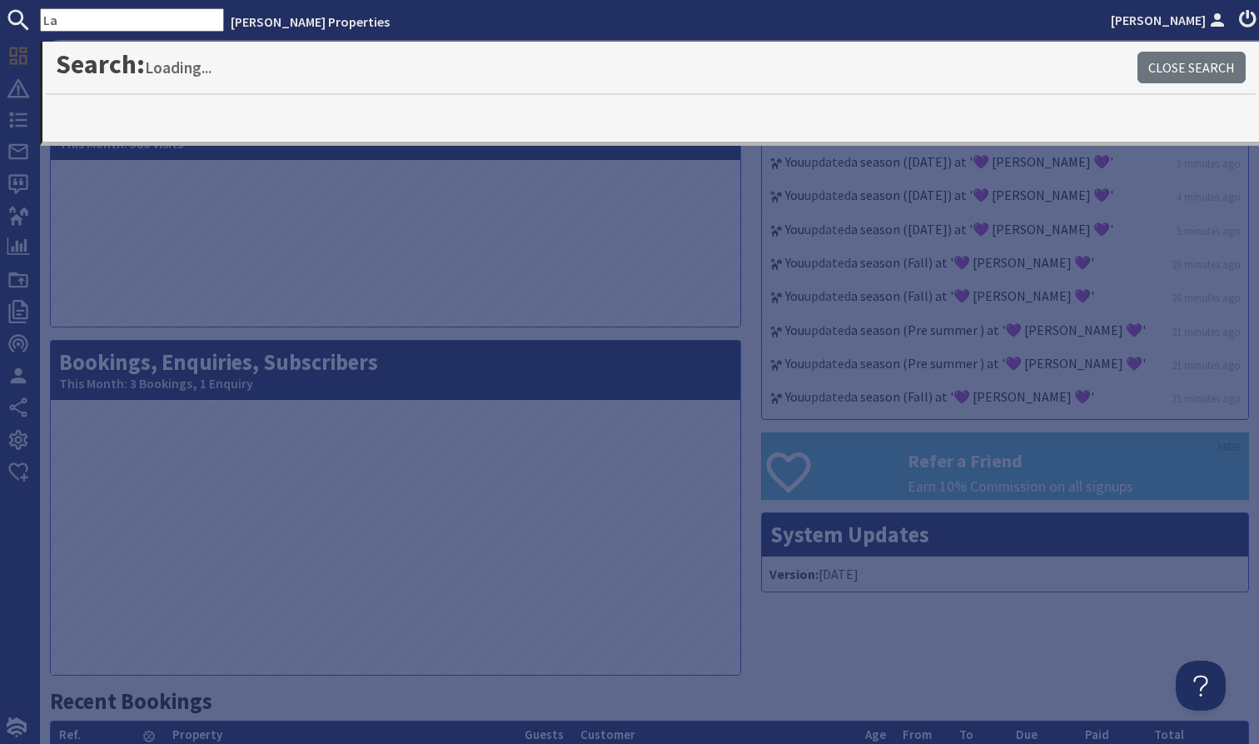
type input "L"
